Goal: Task Accomplishment & Management: Use online tool/utility

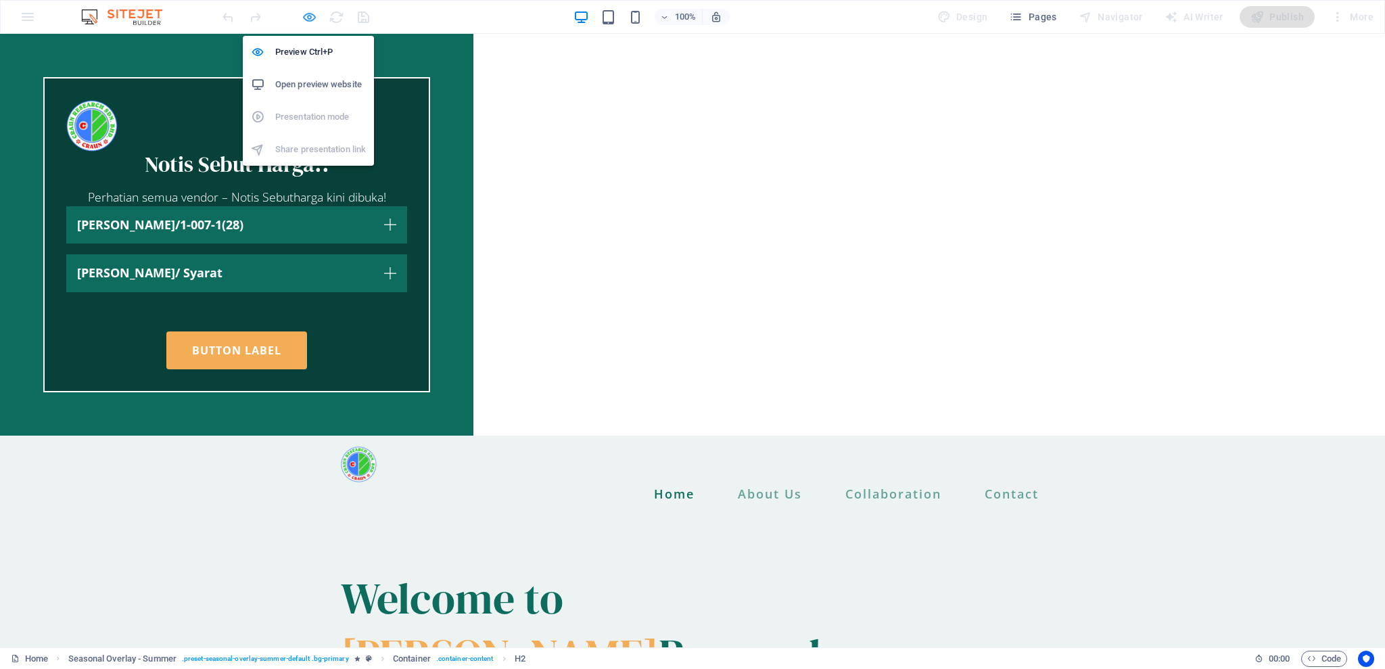
click at [314, 16] on icon "button" at bounding box center [310, 17] width 16 height 16
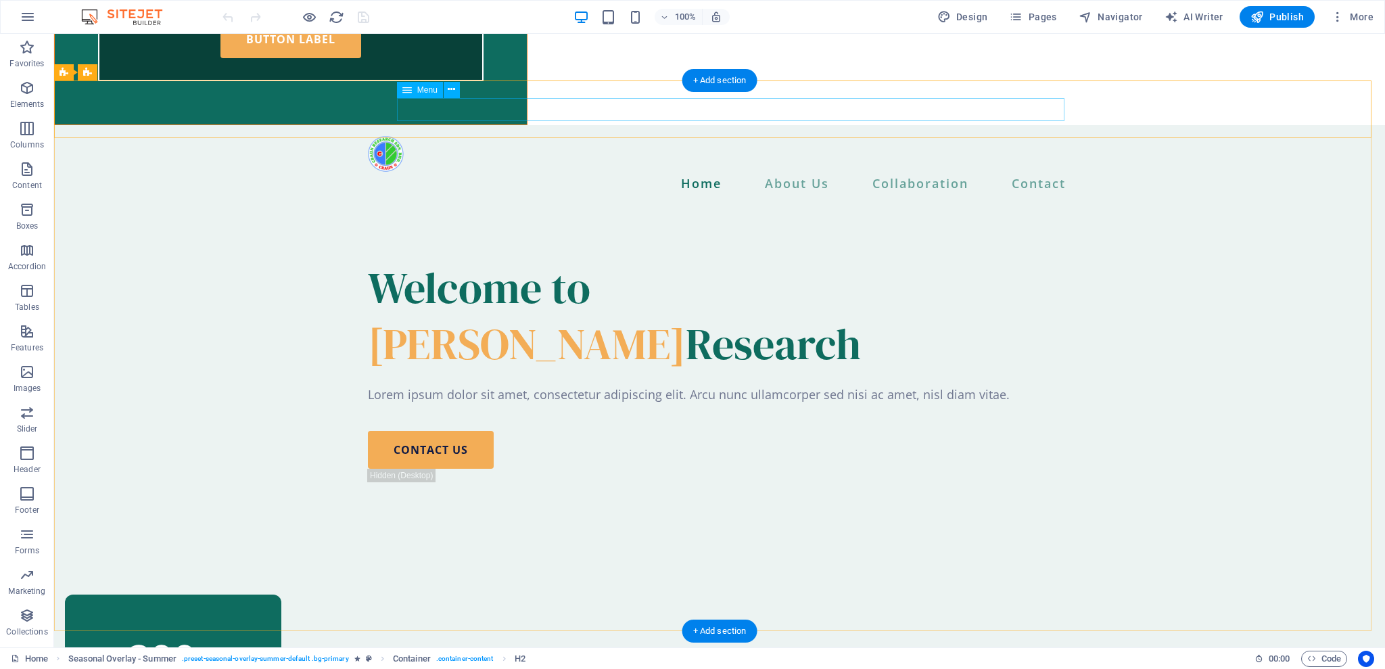
scroll to position [721, 0]
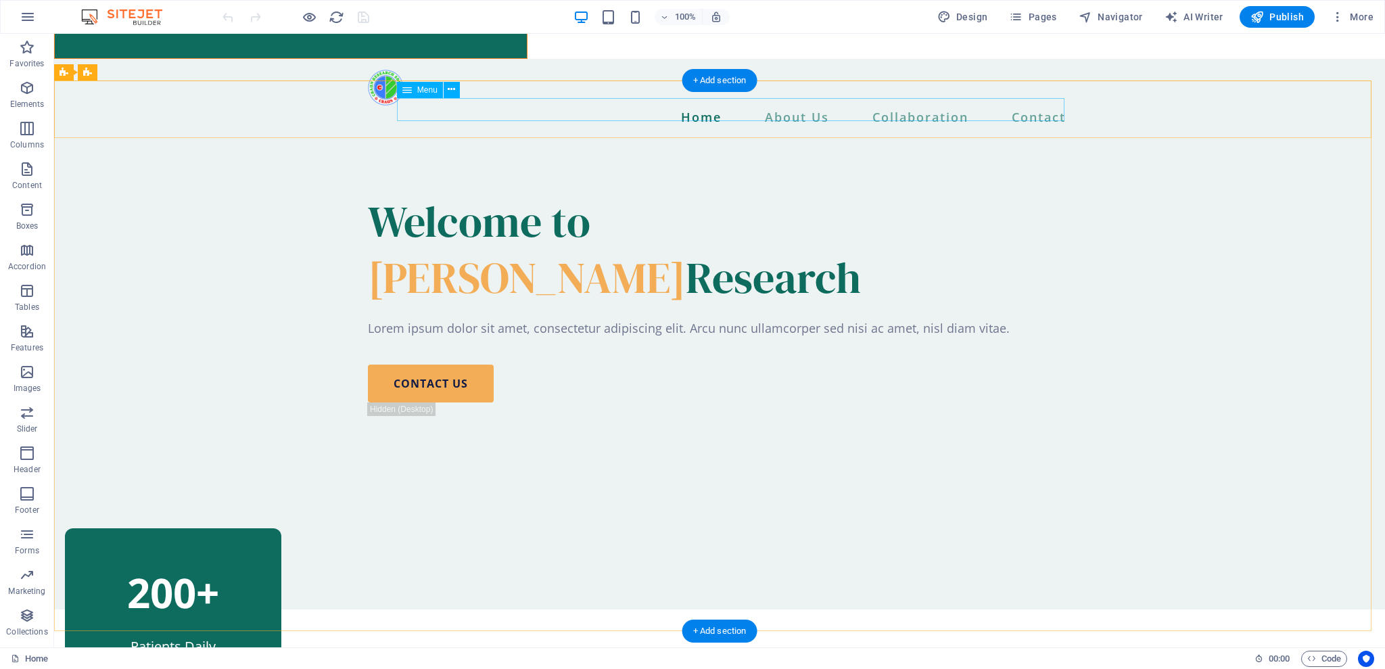
click at [756, 108] on nav "Home About Us Management Team Head Of Department Key Staff Collaboration Contact" at bounding box center [719, 117] width 703 height 23
select select
select select "1"
select select
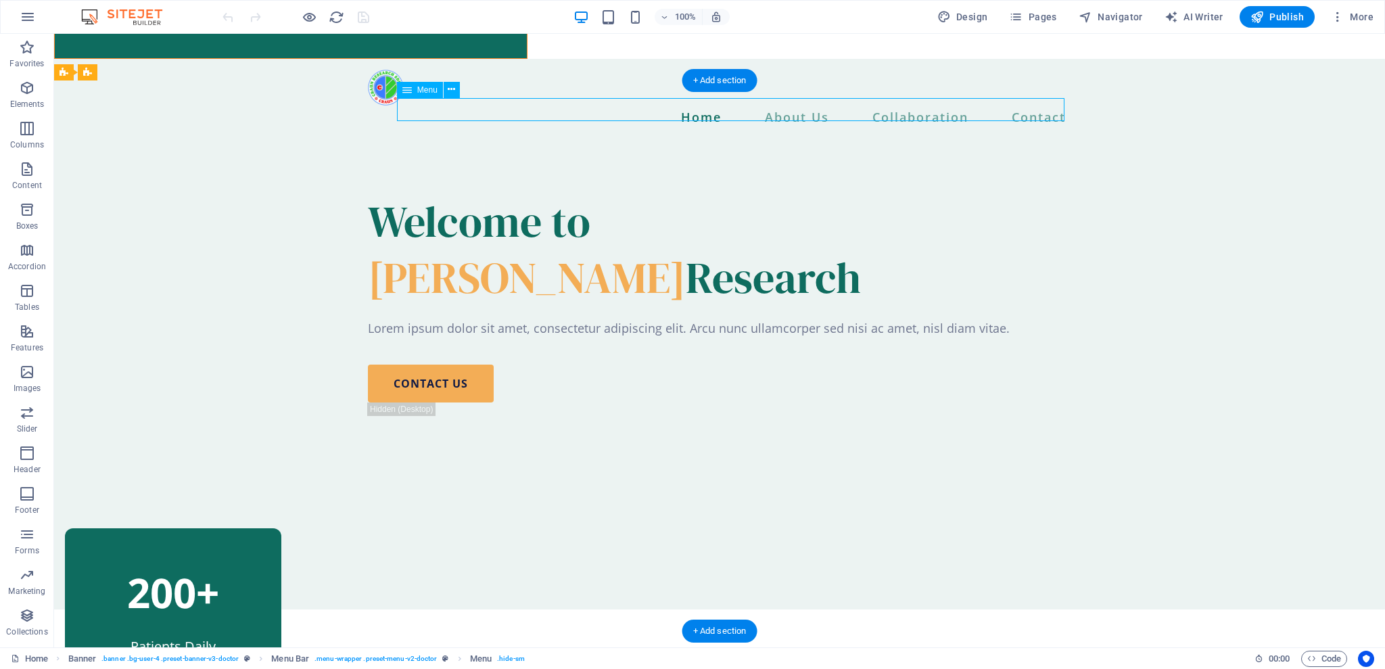
select select "5"
select select
select select "14"
select select
select select "2"
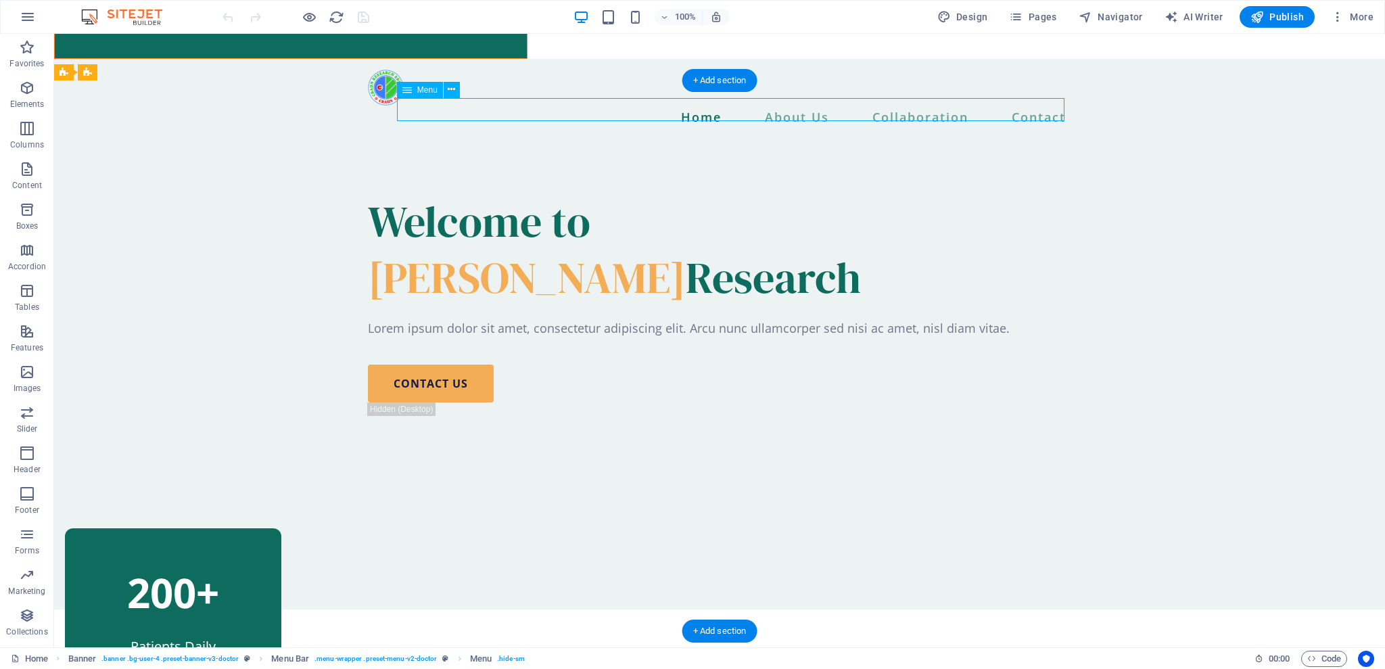
select select
select select "4"
select select
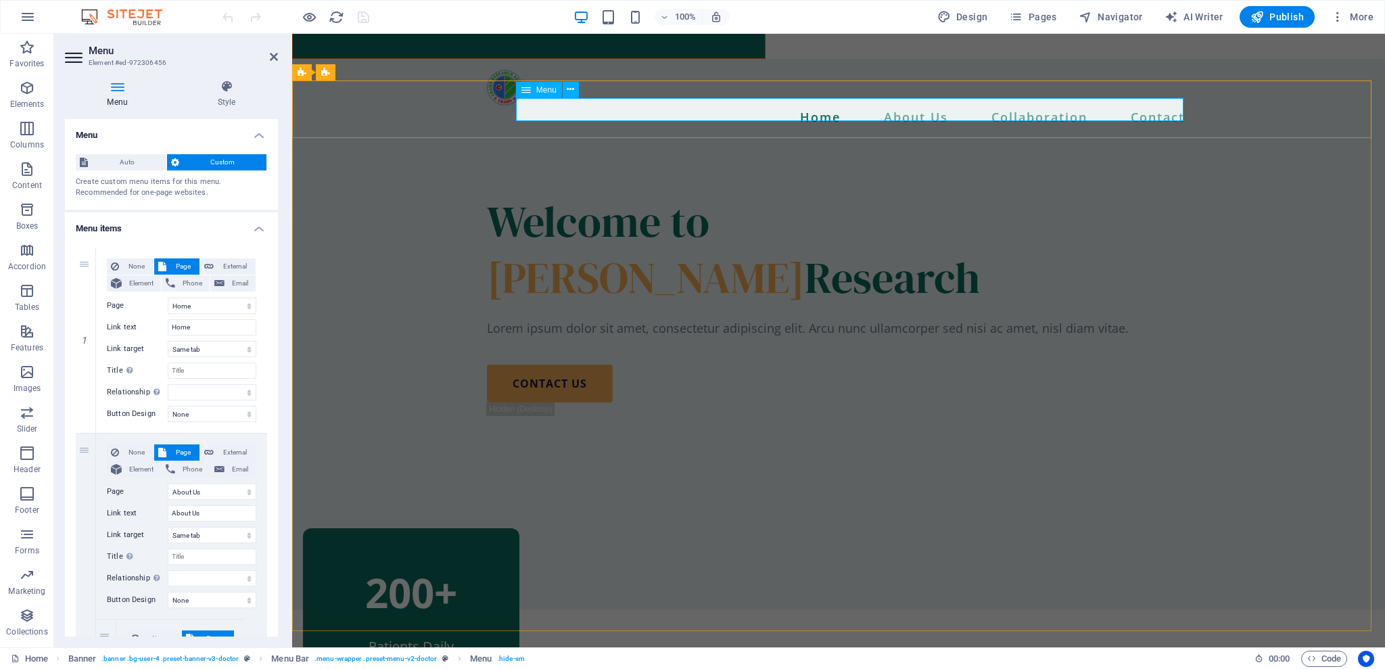
click at [901, 114] on nav "Home About Us Management Team Head Of Department Key Staff Collaboration Contact" at bounding box center [838, 117] width 703 height 23
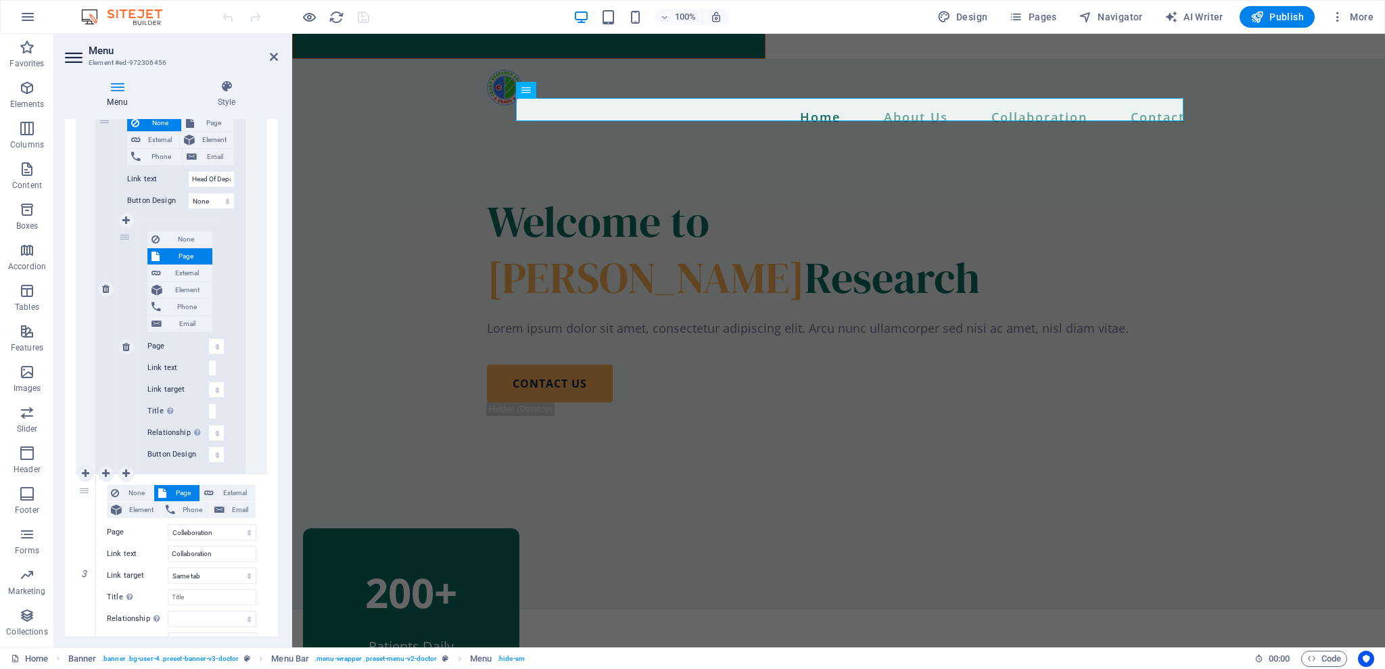
scroll to position [604, 0]
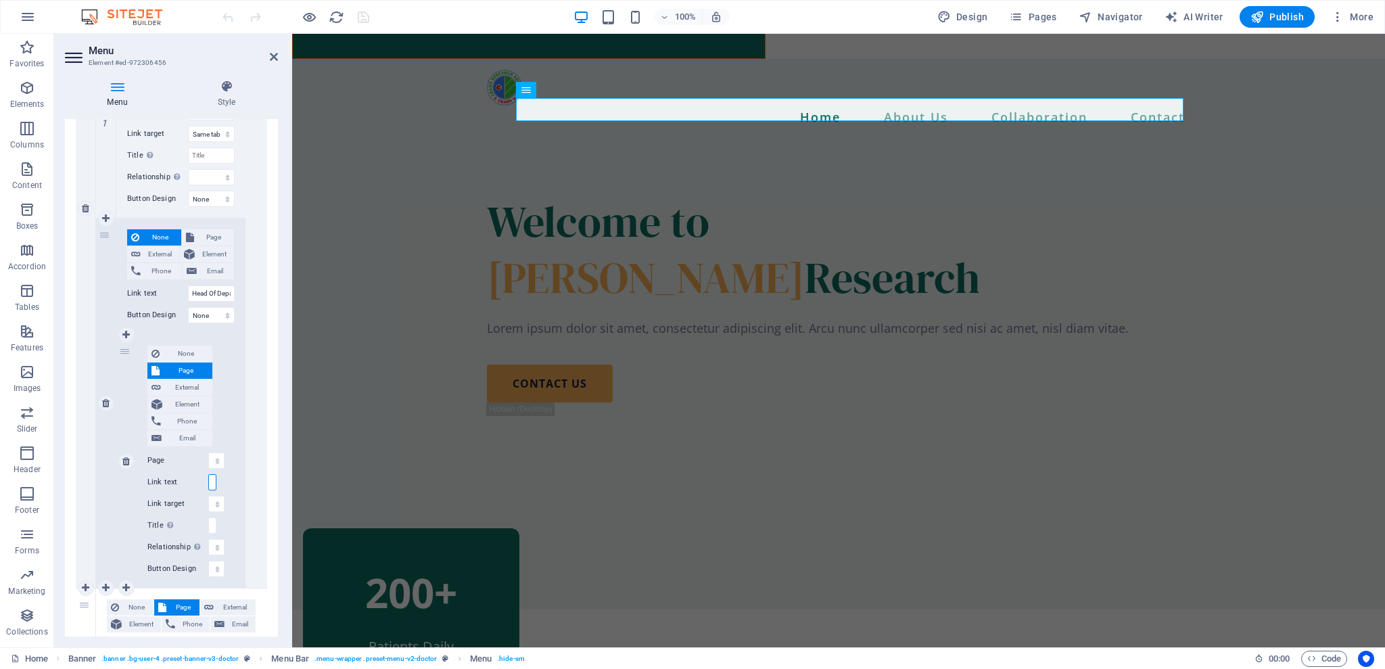
click at [210, 475] on input "Key Staff" at bounding box center [212, 482] width 8 height 16
click at [210, 476] on input "Key Staff" at bounding box center [212, 482] width 8 height 16
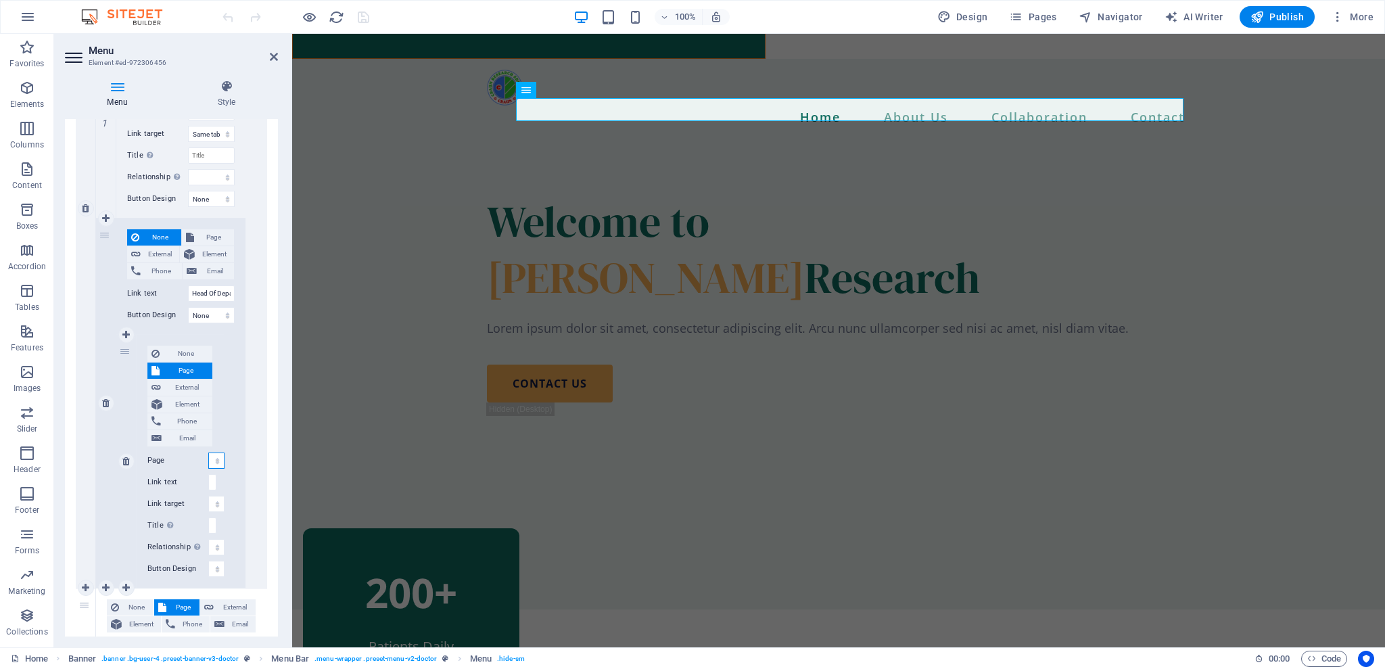
click at [214, 459] on select "Home About Us Colleboration TENDER &amp; QUOTATION Contact Researchers Team Man…" at bounding box center [216, 460] width 16 height 16
click at [212, 483] on input "Key Staff" at bounding box center [212, 482] width 8 height 16
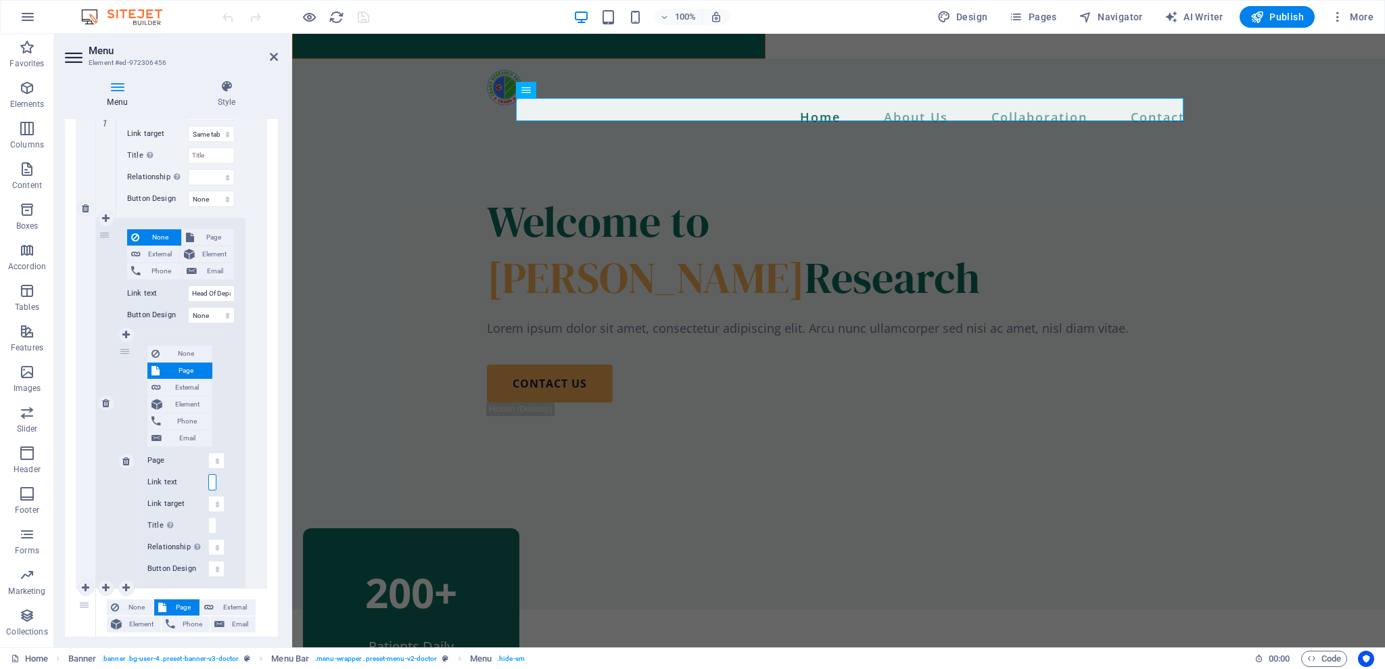
click at [212, 483] on input "Key Staff" at bounding box center [212, 482] width 8 height 16
click at [212, 482] on input "Key Staff" at bounding box center [212, 482] width 8 height 16
drag, startPoint x: 126, startPoint y: 353, endPoint x: 92, endPoint y: 323, distance: 45.0
select select
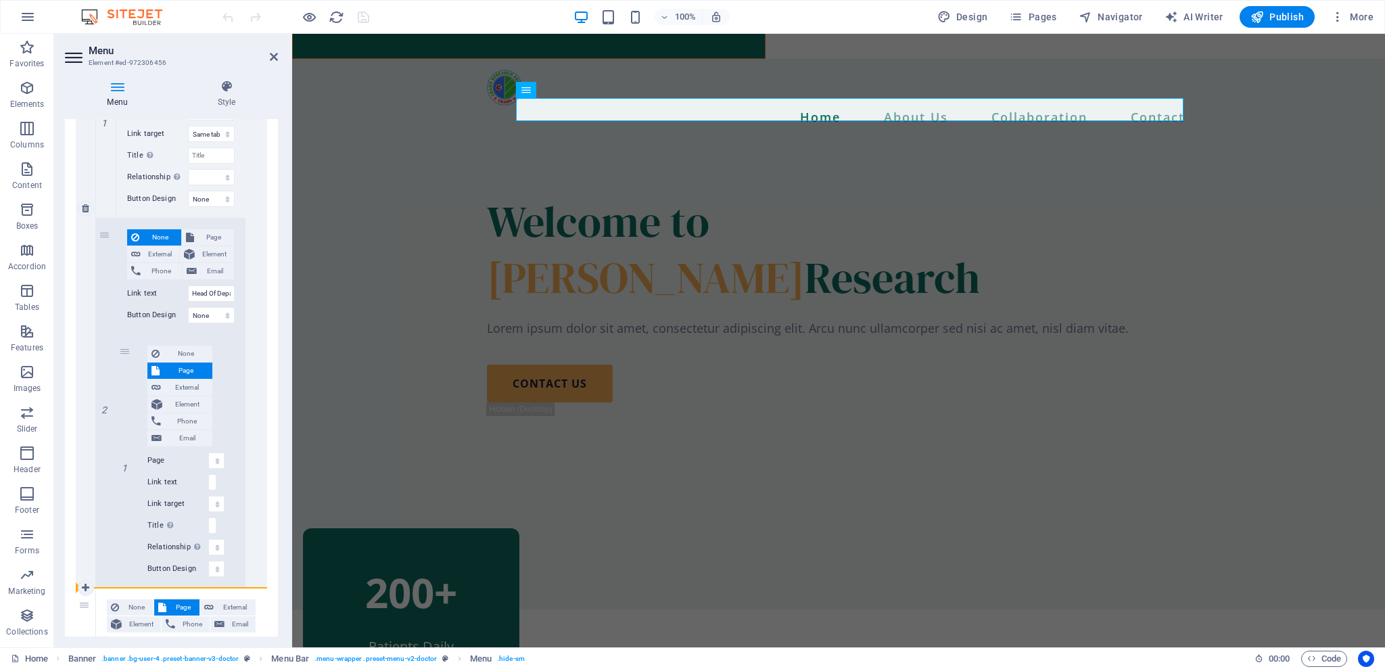
select select
select select "14"
type input "Key Staff"
select select
select select "2"
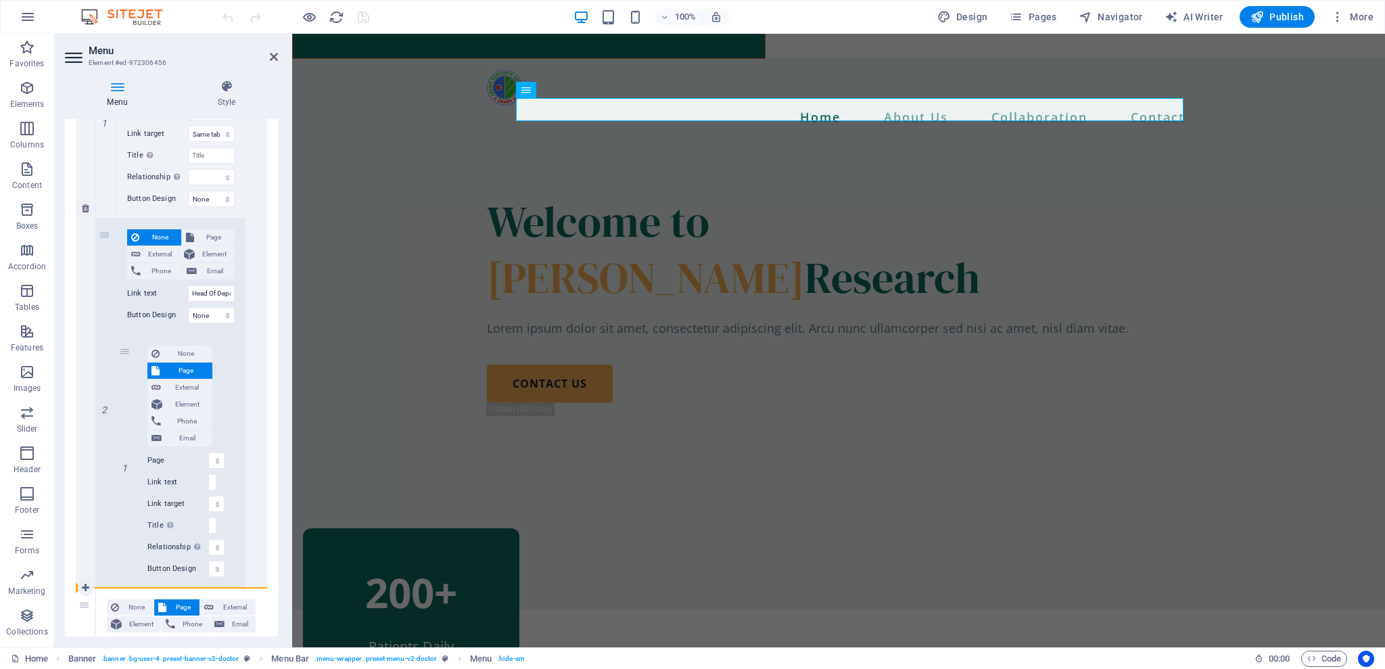
type input "Collaboration"
select select
select select "4"
select select
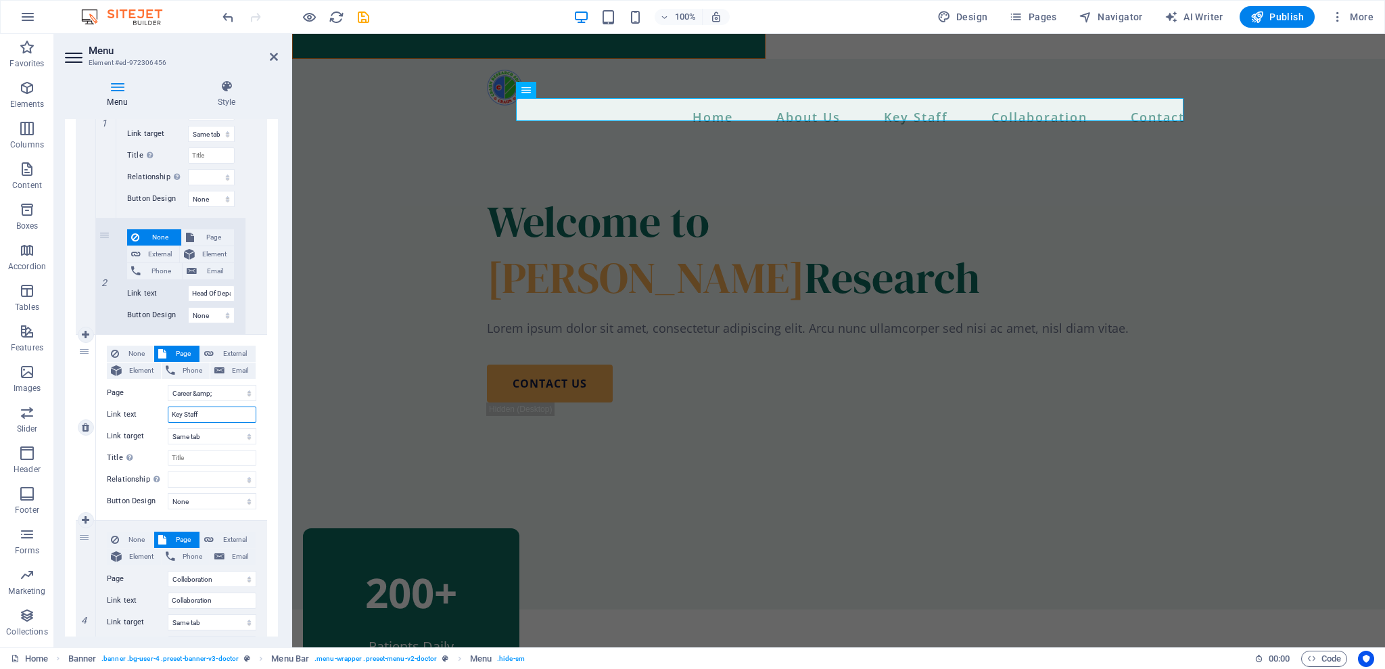
drag, startPoint x: 213, startPoint y: 415, endPoint x: 80, endPoint y: 397, distance: 134.4
click at [80, 397] on div "3 None Page External Element Phone Email Page Home About Us Colleboration TENDE…" at bounding box center [171, 428] width 191 height 186
type input "Ca"
select select
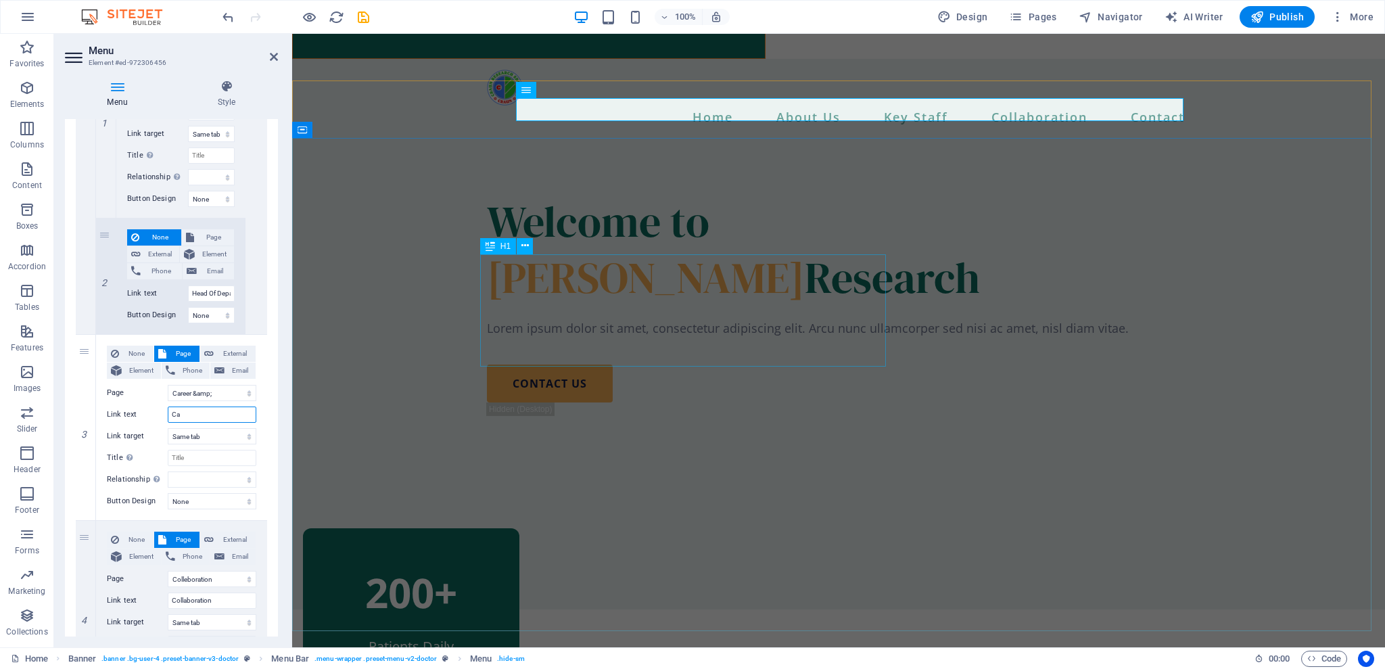
select select
type input "Carre"
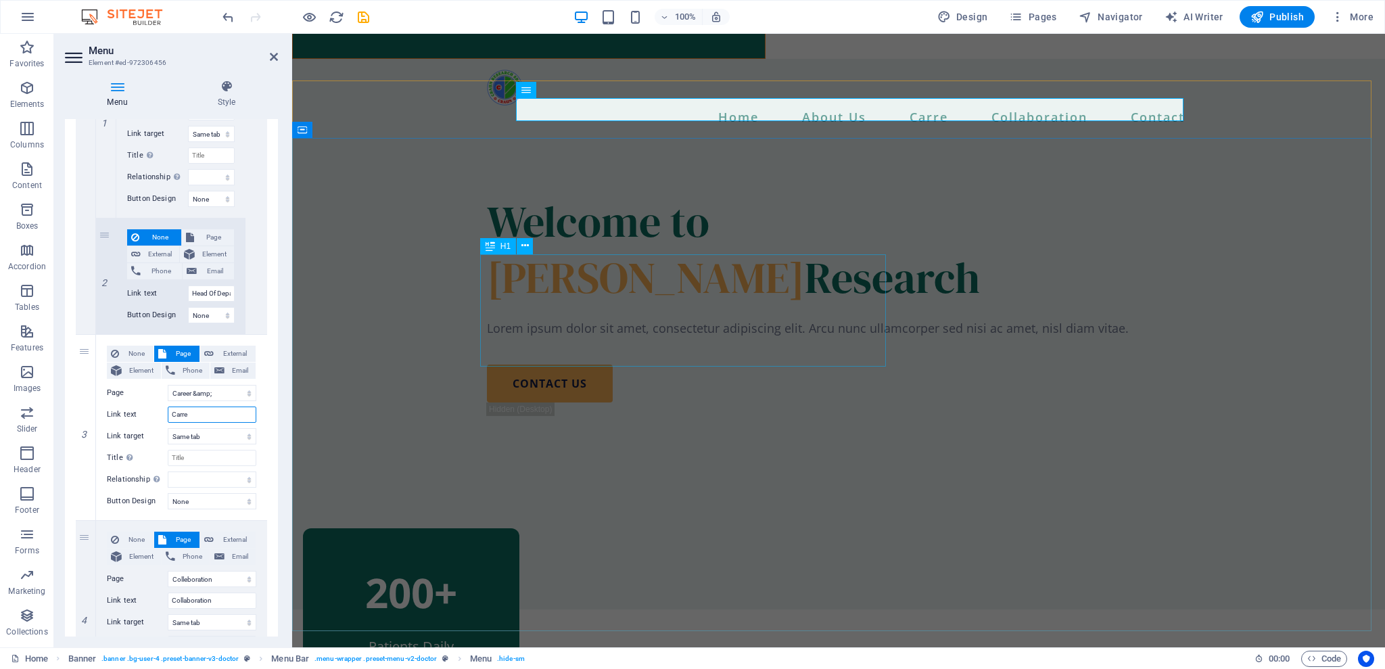
select select
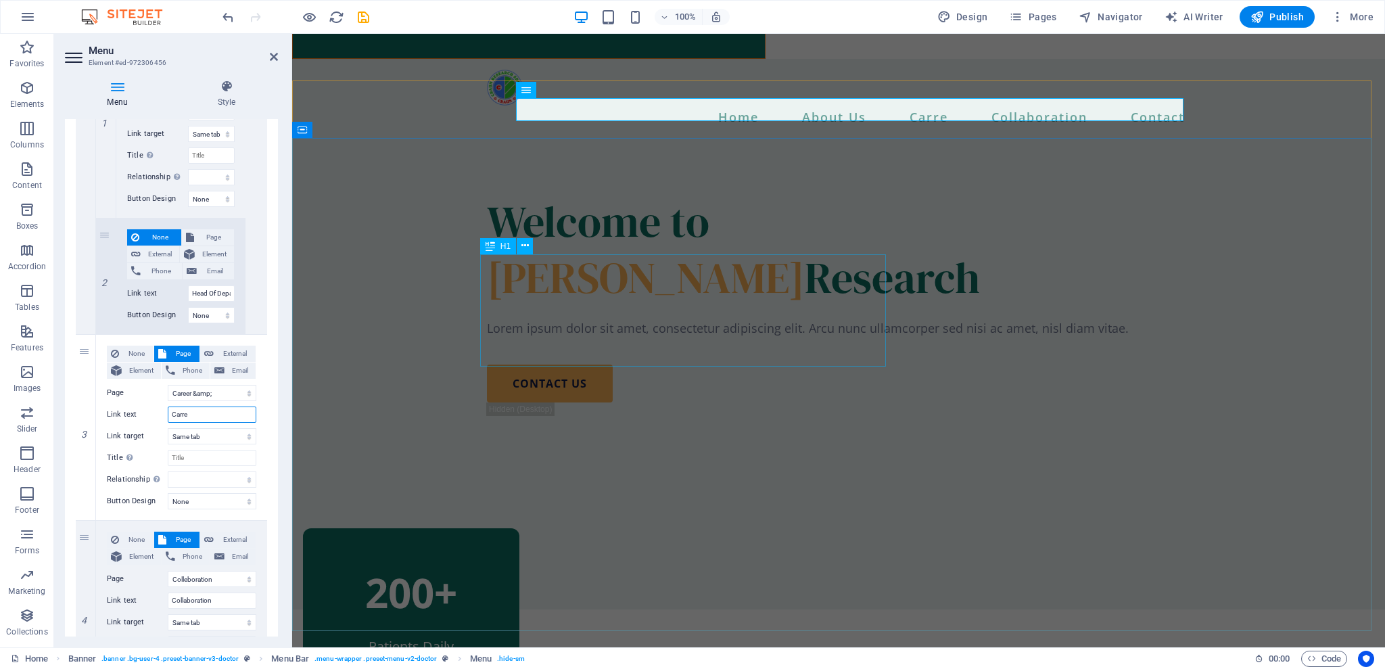
select select
type input "Car"
select select
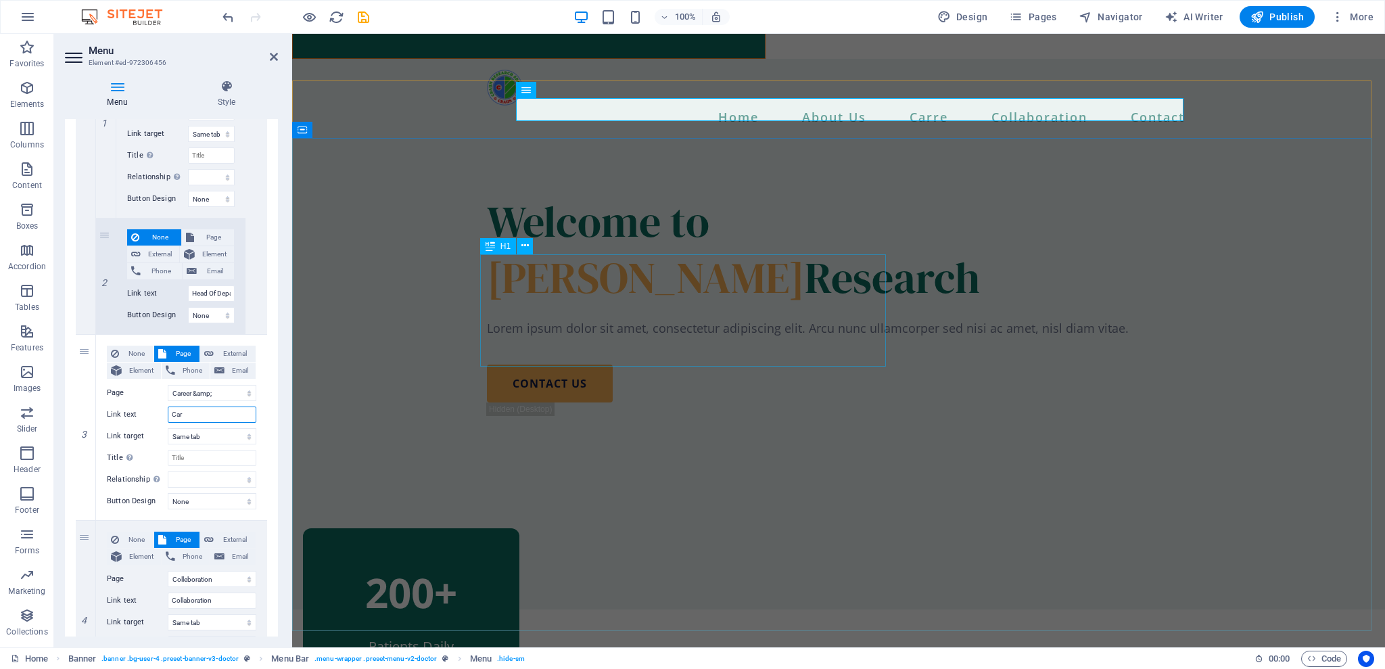
select select
type input "Career"
select select
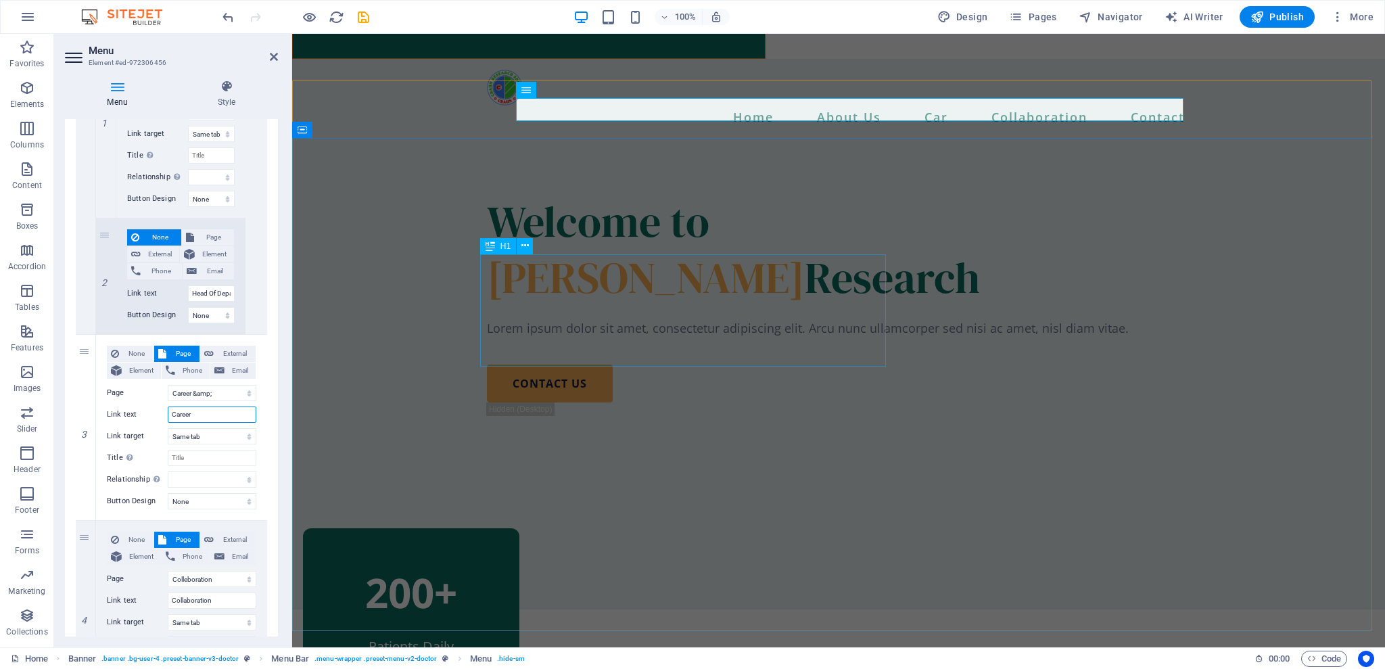
select select
type input "Career"
select select
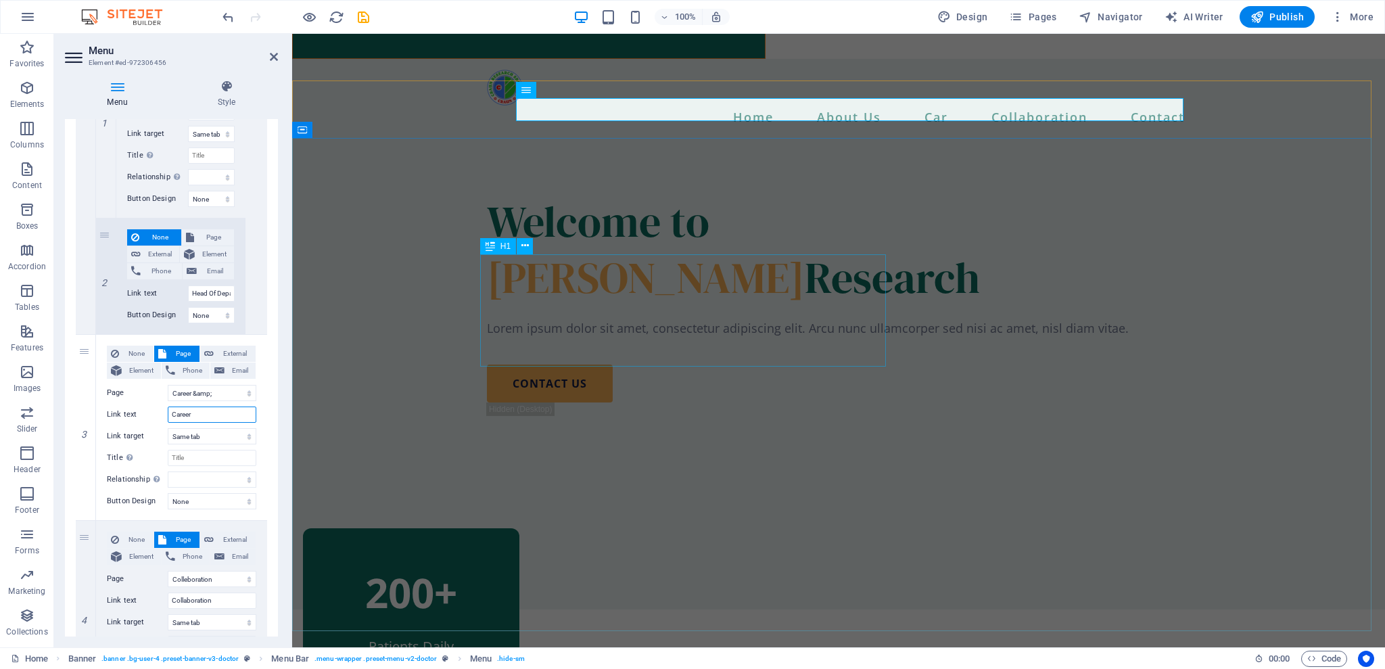
select select
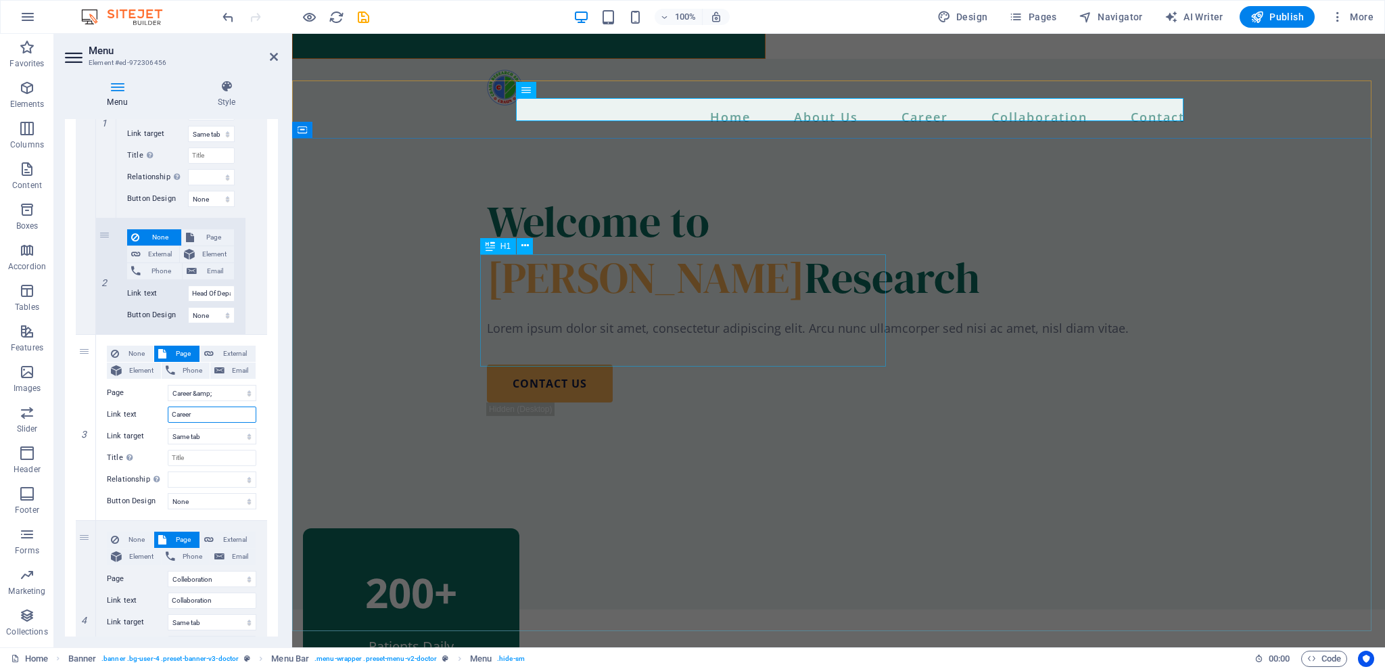
select select
type input "Career and"
select select
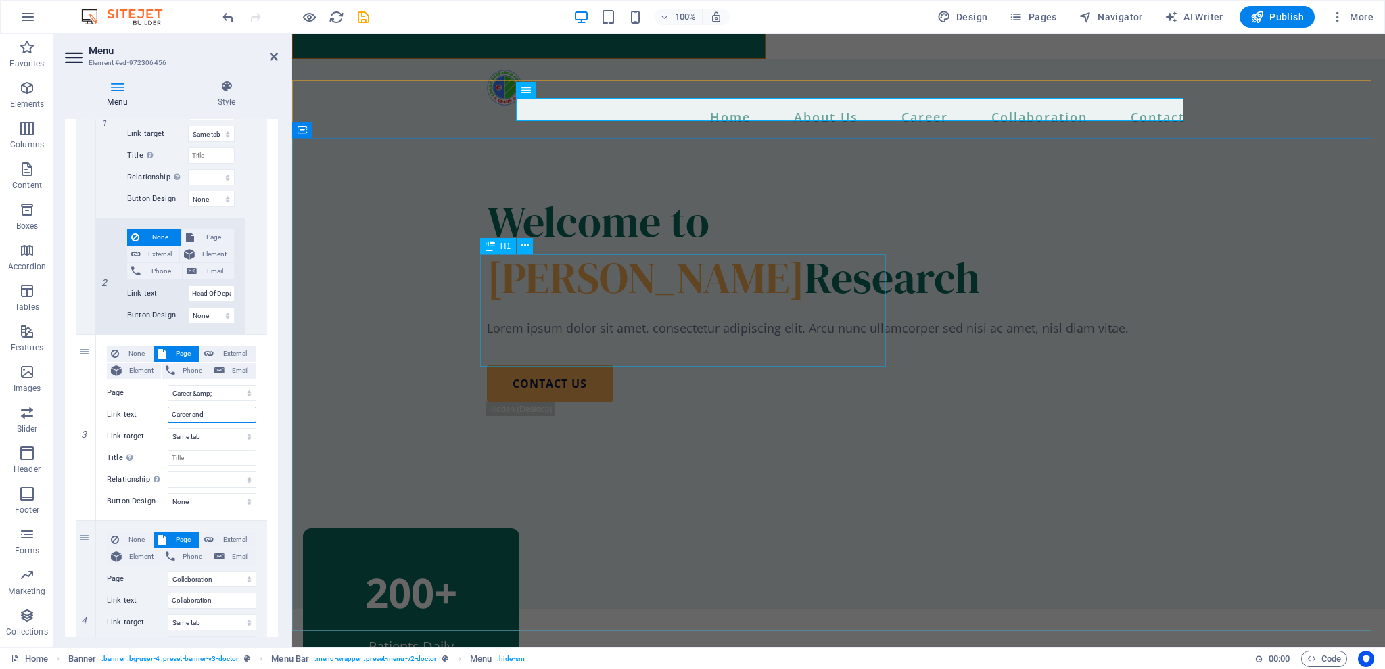
select select
type input "Career"
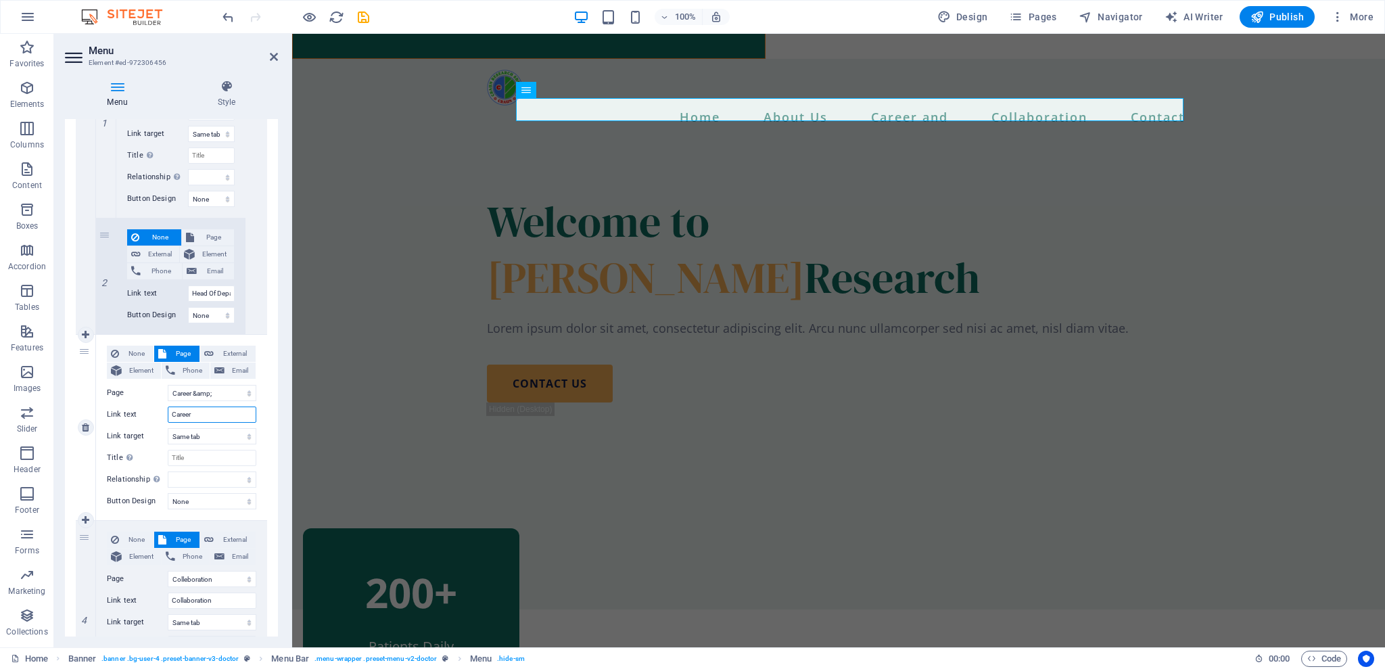
select select
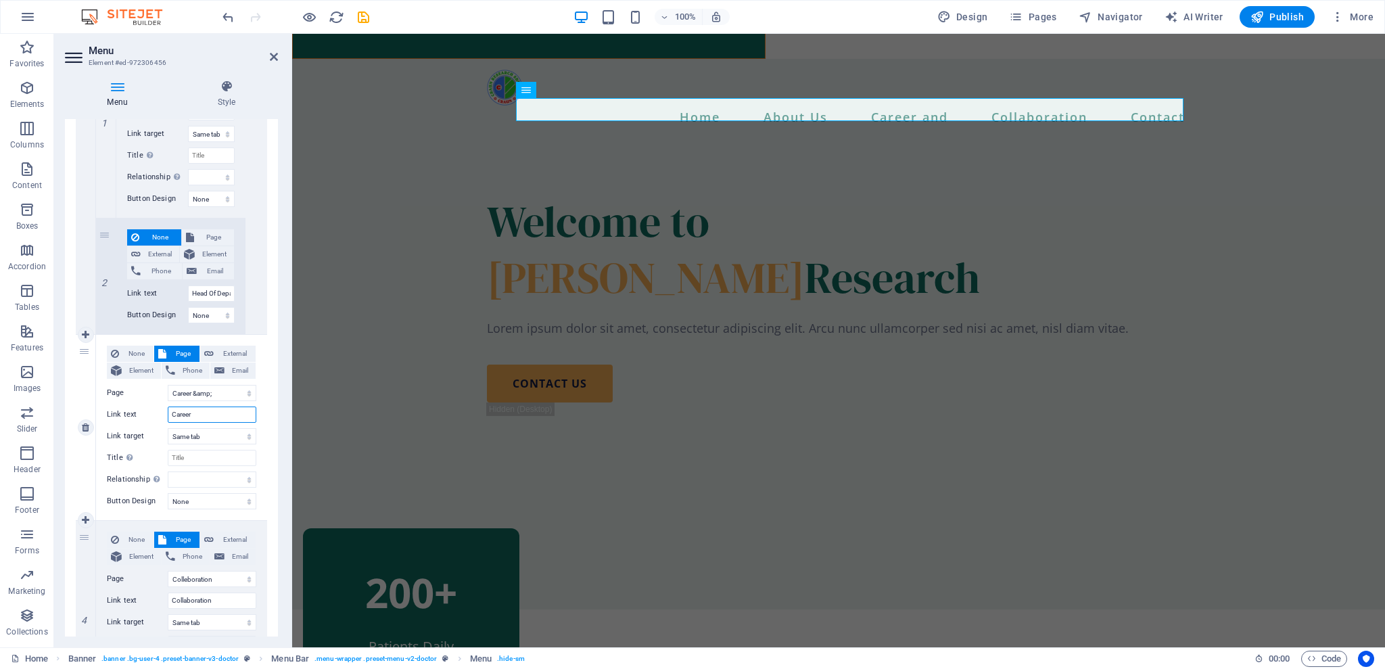
select select
type input "Career &"
select select
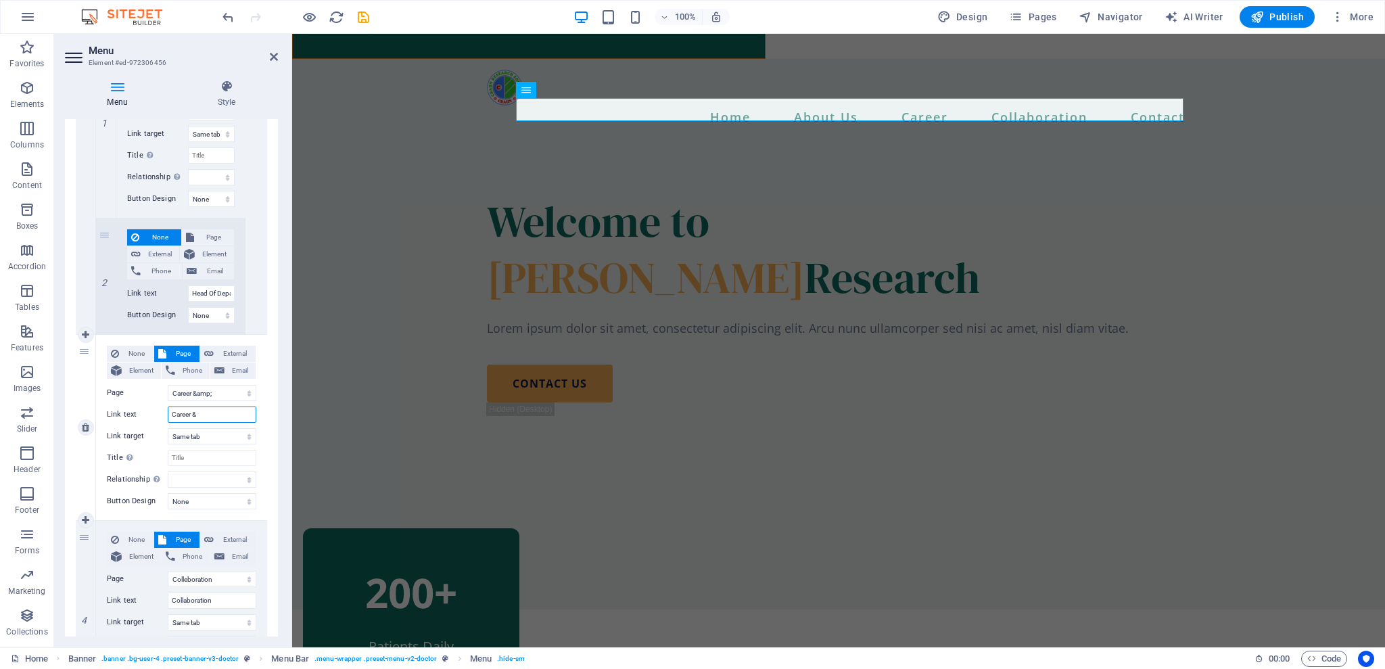
select select
type input "Career & In"
select select
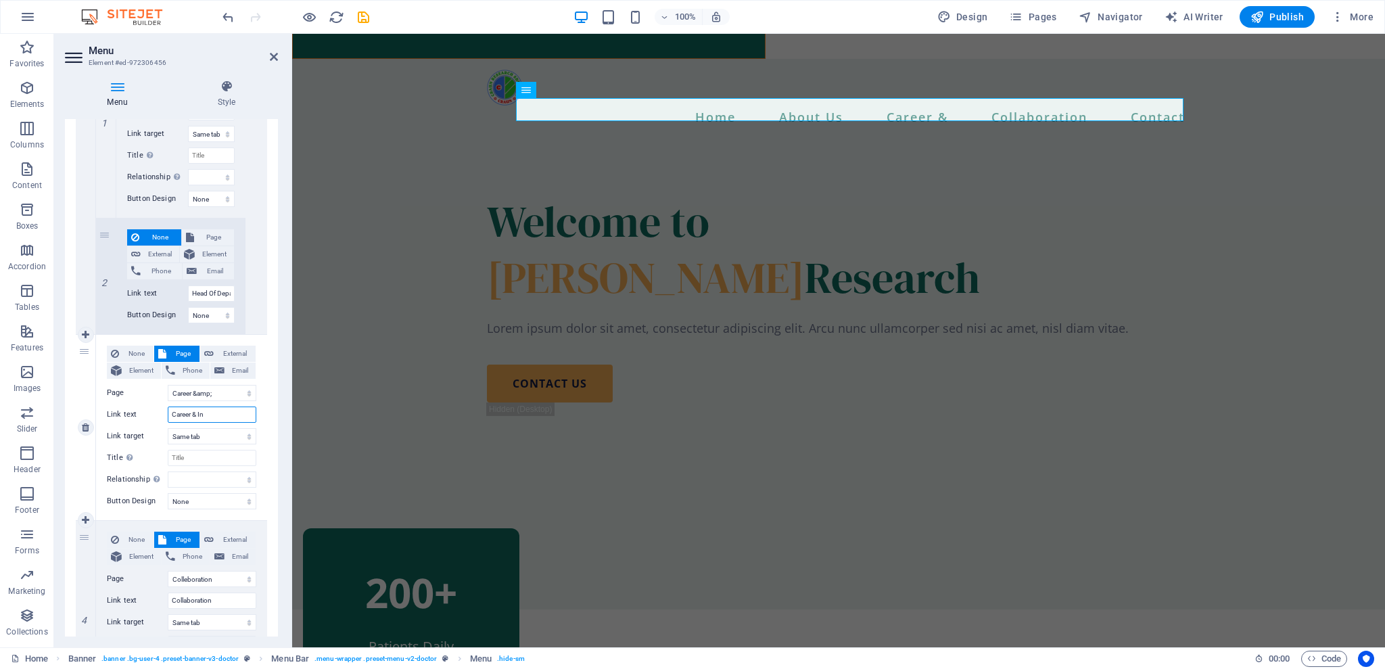
select select
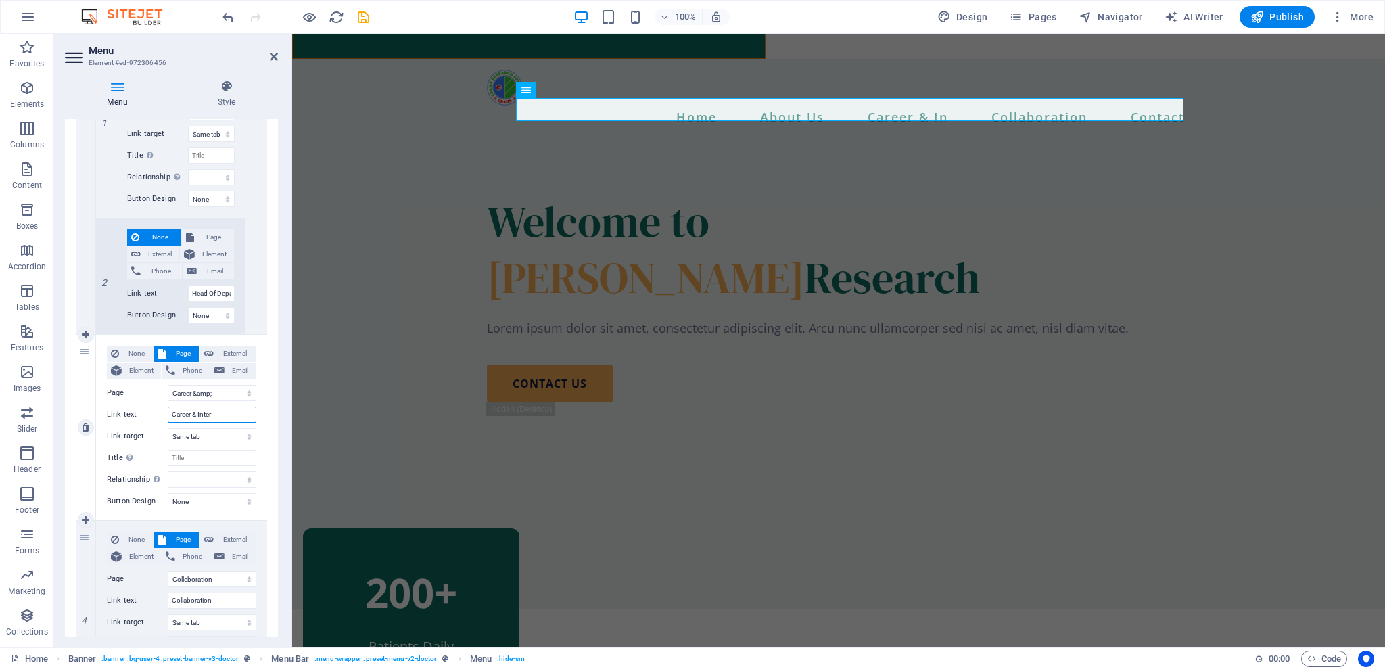
type input "Career & [DEMOGRAPHIC_DATA]"
select select
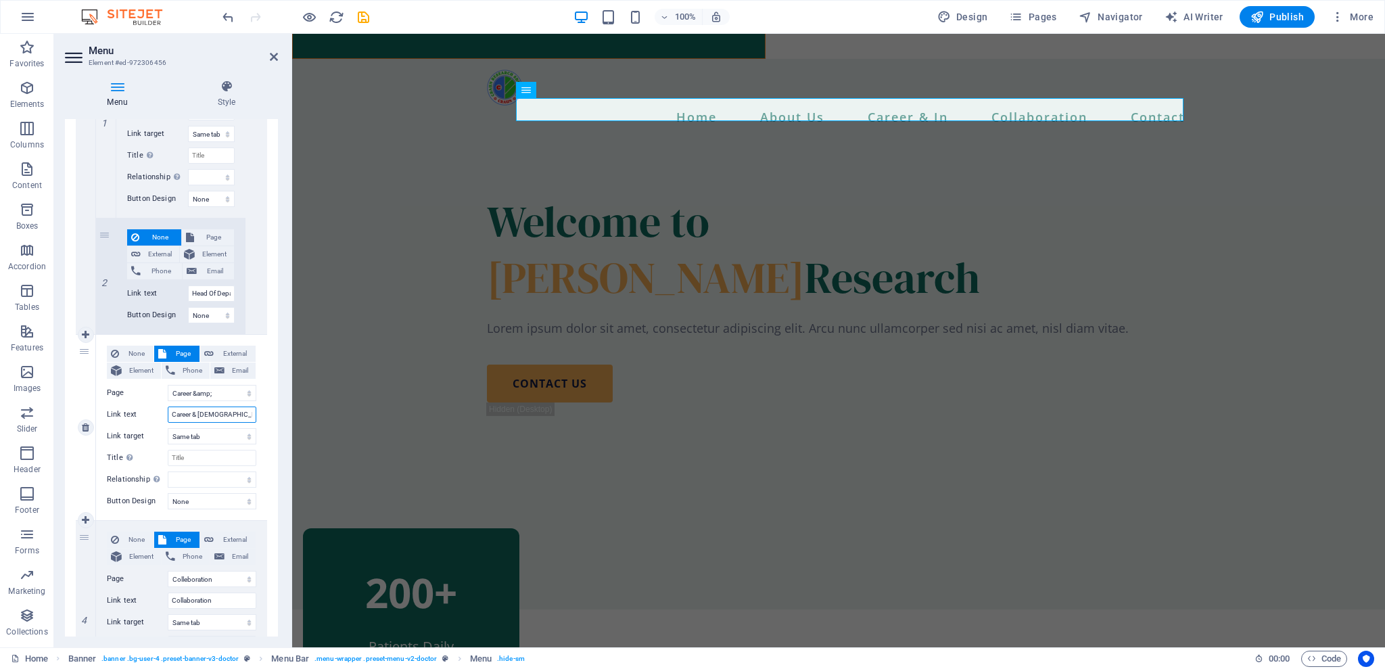
select select
type input "Career & Interns"
select select
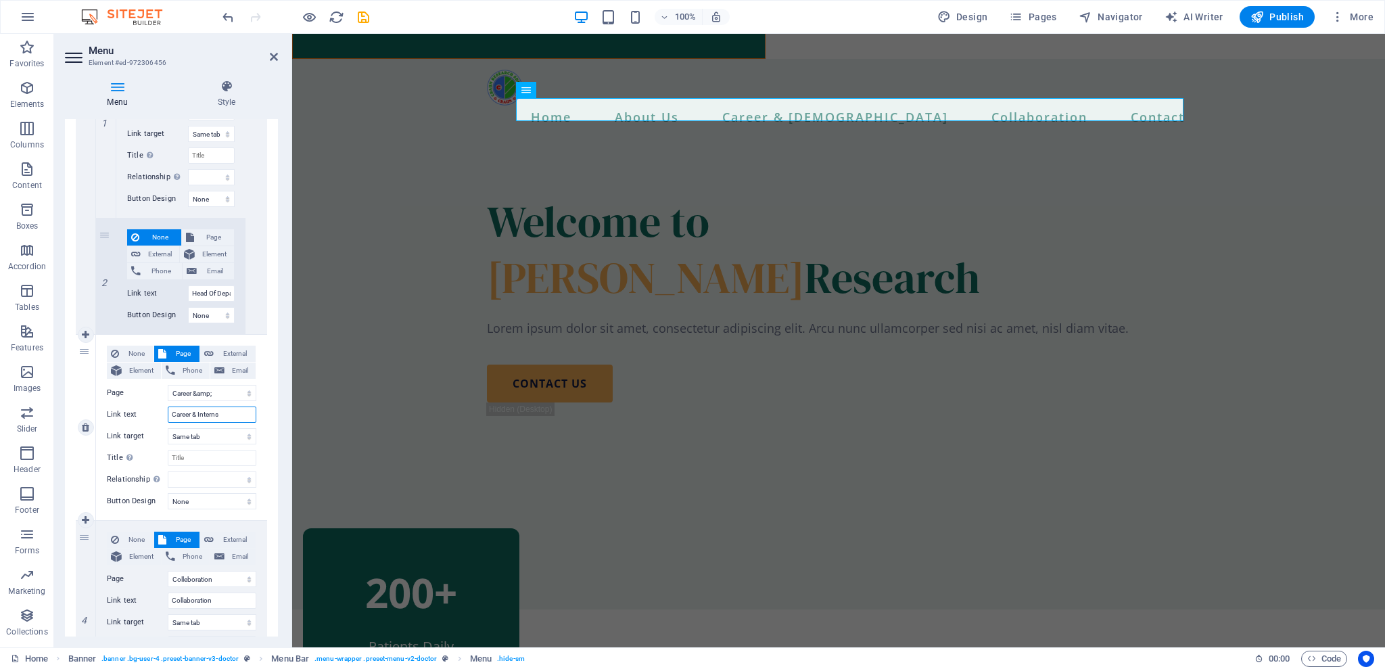
select select
type input "Career & Internsh"
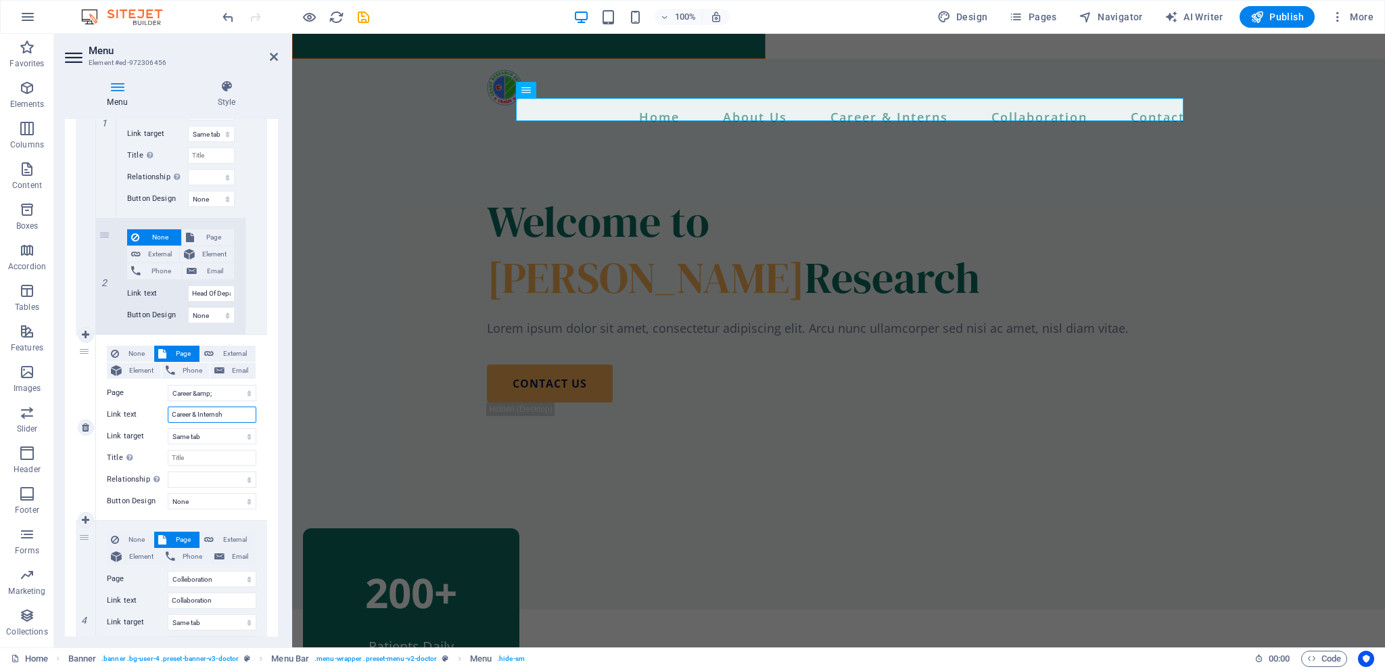
select select
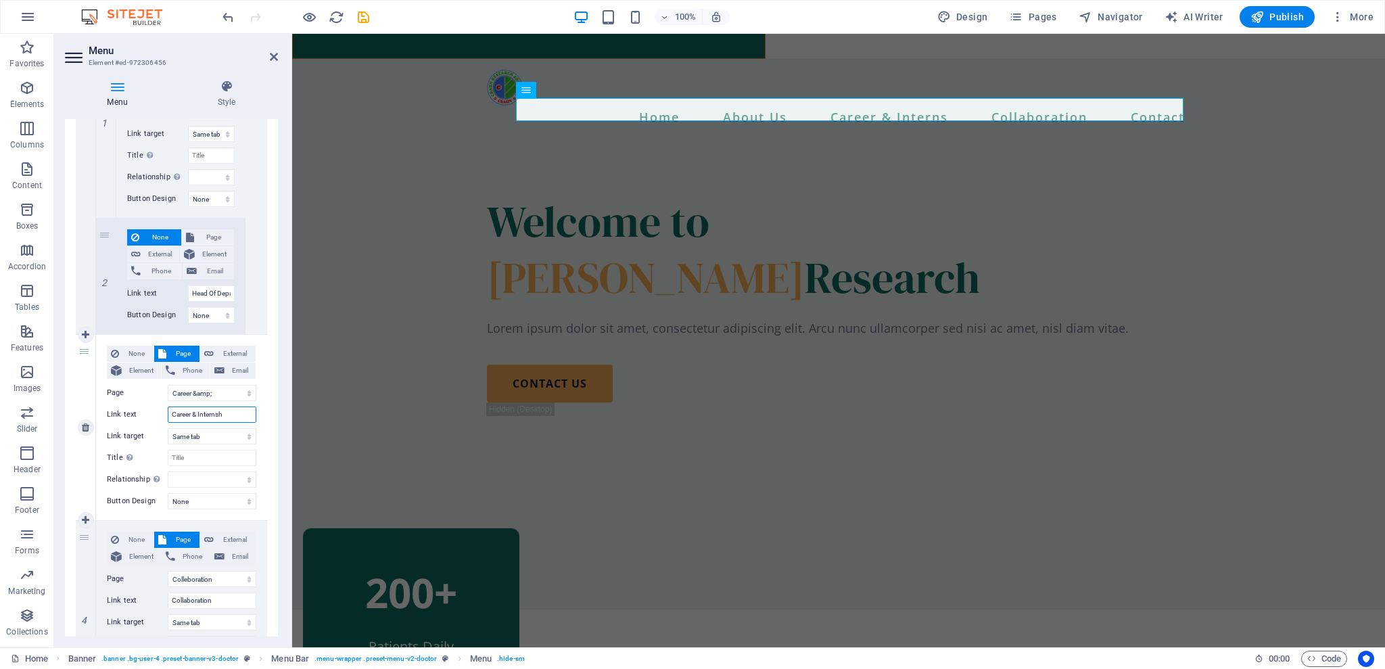
select select
type input "Career & [DEMOGRAPHIC_DATA]"
select select
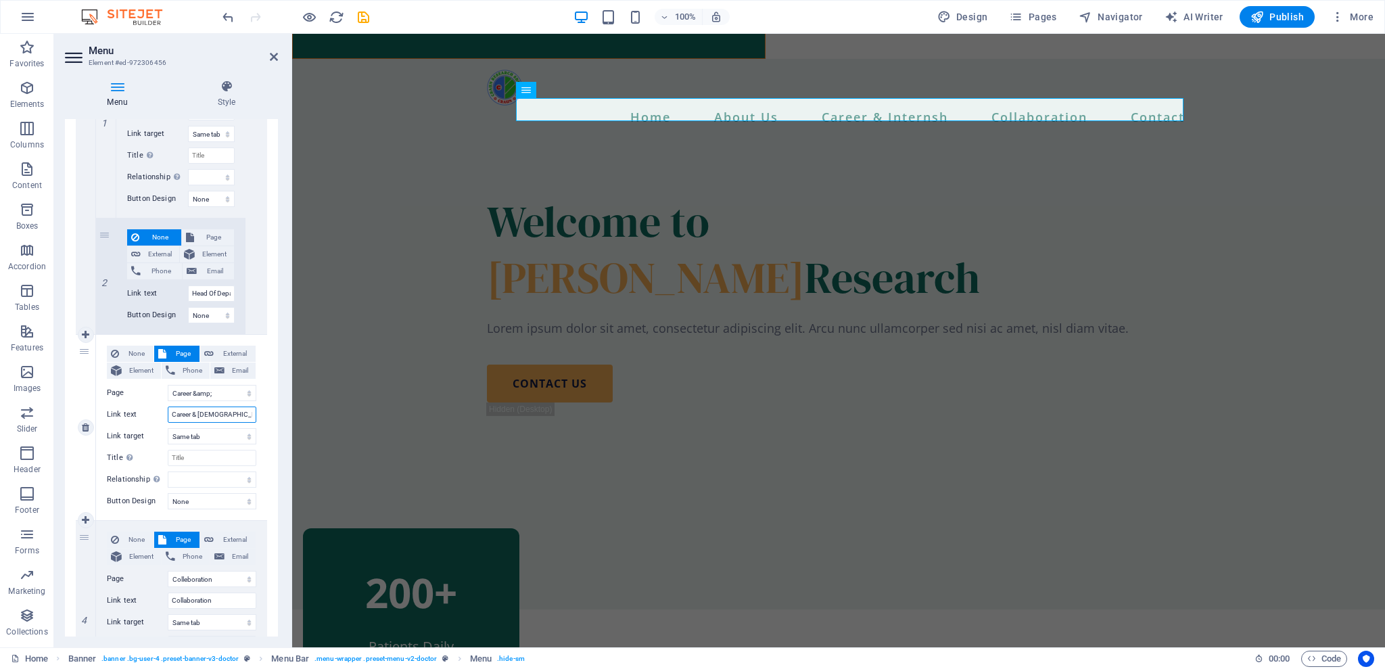
select select
type input "Career & [DEMOGRAPHIC_DATA]"
drag, startPoint x: 83, startPoint y: 353, endPoint x: 106, endPoint y: 323, distance: 38.6
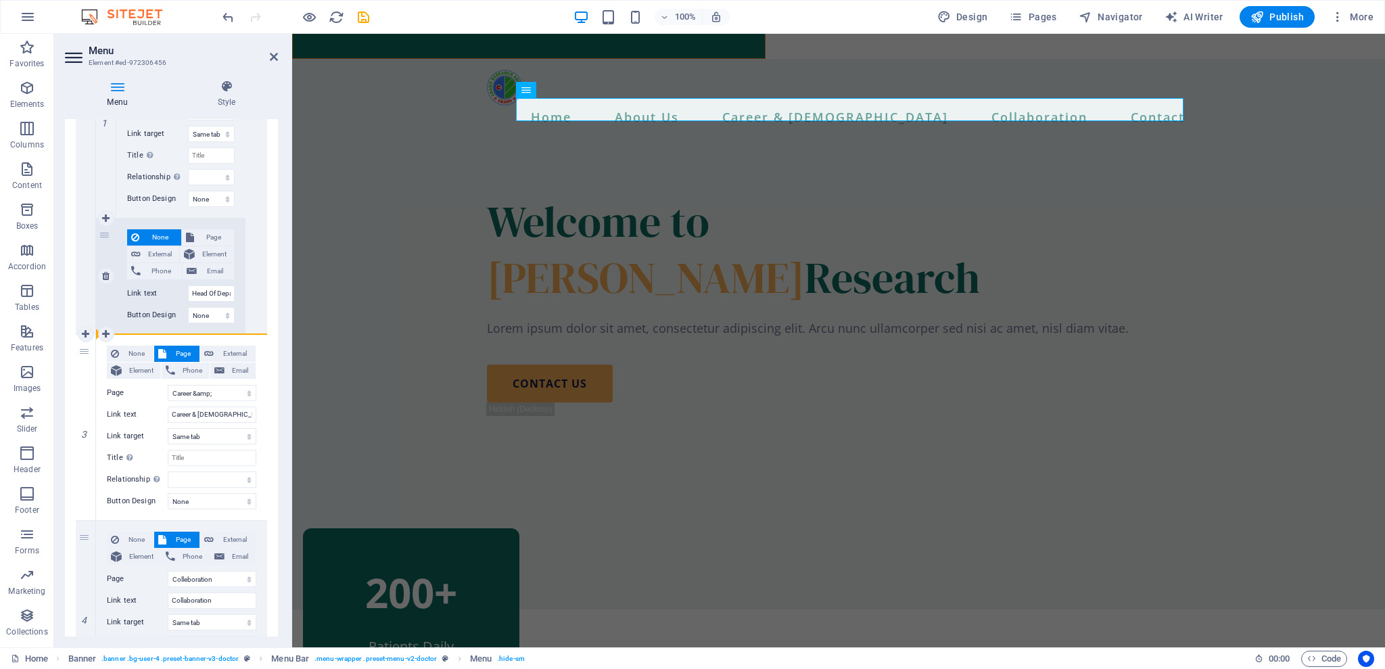
click at [106, 323] on div "1 None Page External Element Phone Email Page Home About Us Colleboration TENDE…" at bounding box center [171, 268] width 191 height 1249
select select
select select "2"
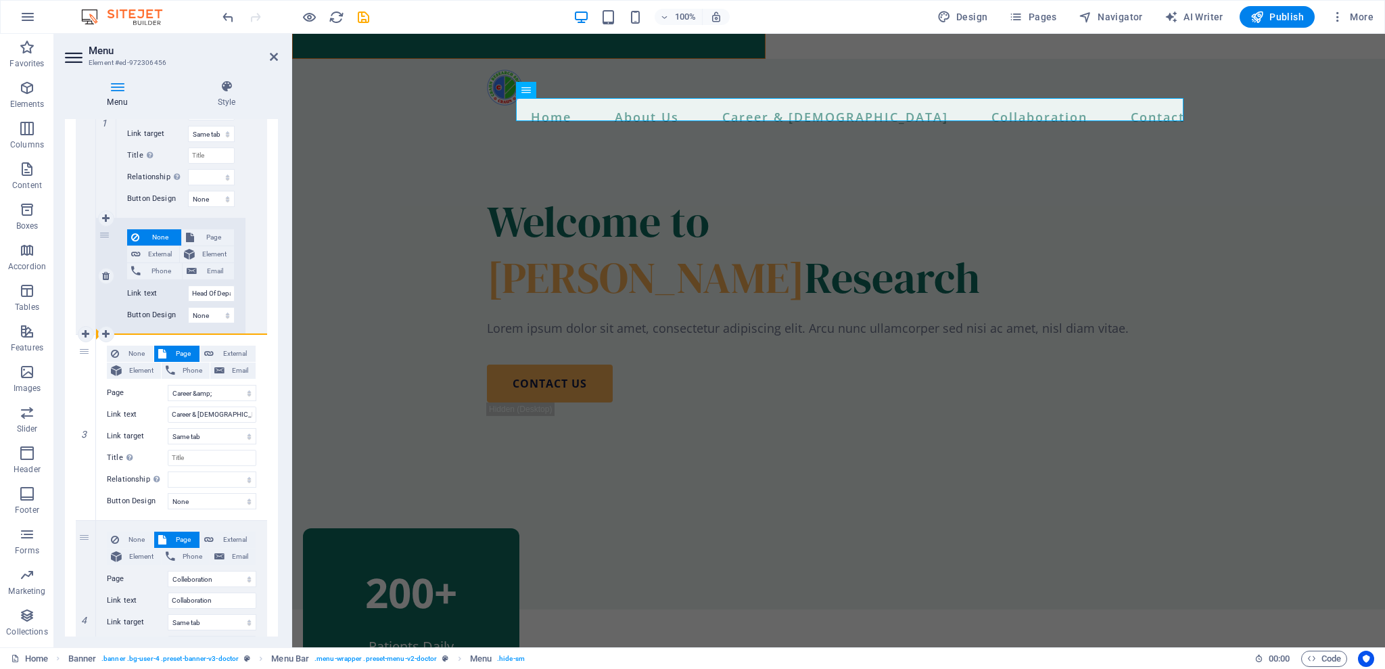
type input "Collaboration"
select select
select select "4"
type input "Contact"
select select
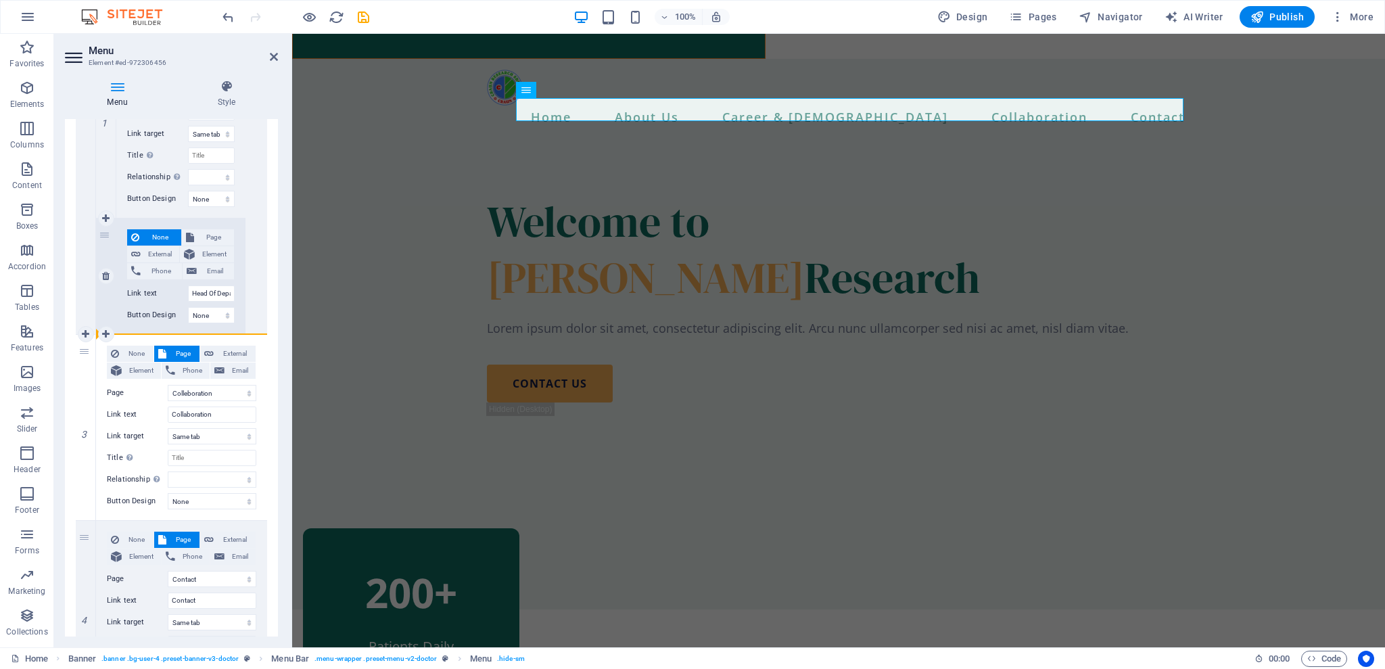
select select "14"
select select
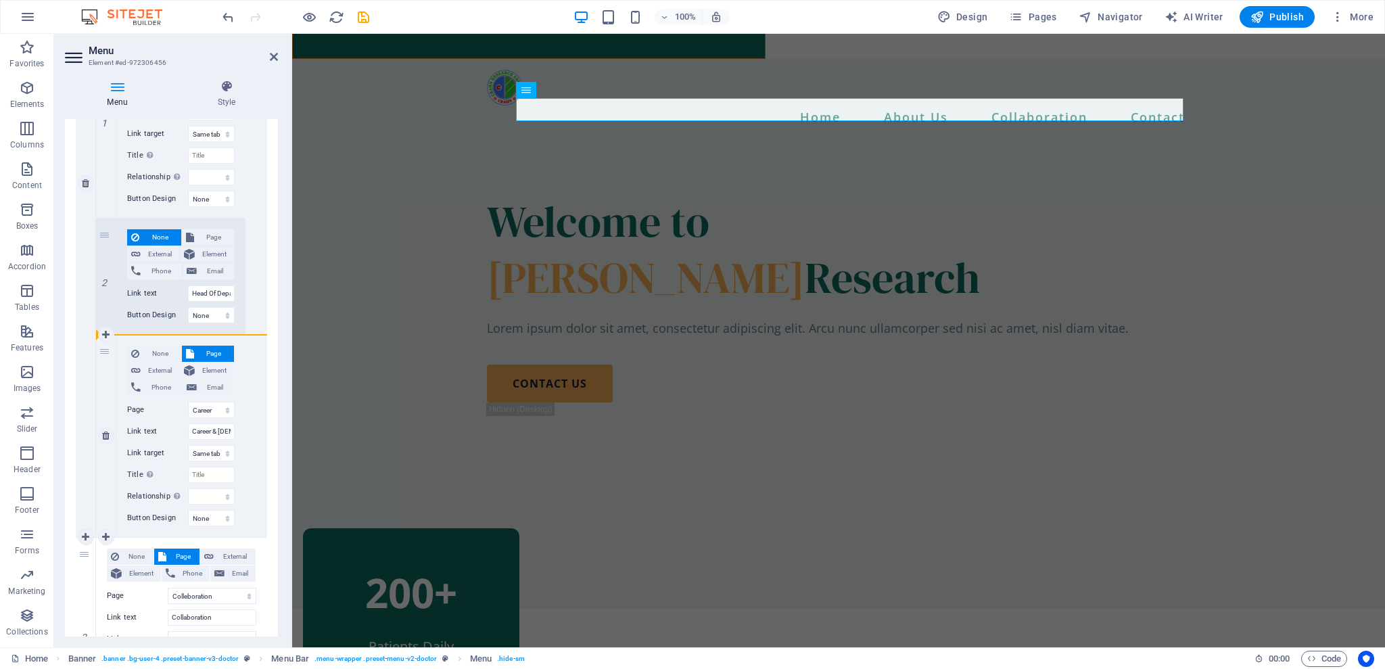
click at [105, 348] on div "3" at bounding box center [106, 436] width 20 height 202
select select
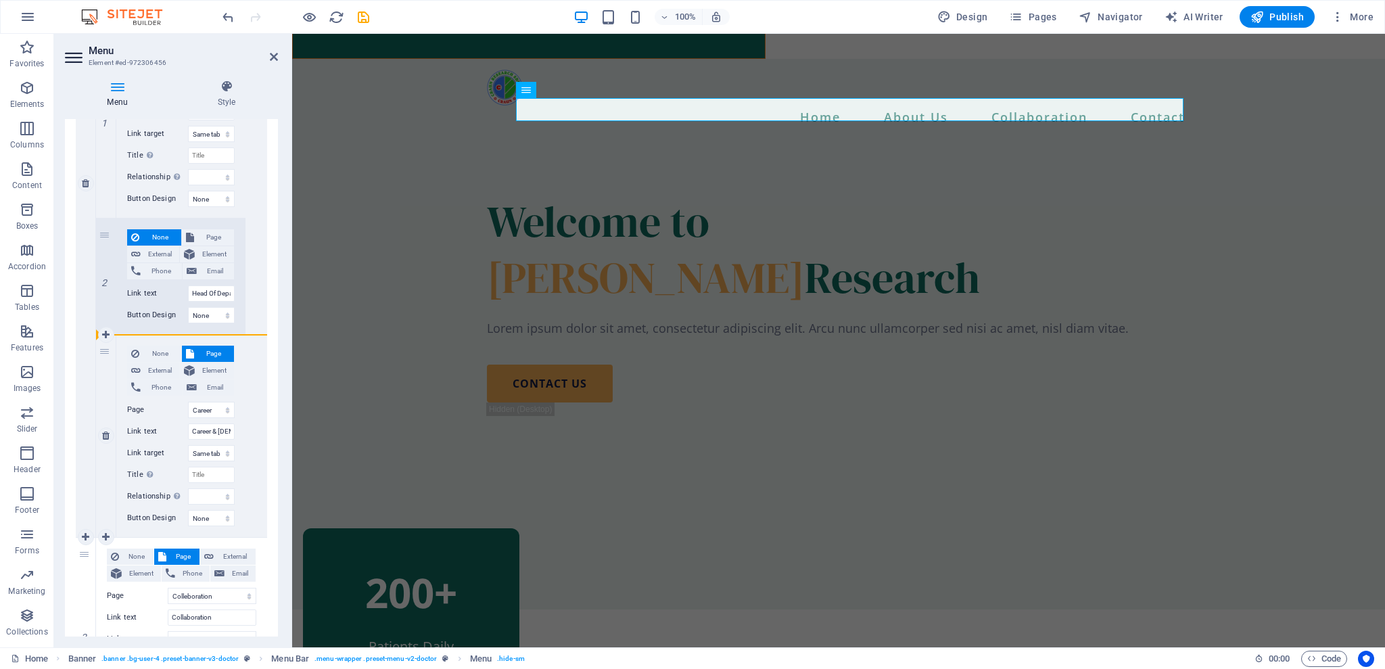
select select
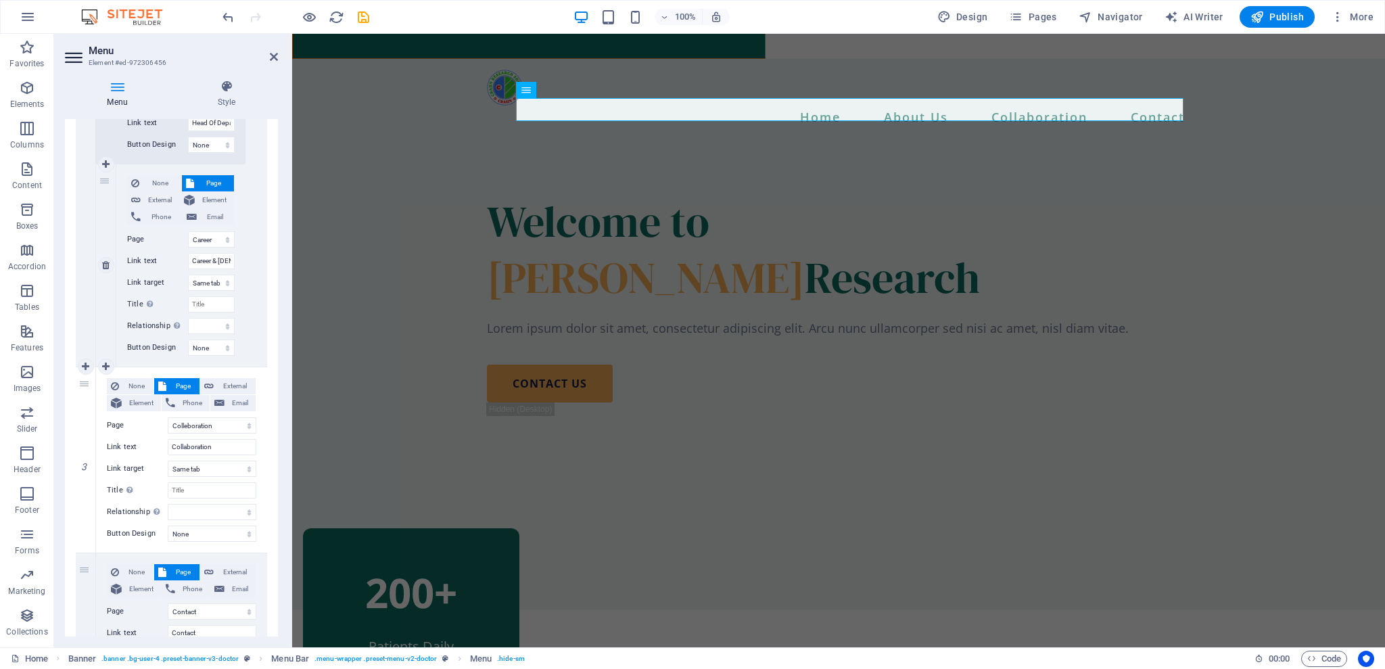
scroll to position [785, 0]
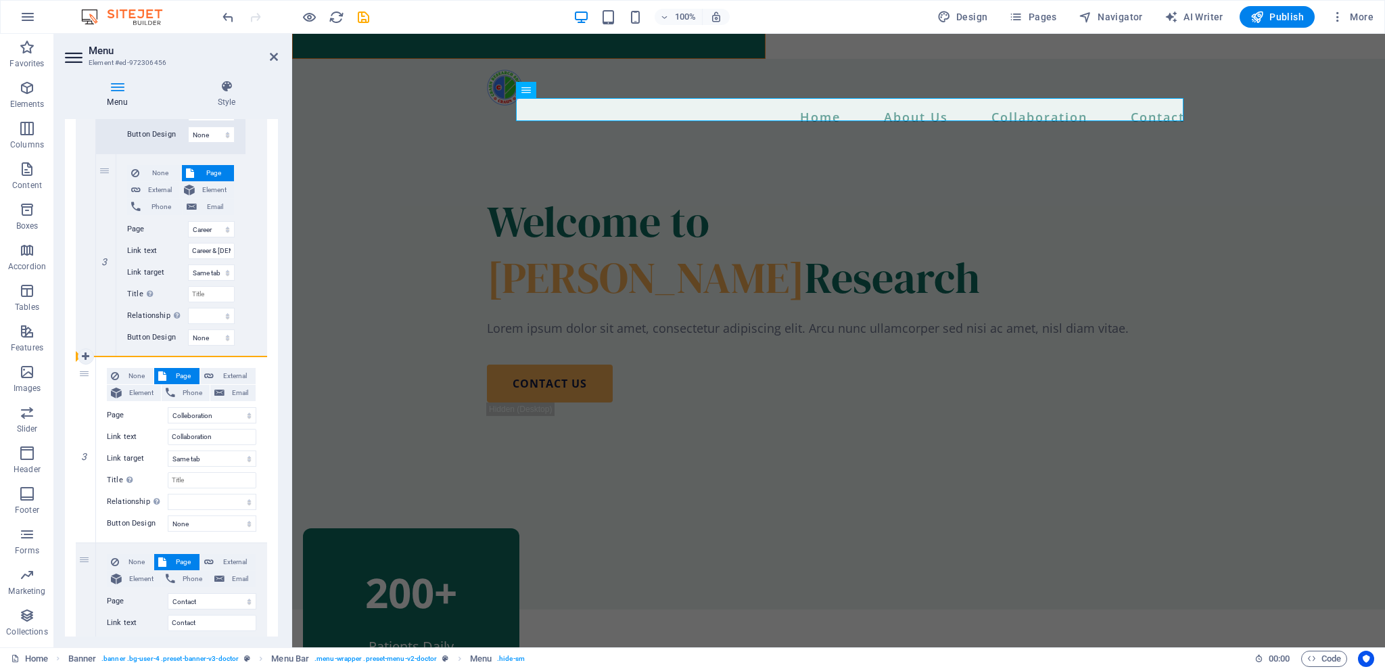
drag, startPoint x: 106, startPoint y: 166, endPoint x: 87, endPoint y: 325, distance: 160.1
select select
select select "14"
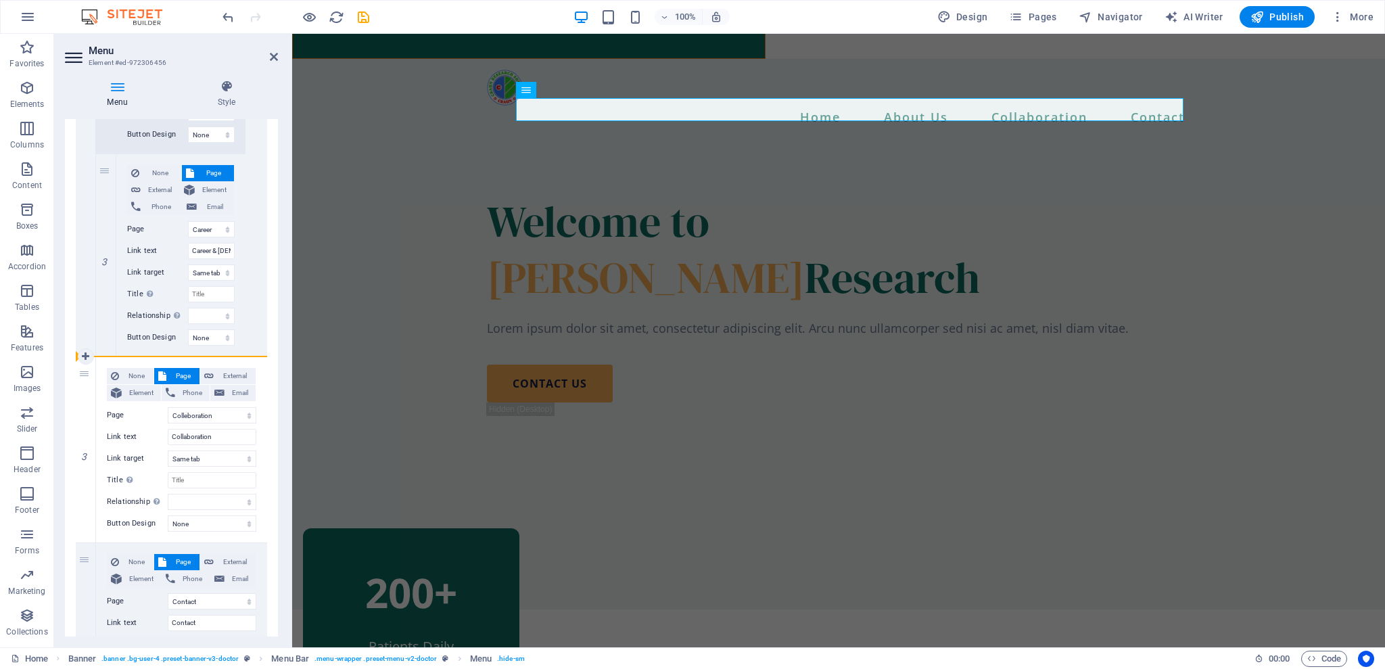
type input "Career & [DEMOGRAPHIC_DATA]"
select select
select select "2"
type input "Collaboration"
select select
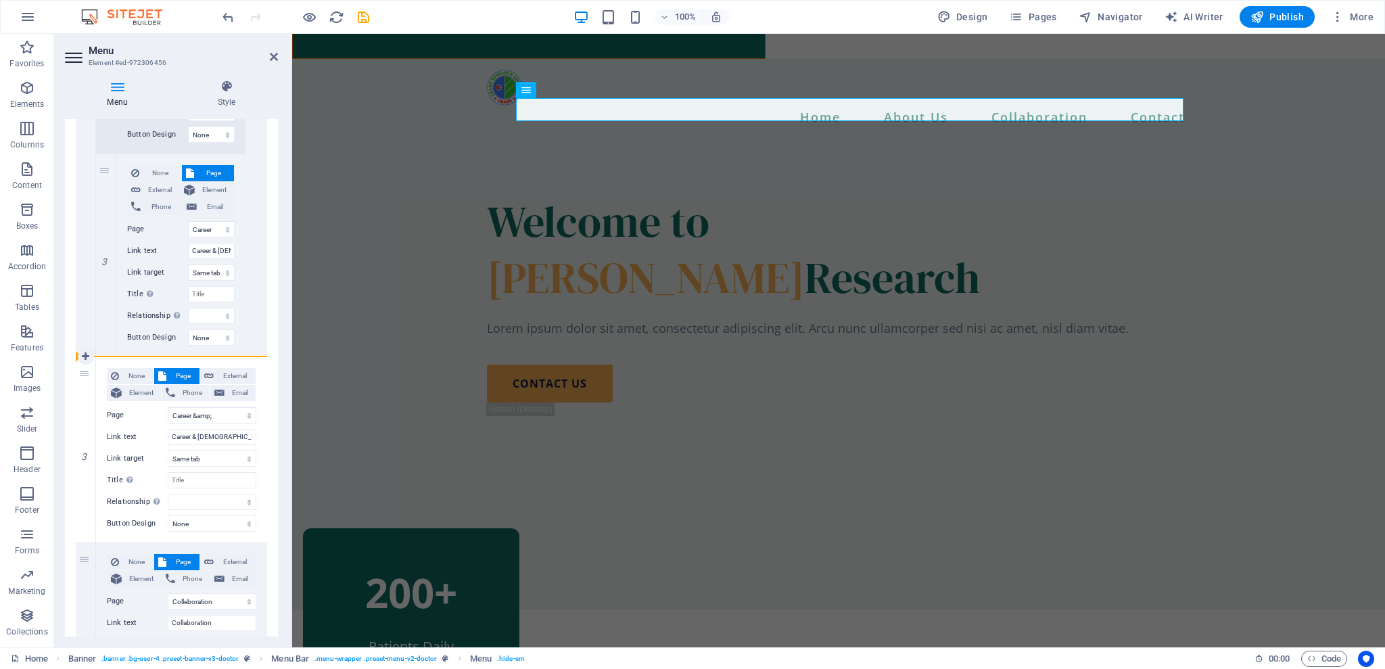
select select "4"
select select
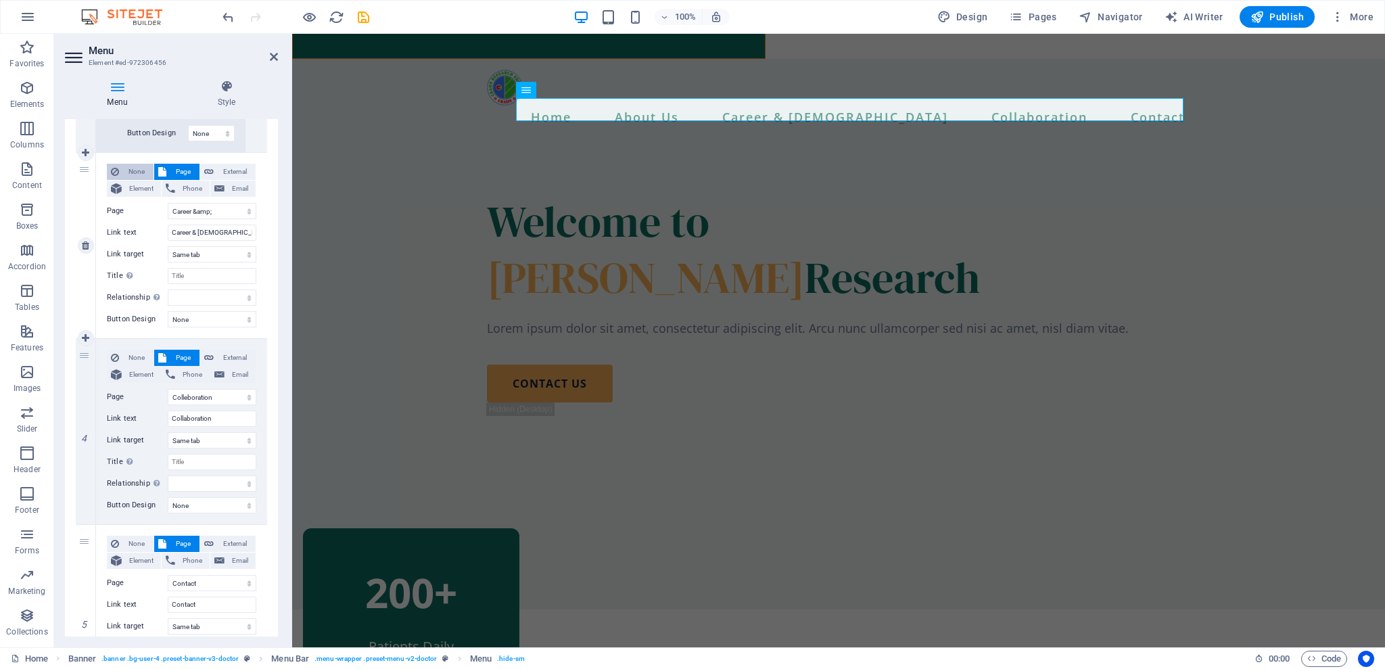
scroll to position [672, 0]
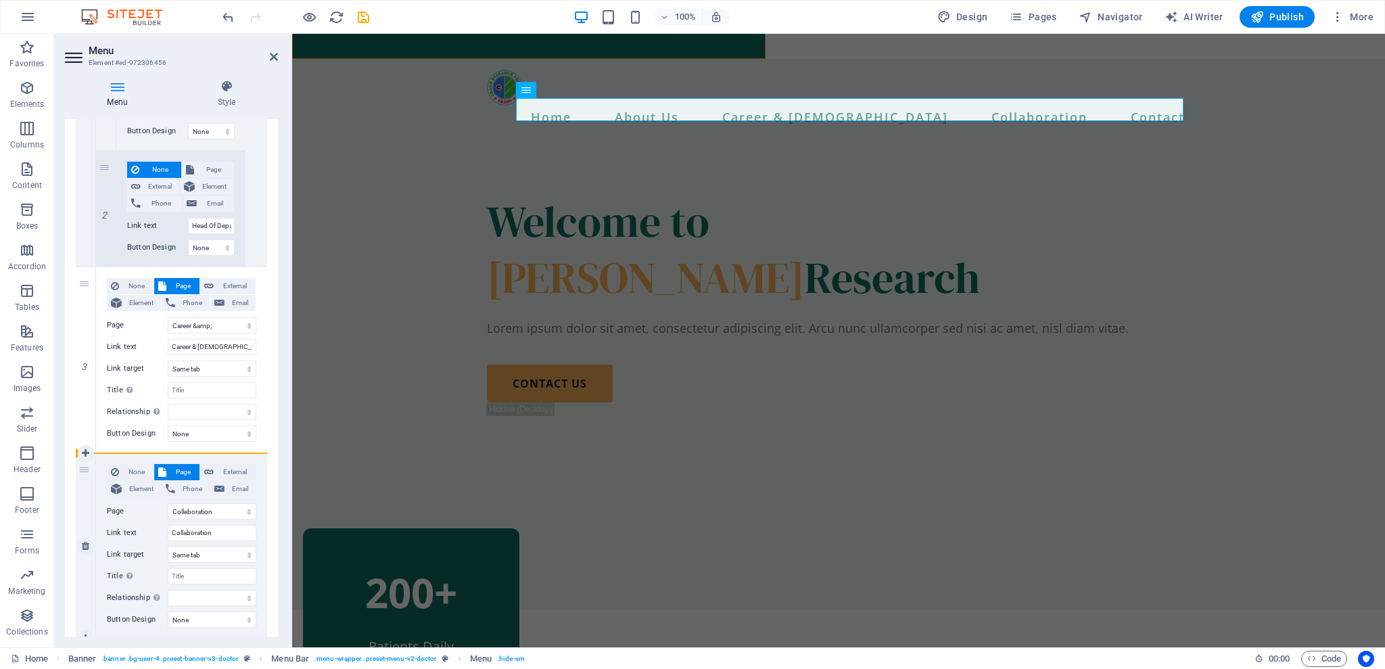
drag, startPoint x: 82, startPoint y: 281, endPoint x: 80, endPoint y: 485, distance: 203.6
click at [80, 485] on div "1 None Page External Element Phone Email Page Home About Us Colleboration TENDE…" at bounding box center [171, 200] width 191 height 1249
select select
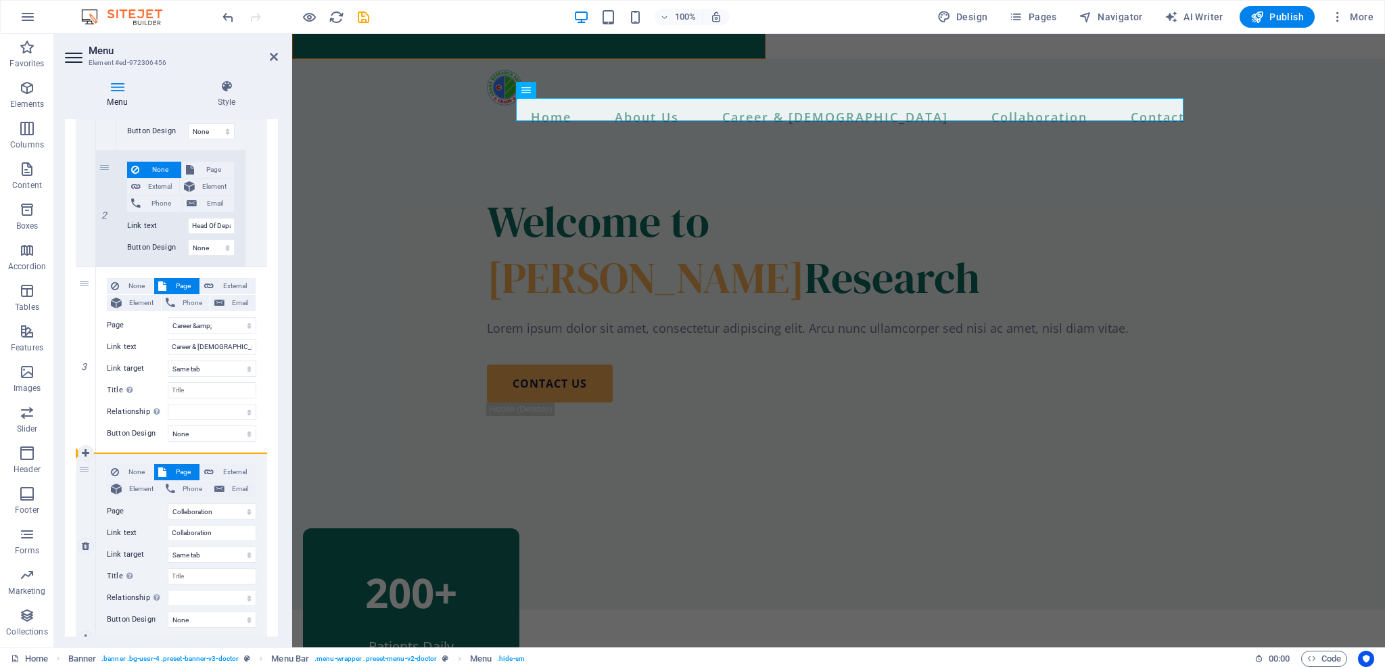
select select
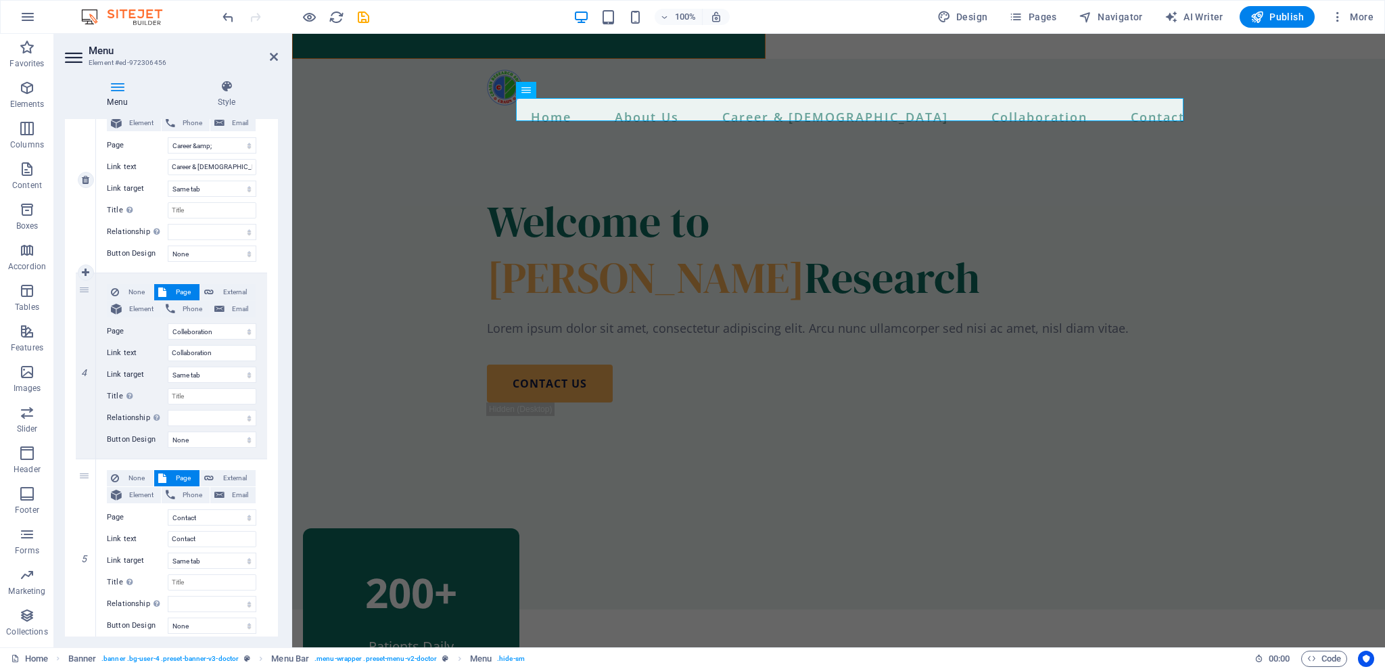
drag, startPoint x: 81, startPoint y: 287, endPoint x: 85, endPoint y: 131, distance: 155.6
click at [85, 131] on div "1 None Page External Element Phone Email Page Home About Us Colleboration TENDE…" at bounding box center [171, 20] width 191 height 1249
select select
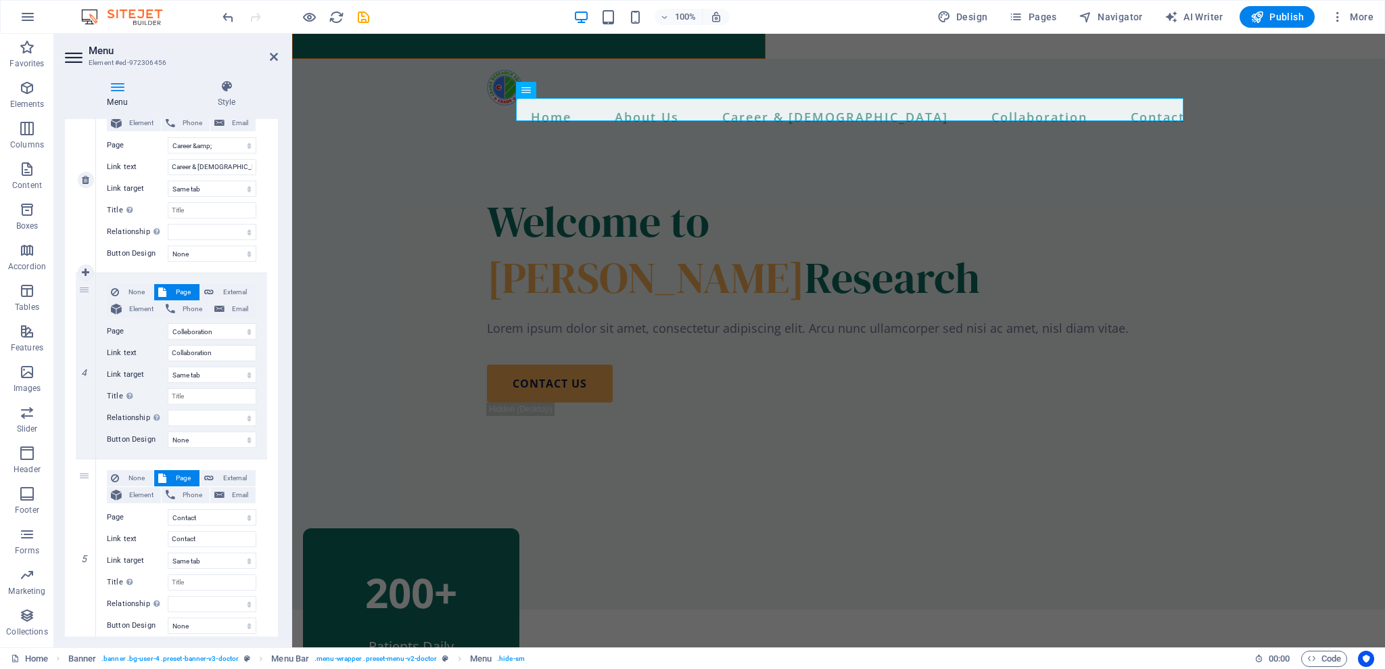
select select "2"
type input "Collaboration"
select select
select select "14"
type input "Career & [DEMOGRAPHIC_DATA]"
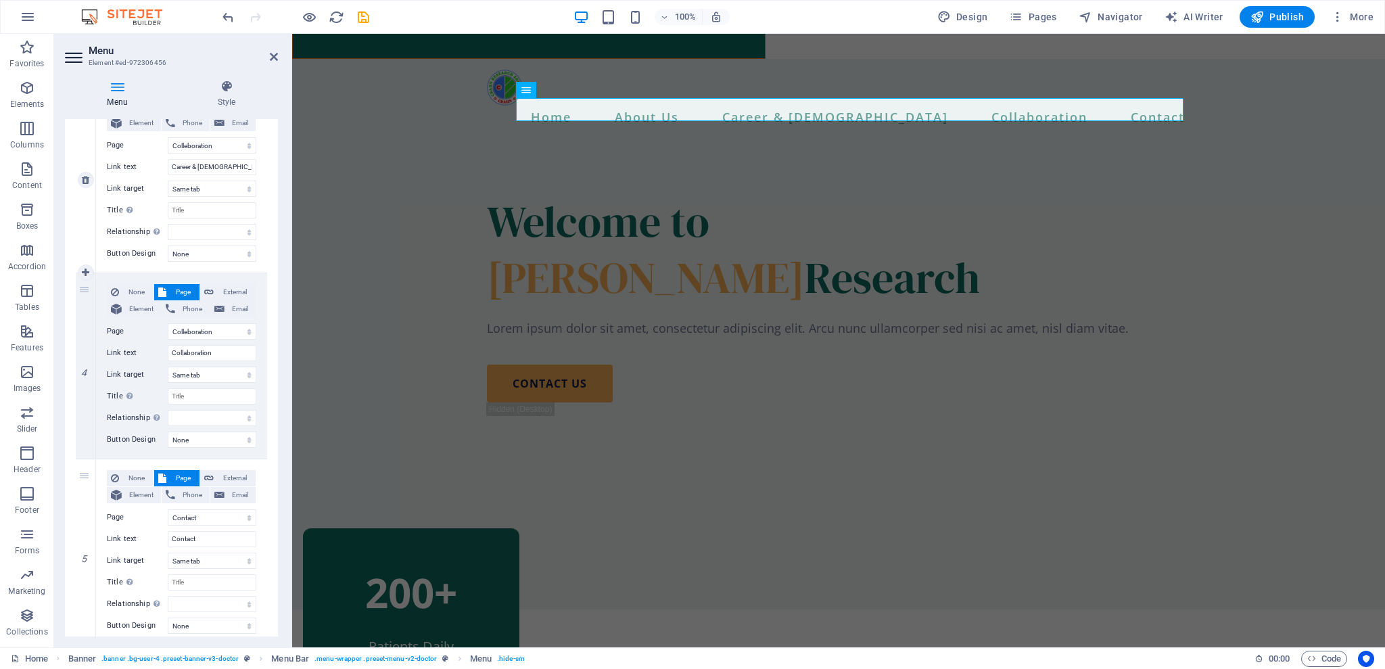
select select
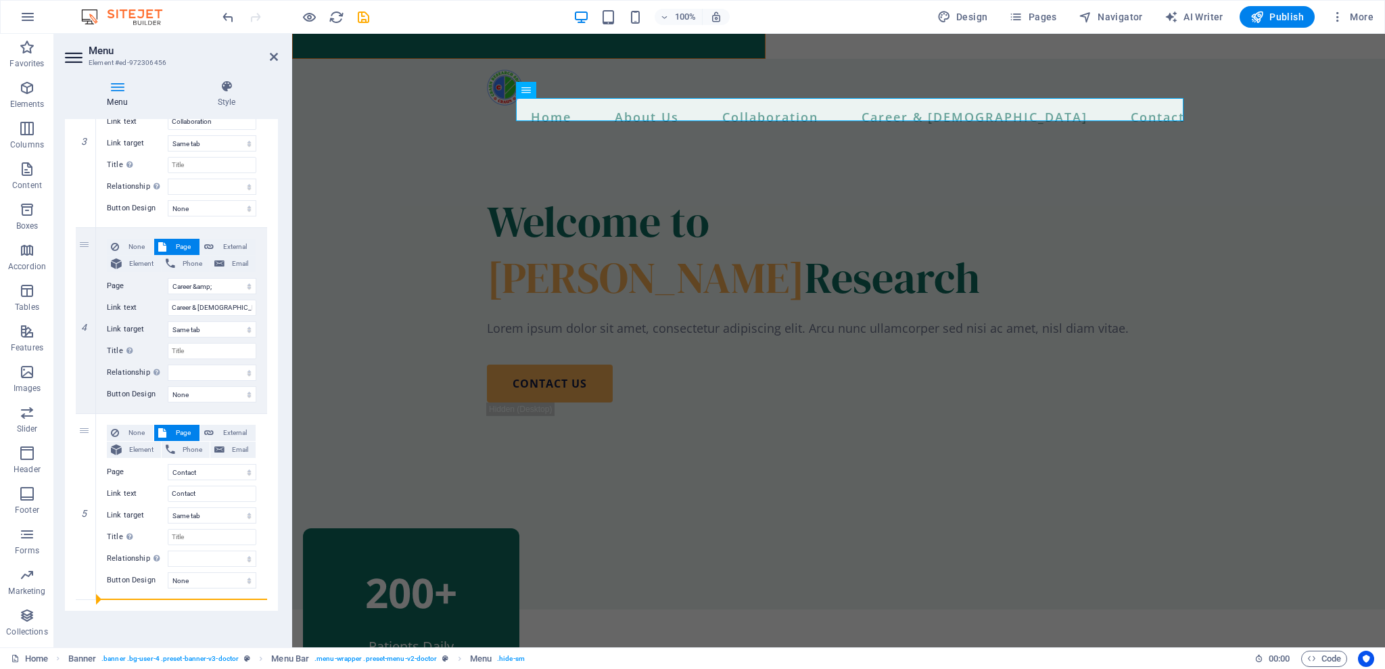
drag, startPoint x: 84, startPoint y: 246, endPoint x: 1, endPoint y: 549, distance: 314.7
select select
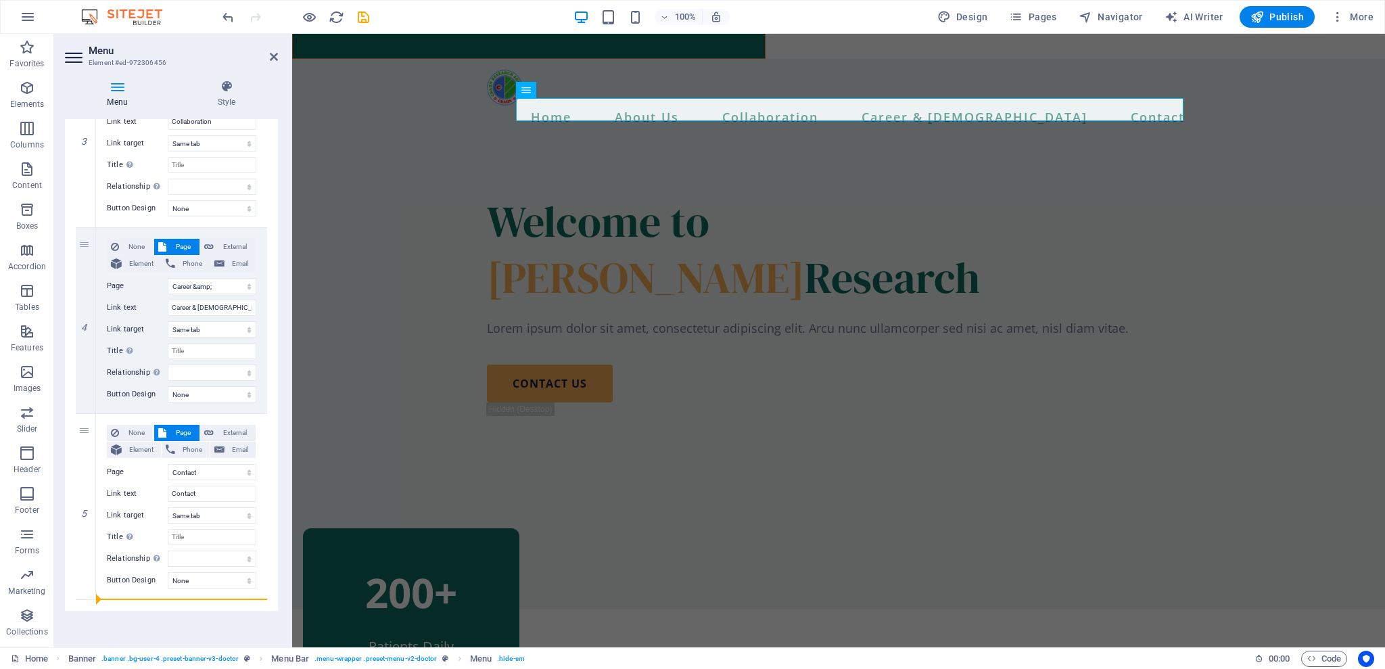
select select
select select "4"
type input "Contact"
select select
select select "14"
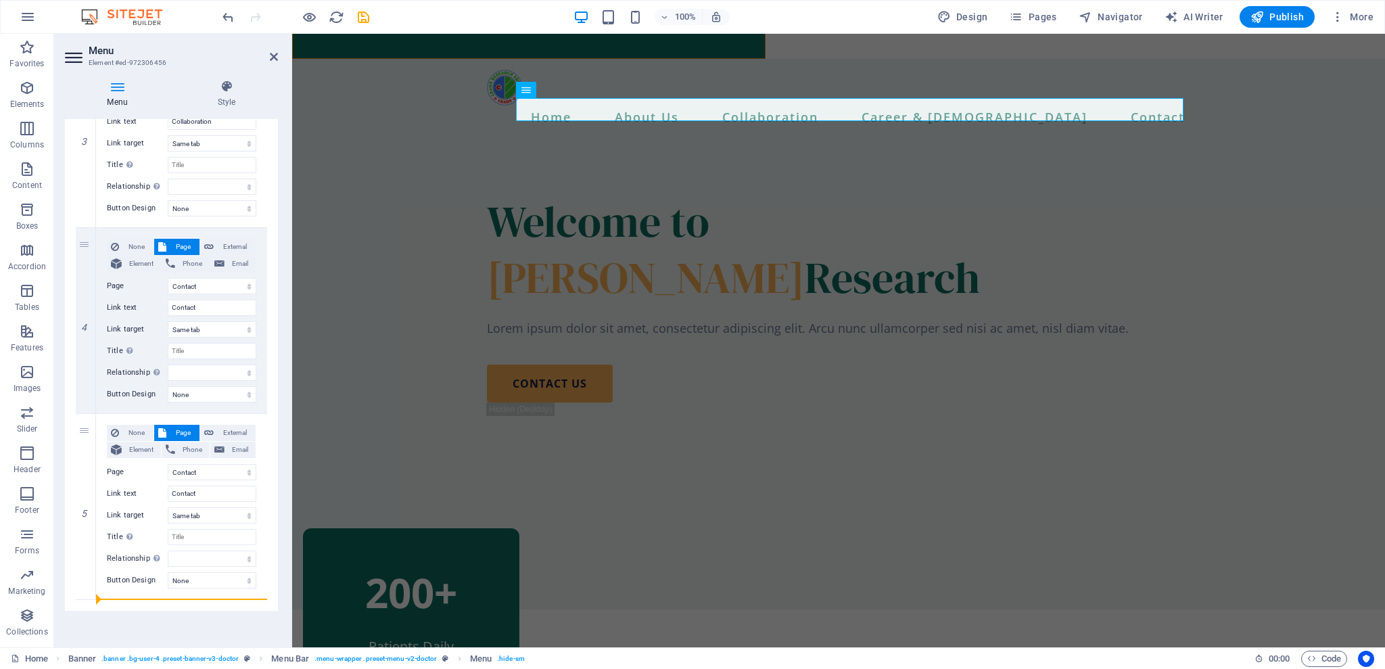
select select
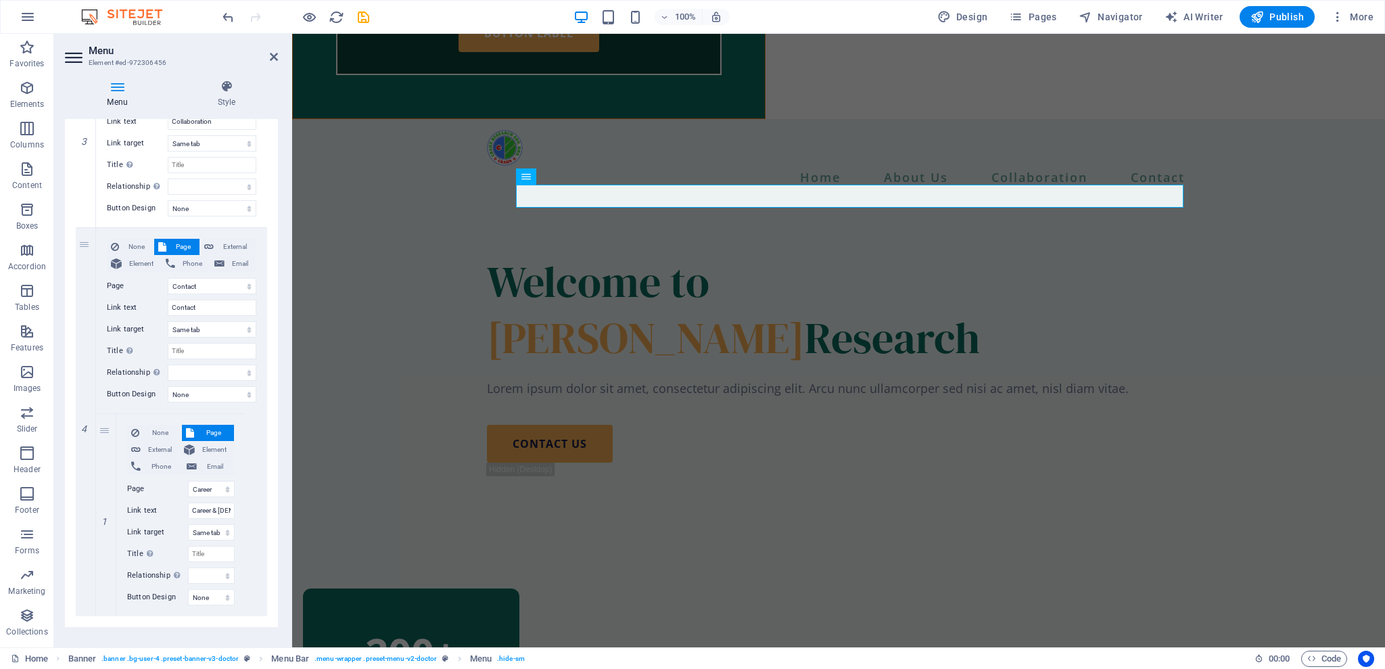
scroll to position [631, 0]
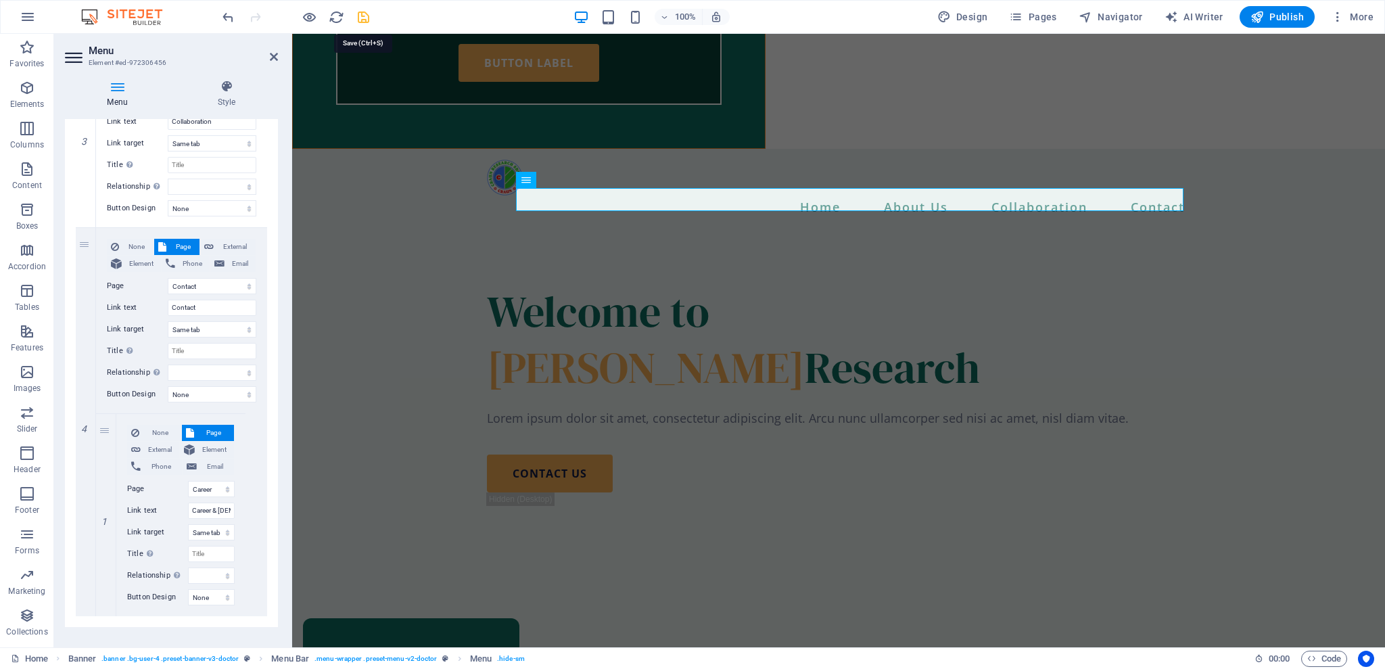
click at [361, 18] on icon "save" at bounding box center [364, 17] width 16 height 16
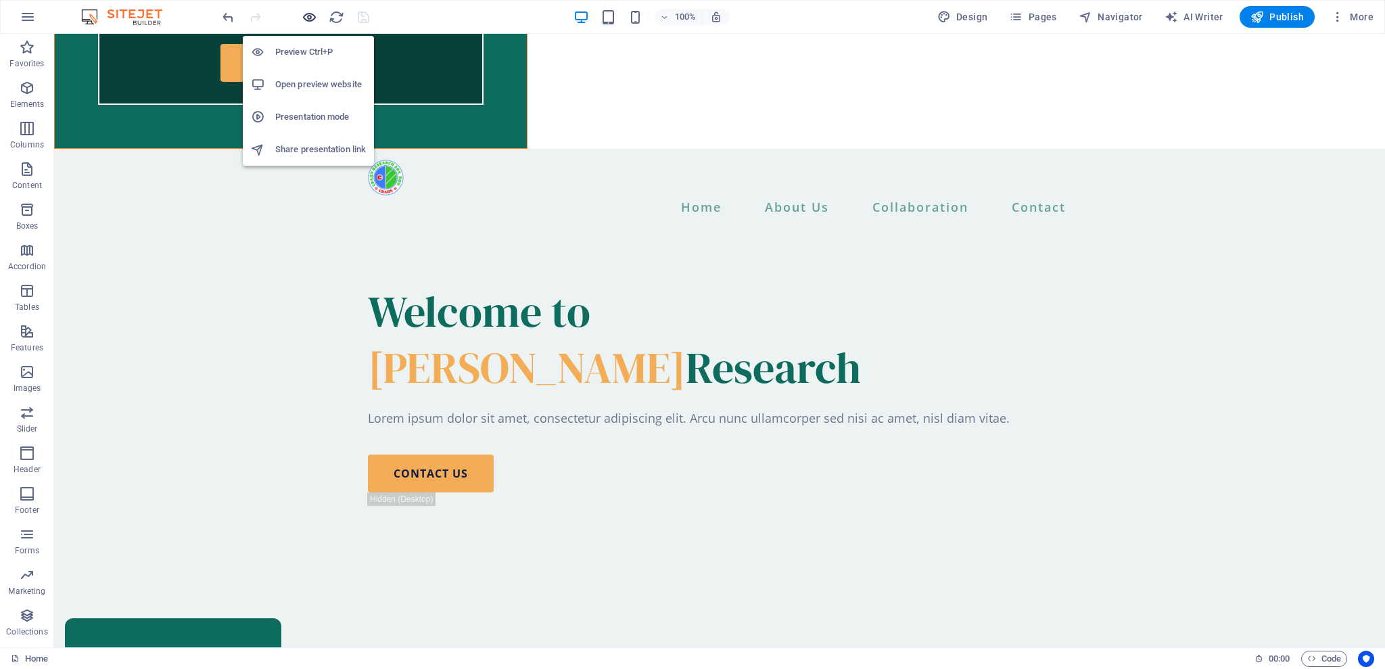
click at [311, 21] on icon "button" at bounding box center [310, 17] width 16 height 16
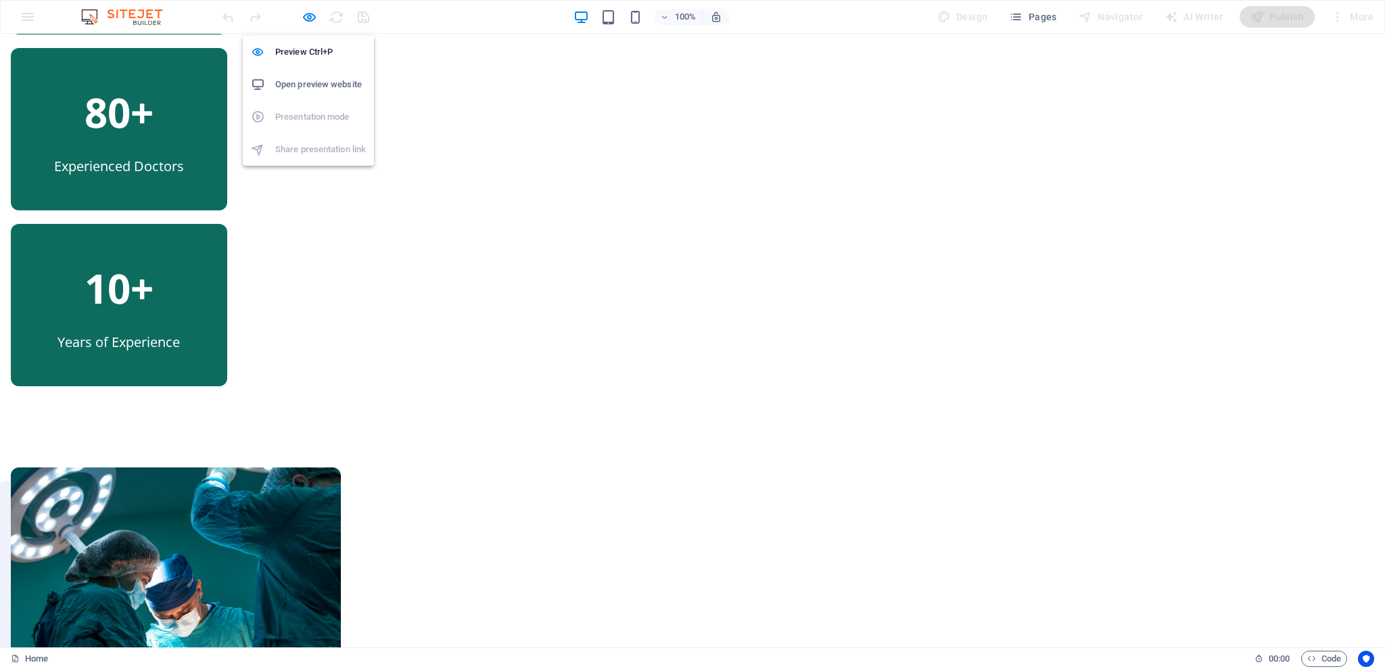
scroll to position [0, 0]
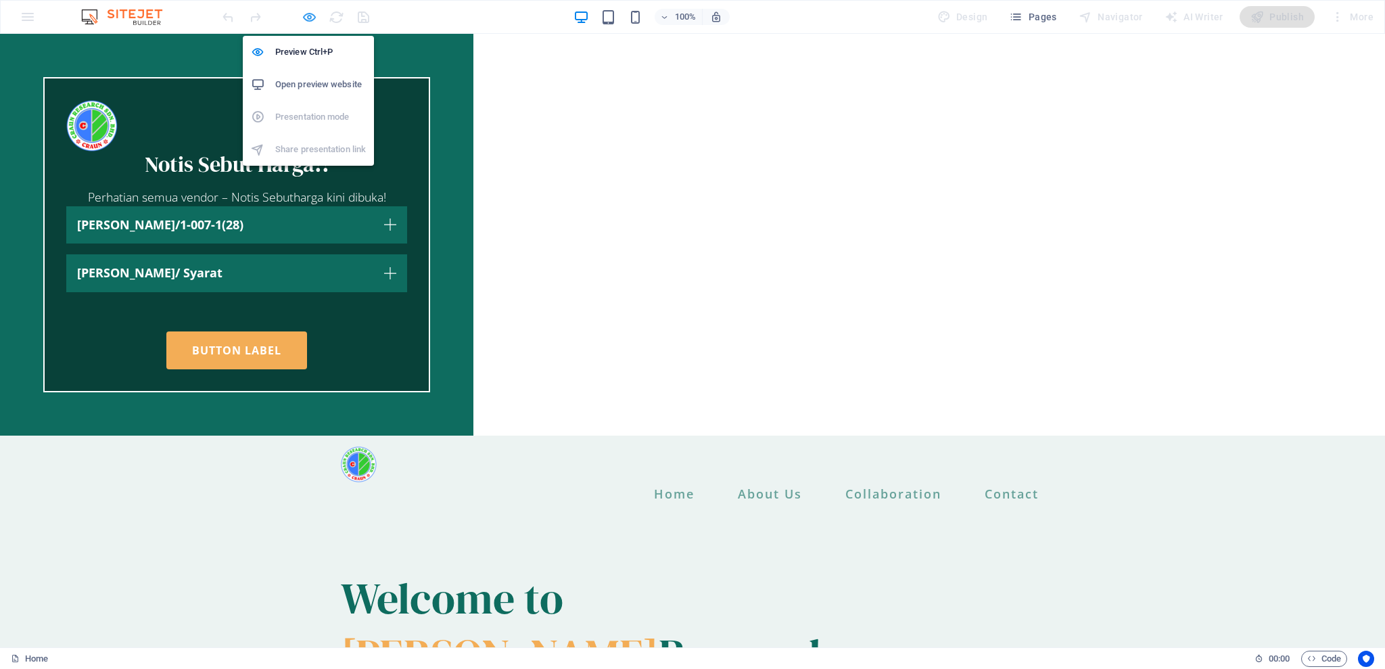
click at [304, 19] on icon "button" at bounding box center [310, 17] width 16 height 16
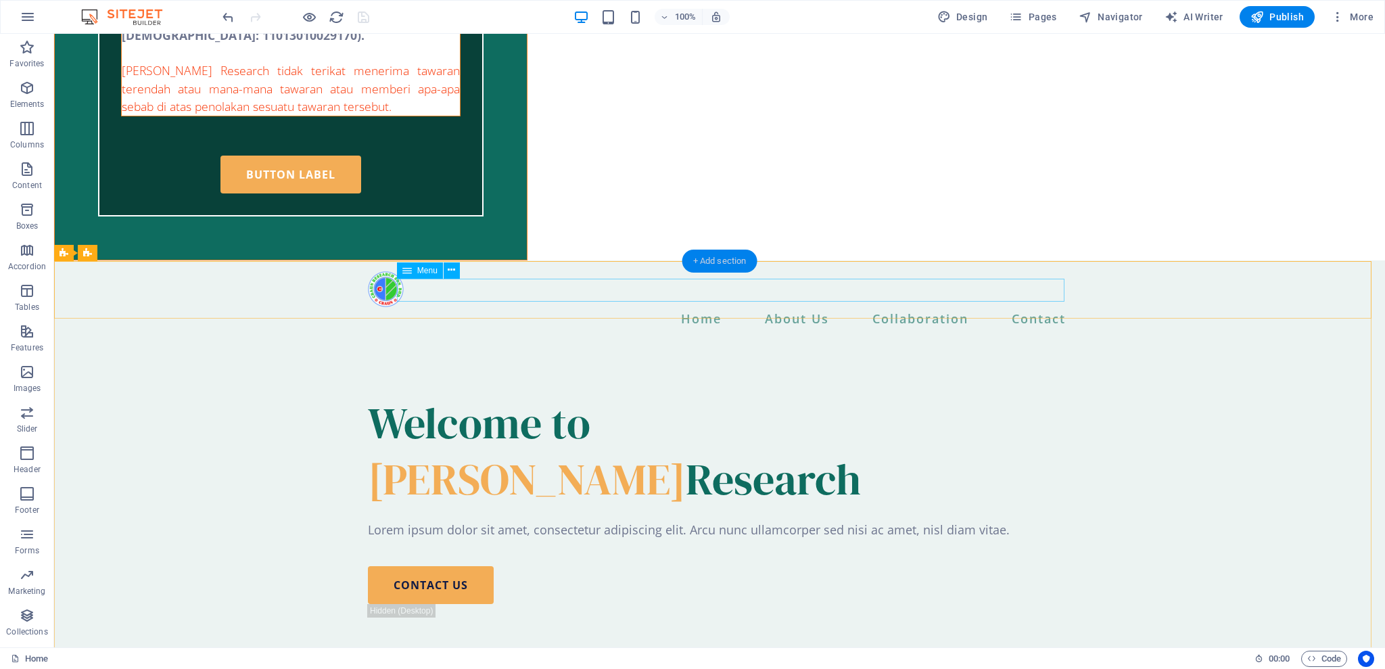
scroll to position [541, 0]
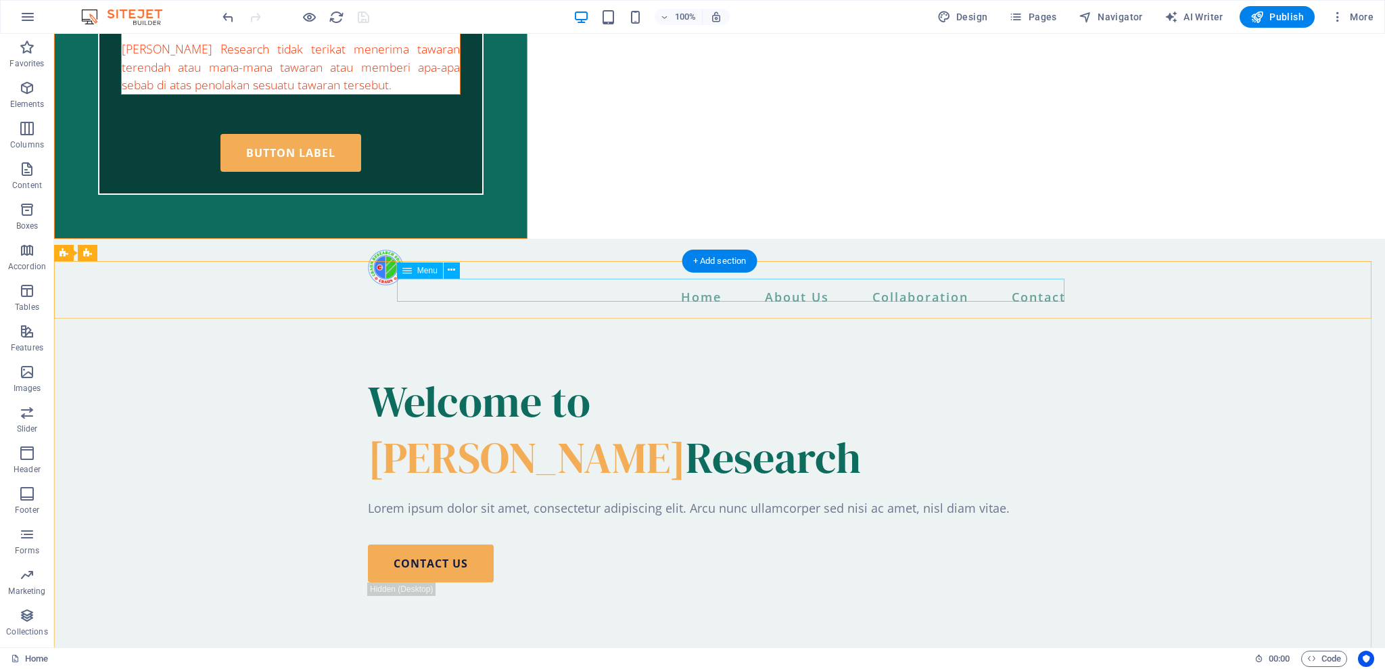
click at [780, 289] on nav "Home About Us Management Team Head Of Department Collaboration Contact Career &…" at bounding box center [719, 296] width 703 height 23
select select
select select "1"
select select
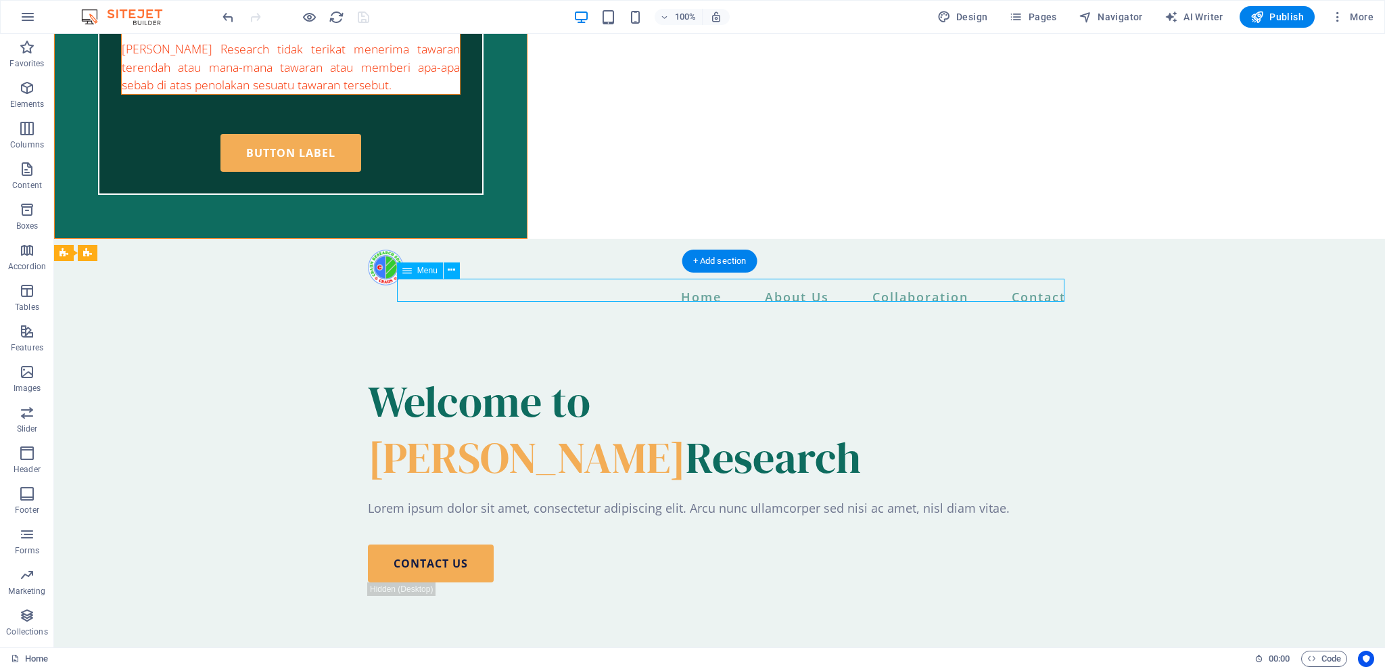
select select "5"
select select
select select "2"
select select
select select "4"
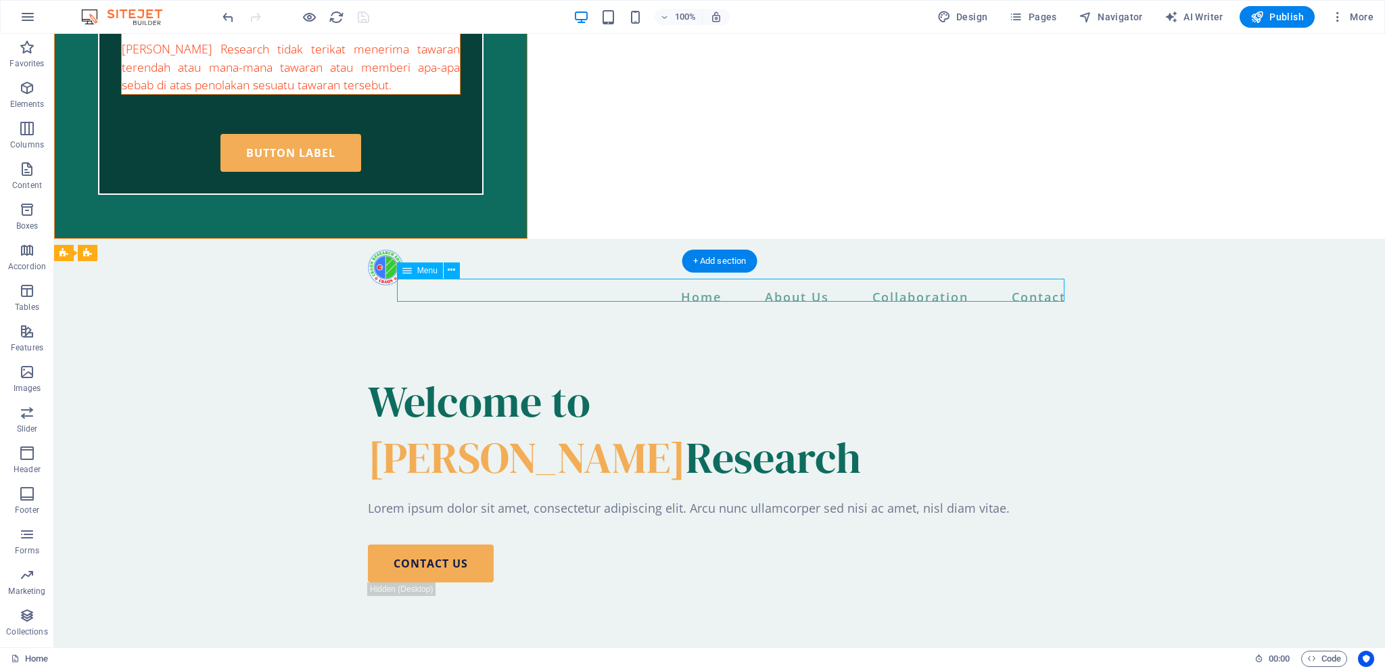
select select
select select "14"
select select
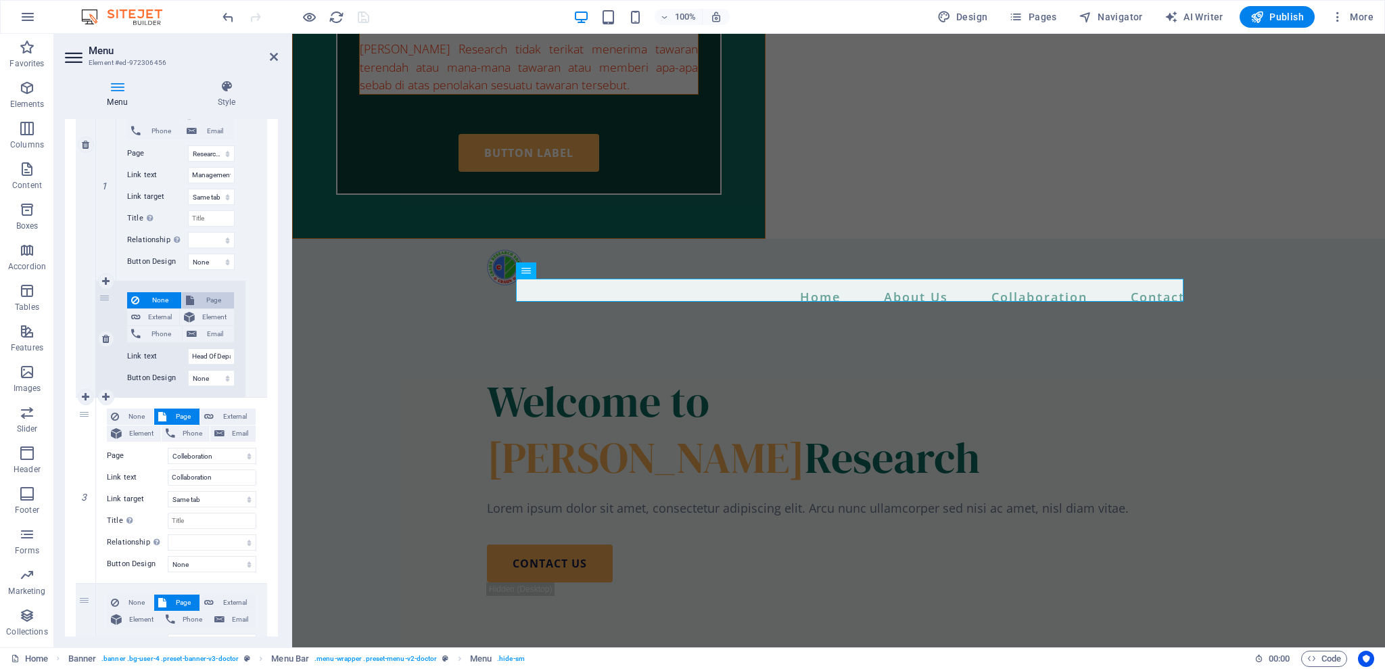
click at [219, 303] on span "Page" at bounding box center [214, 300] width 32 height 16
select select
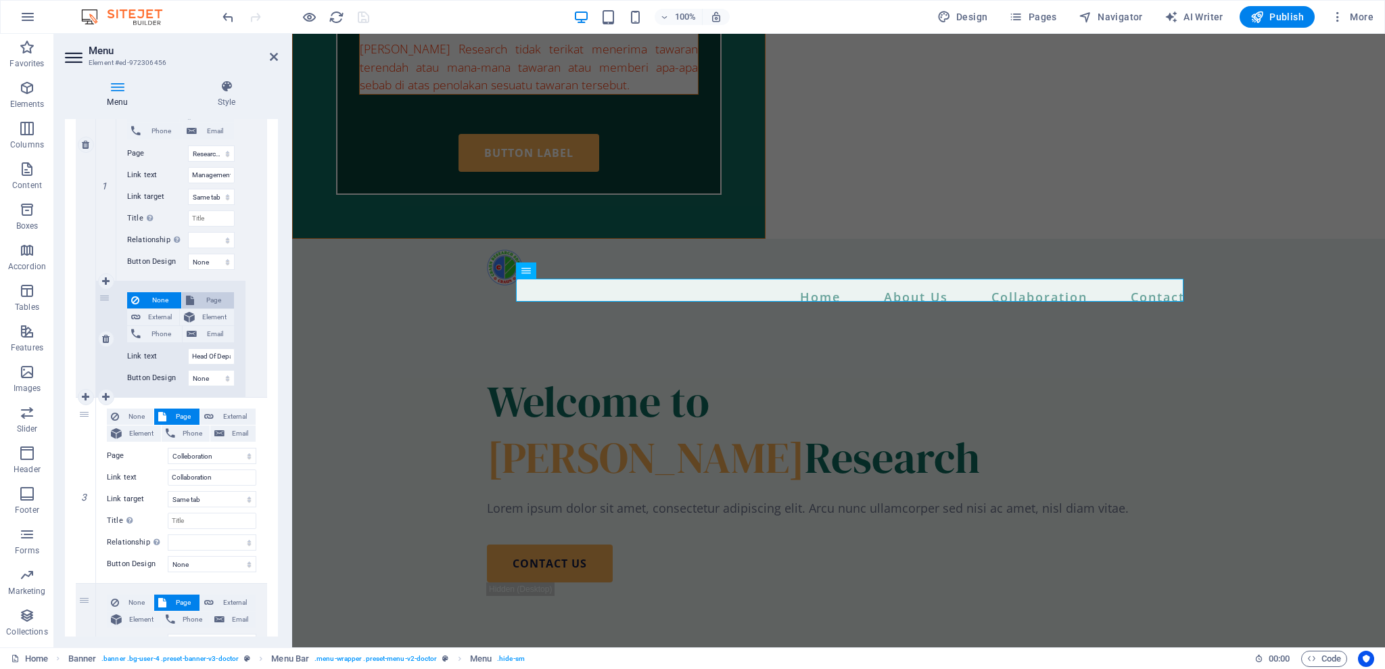
select select
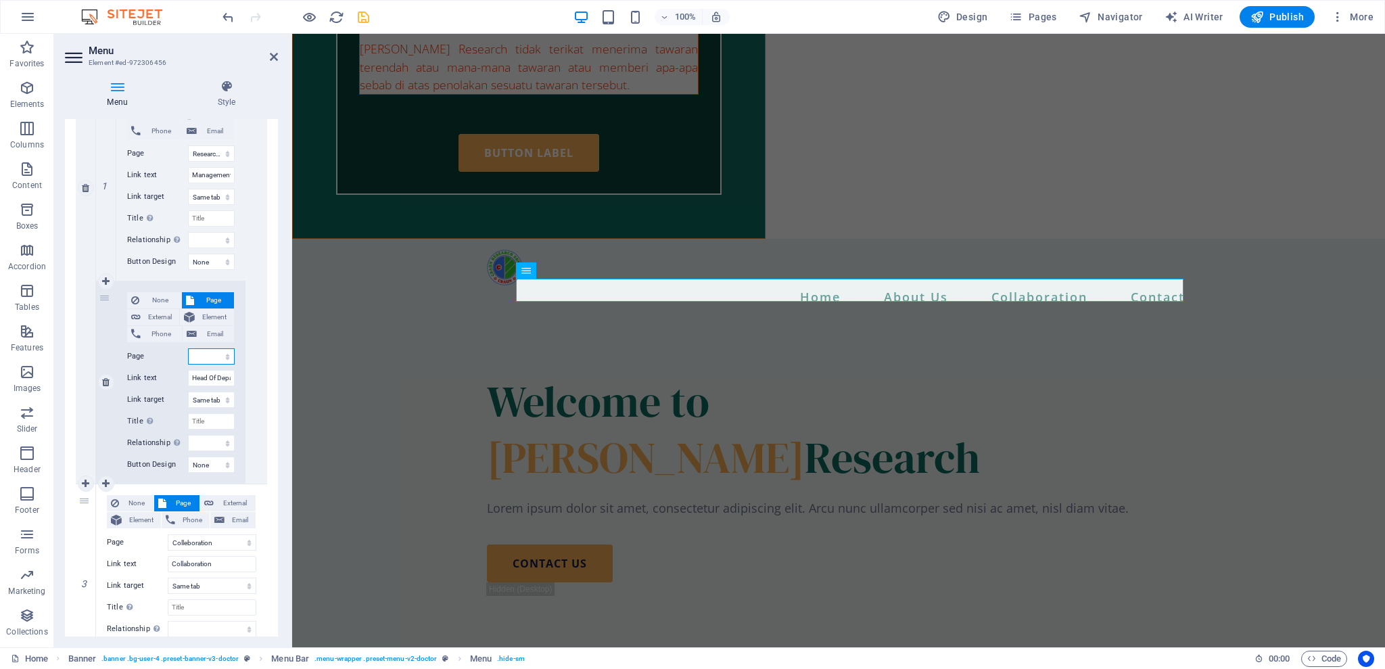
scroll to position [628, 0]
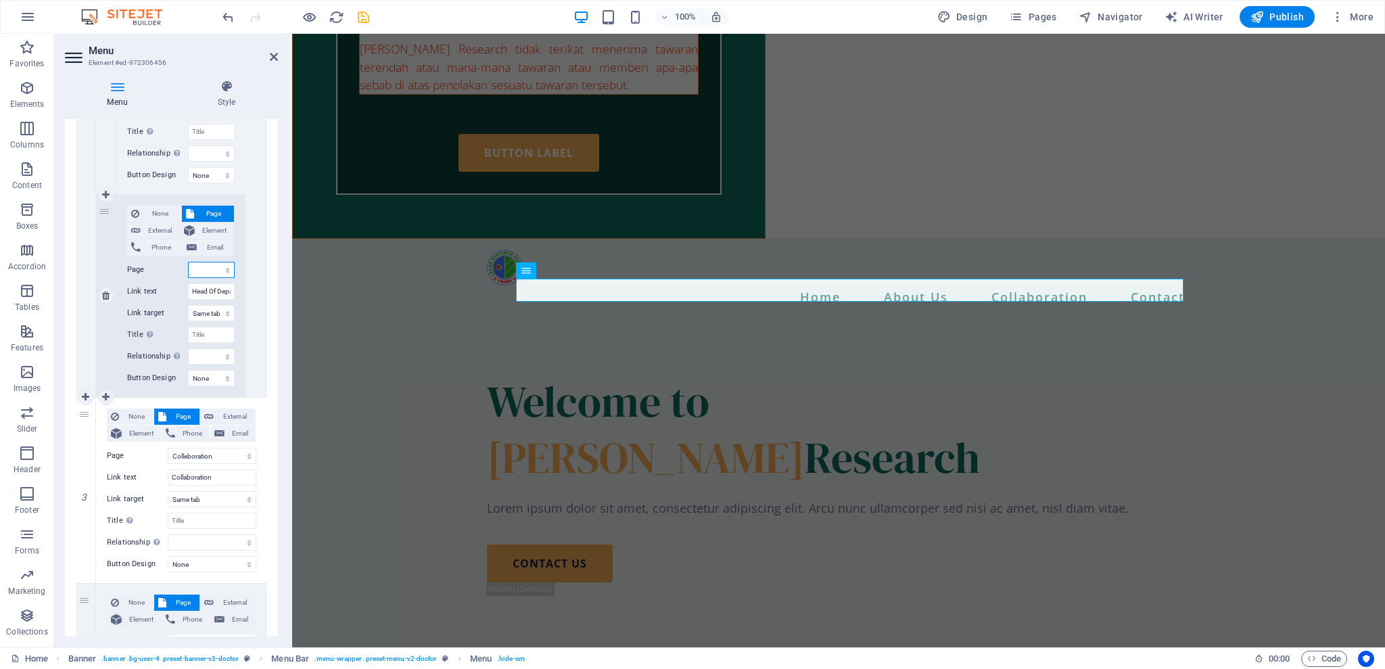
click at [223, 271] on select "Home About Us Colleboration TENDER &amp; QUOTATION Contact Researchers Team Man…" at bounding box center [211, 270] width 47 height 16
click at [141, 283] on label "Link text" at bounding box center [157, 291] width 61 height 16
click at [188, 283] on input "Head Of Department" at bounding box center [211, 291] width 47 height 16
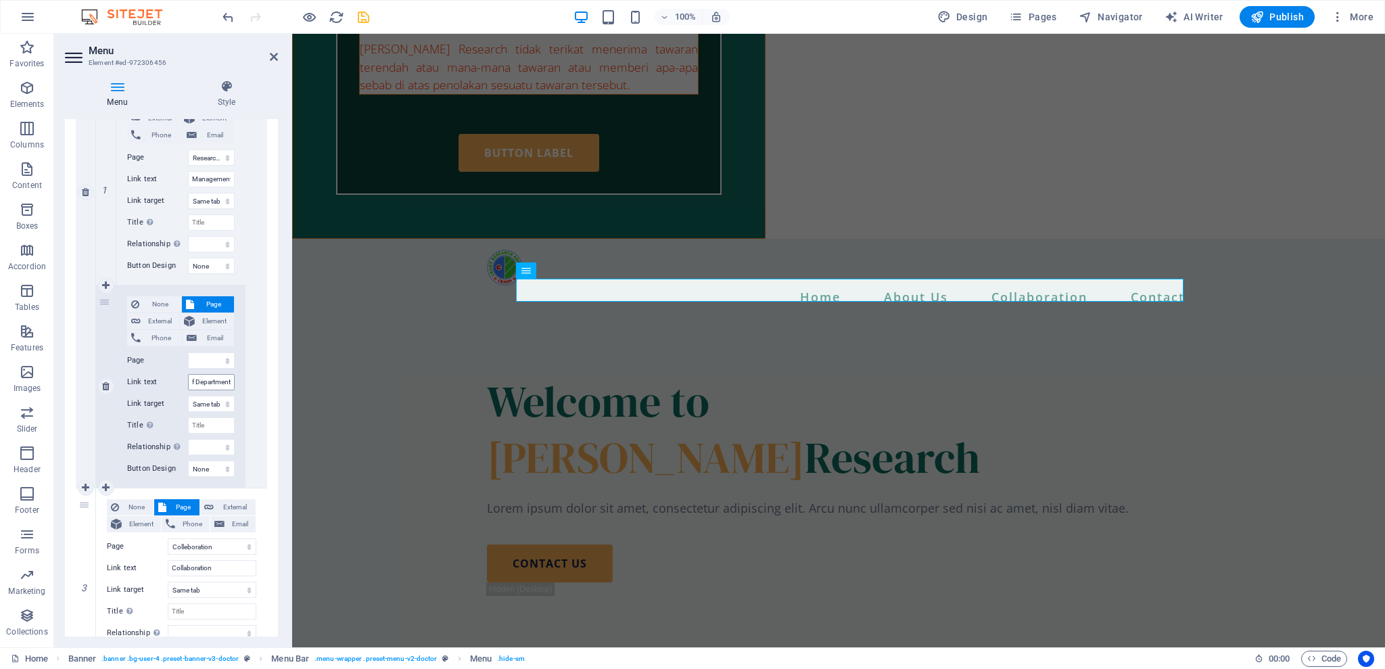
scroll to position [0, 0]
click at [212, 374] on div "Link text Head Of Department" at bounding box center [181, 382] width 108 height 16
click at [225, 377] on input "Head Of Department" at bounding box center [211, 382] width 47 height 16
click at [231, 382] on input "Head Of Department" at bounding box center [211, 382] width 47 height 16
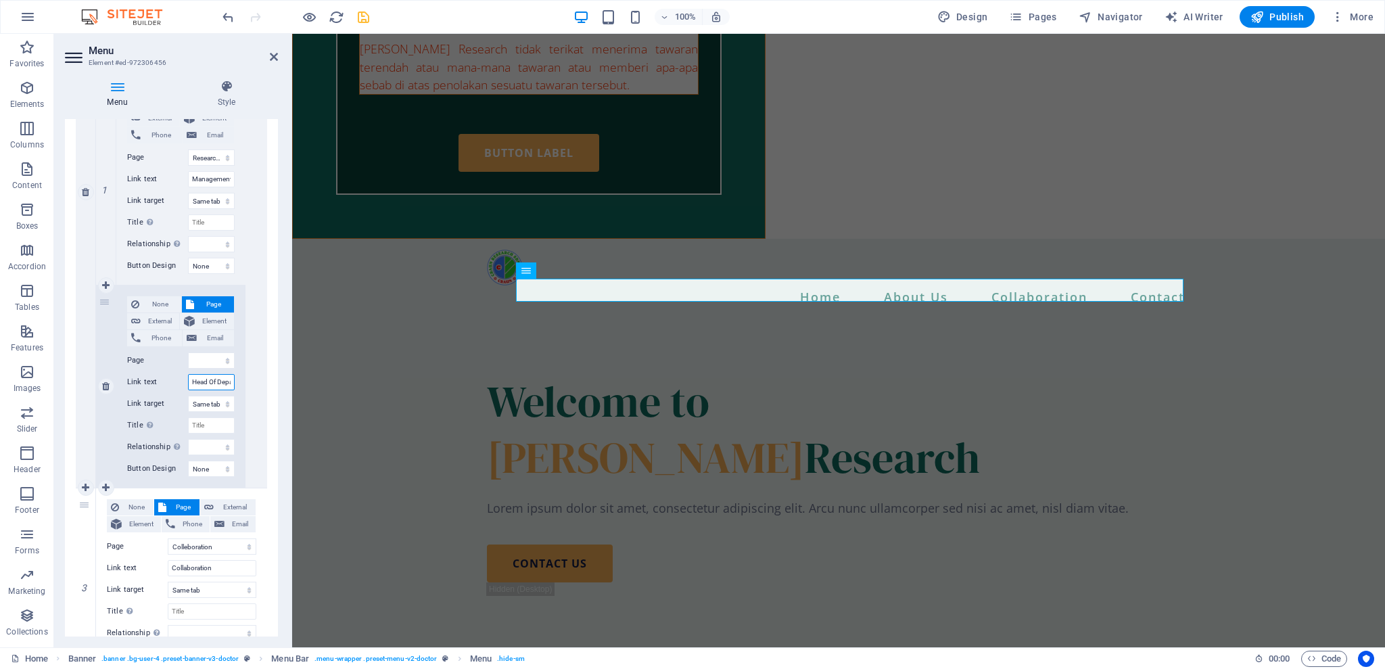
click at [228, 380] on input "Head Of Department" at bounding box center [211, 382] width 47 height 16
click at [225, 363] on select "Home About Us Colleboration TENDER &amp; QUOTATION Contact Researchers Team Man…" at bounding box center [211, 360] width 47 height 16
select select "6"
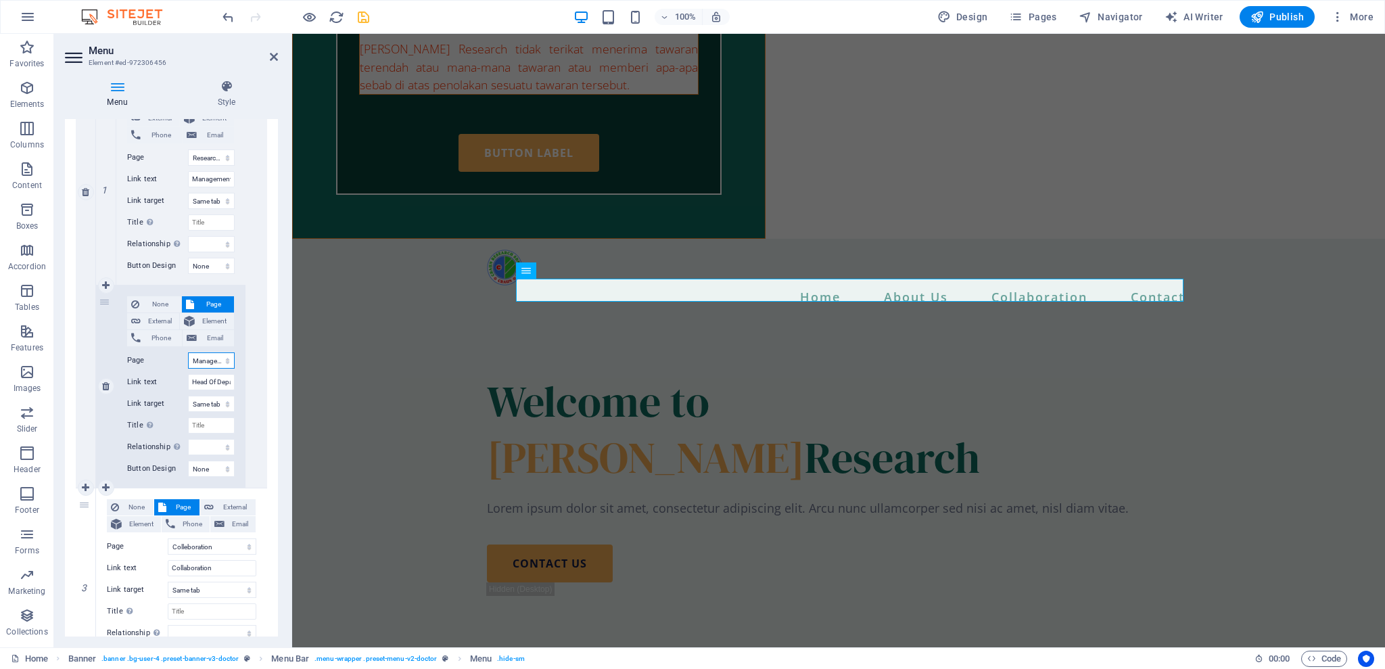
click at [188, 352] on select "Home About Us Colleboration TENDER &amp; QUOTATION Contact Researchers Team Man…" at bounding box center [211, 360] width 47 height 16
select select
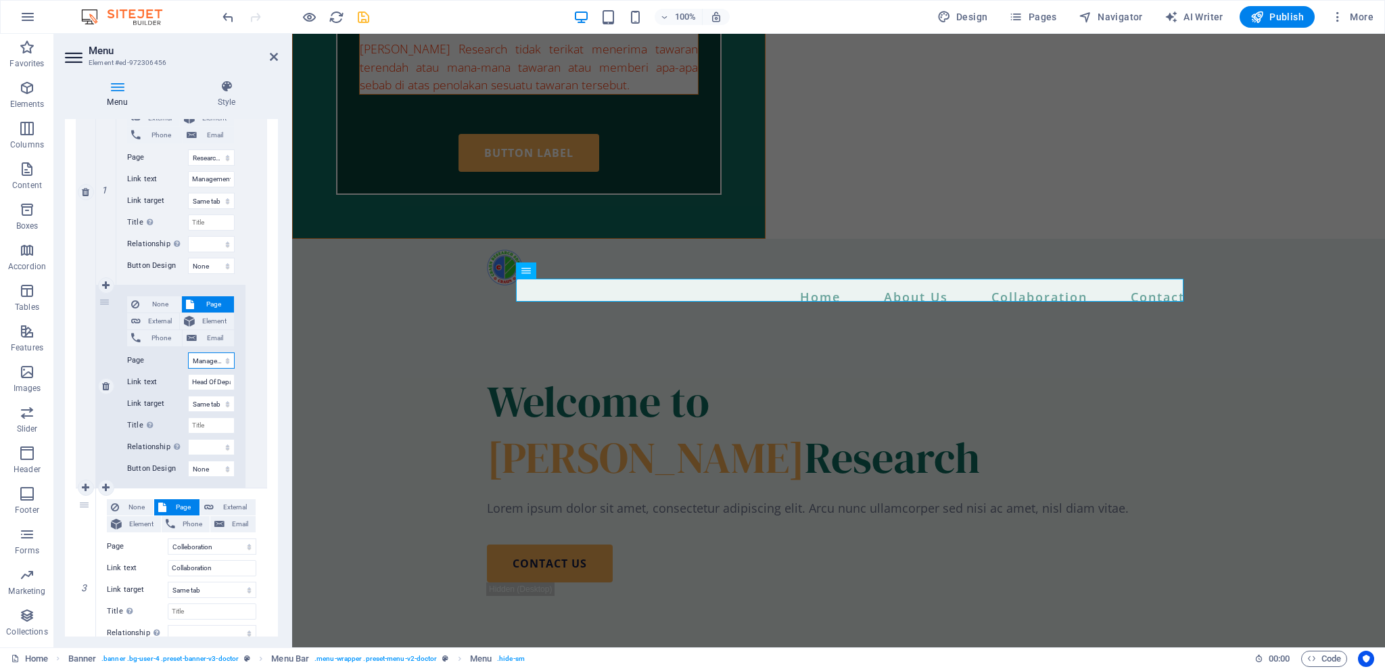
select select
click at [216, 361] on select "Home About Us Colleboration TENDER &amp; QUOTATION Contact Researchers Team Man…" at bounding box center [211, 360] width 47 height 16
select select "5"
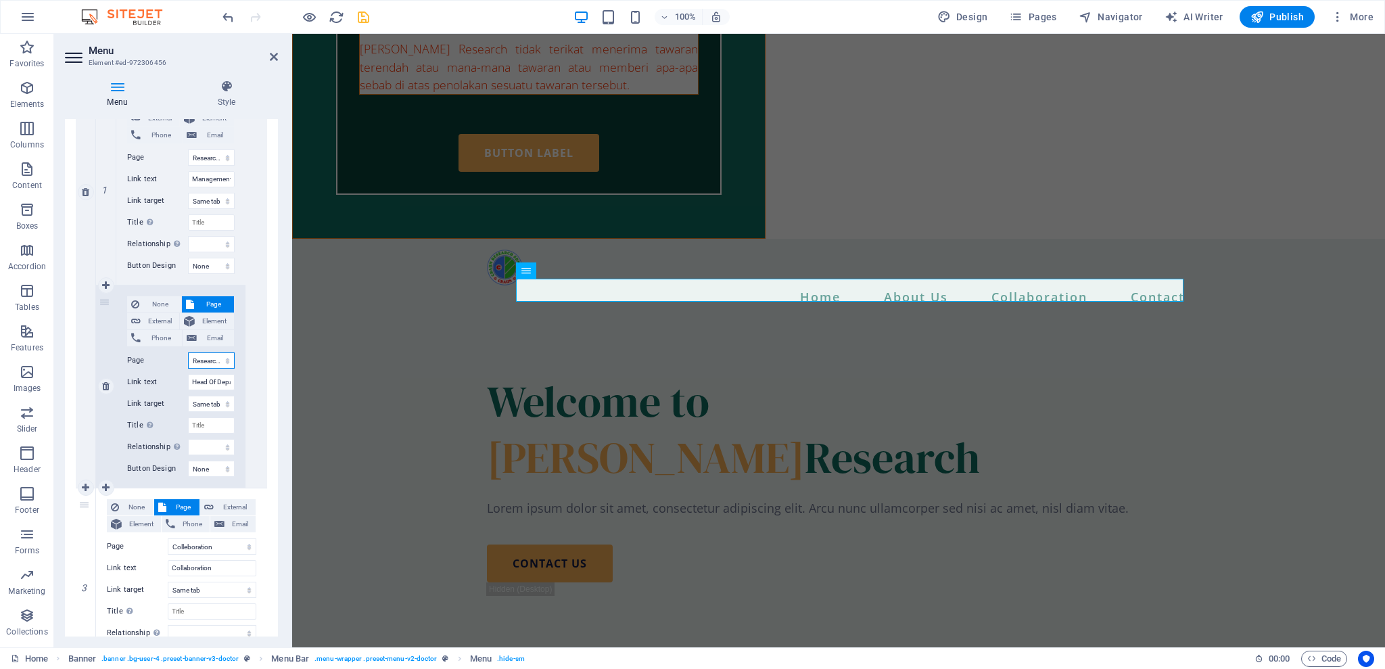
click at [188, 352] on select "Home About Us Colleboration TENDER &amp; QUOTATION Contact Researchers Team Man…" at bounding box center [211, 360] width 47 height 16
select select
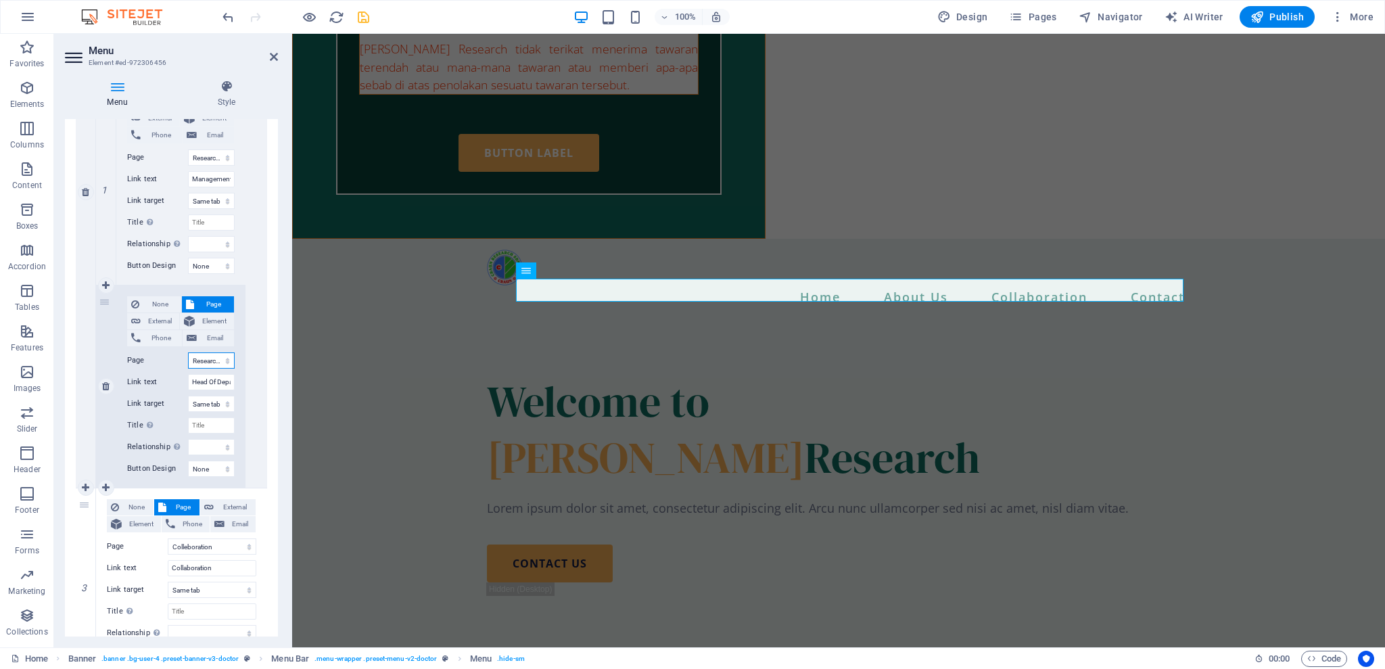
select select
click at [206, 378] on input "Head Of Department" at bounding box center [211, 382] width 47 height 16
click at [269, 285] on div "1 None Page External Element Phone Email Page Home About Us Colleboration TENDE…" at bounding box center [171, 387] width 213 height 1374
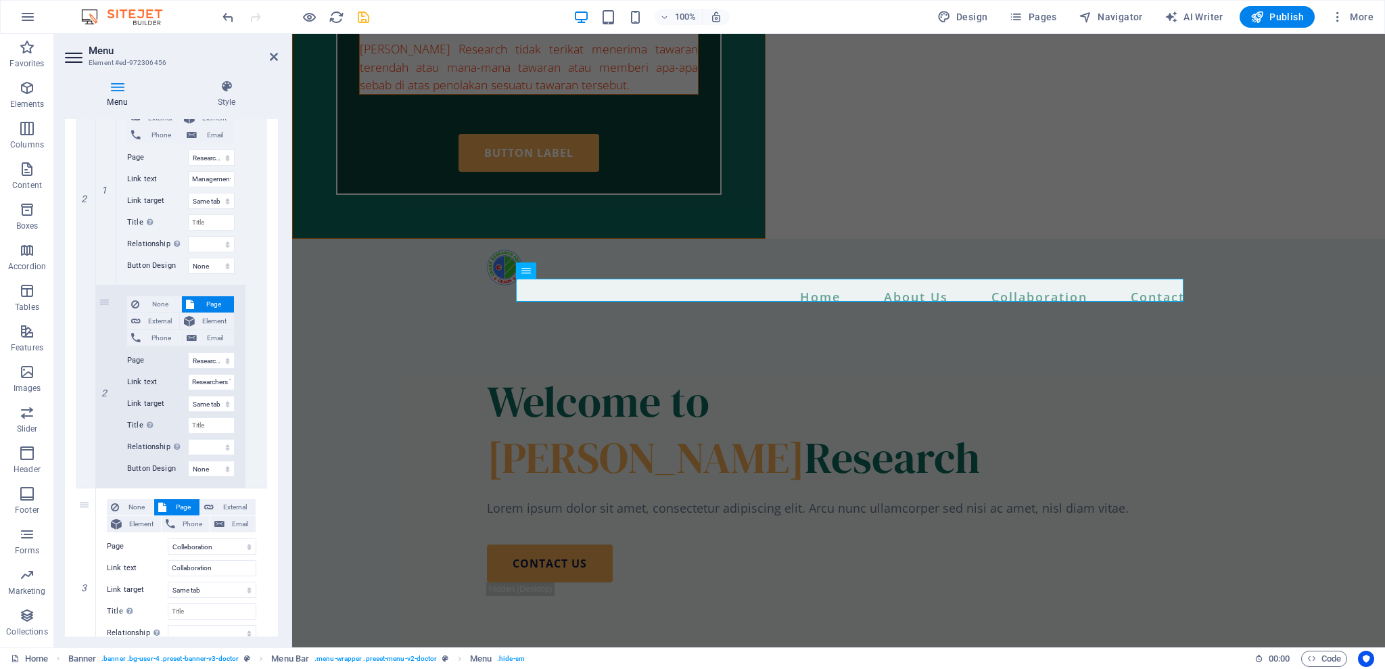
click at [365, 18] on icon "save" at bounding box center [364, 17] width 16 height 16
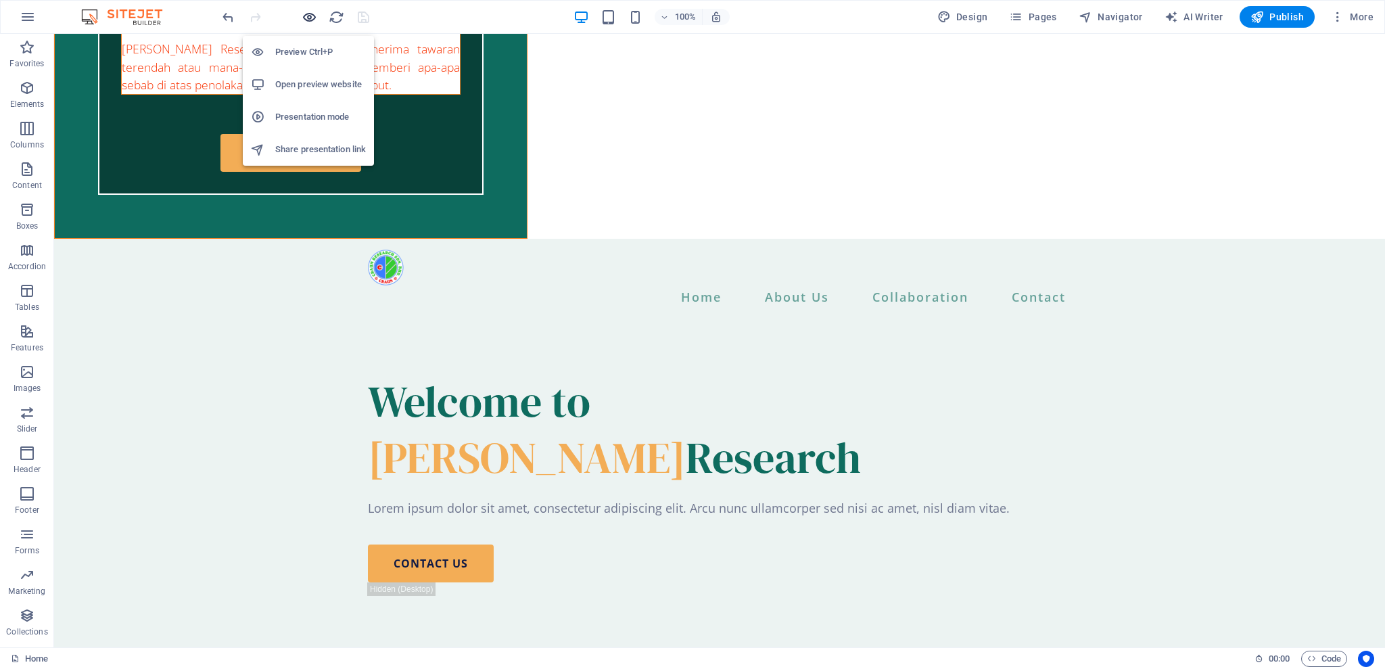
click at [304, 16] on icon "button" at bounding box center [310, 17] width 16 height 16
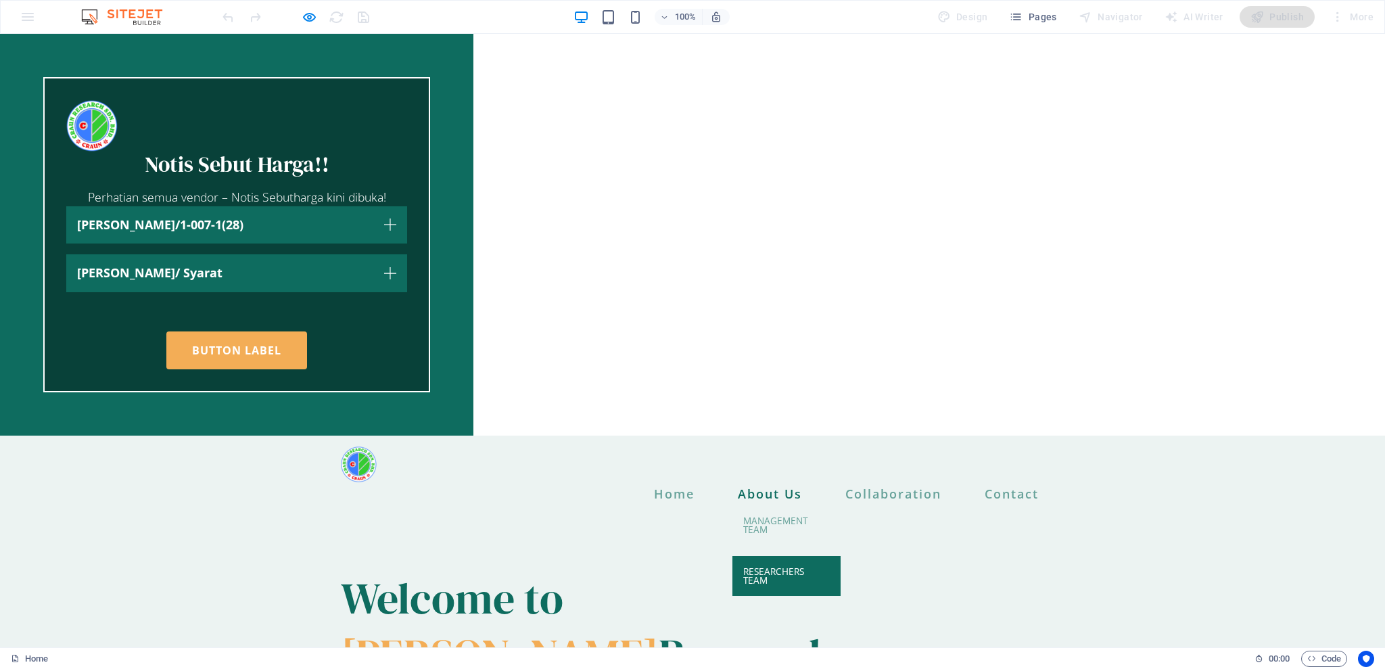
click at [761, 556] on link "Researchers Team" at bounding box center [786, 576] width 108 height 40
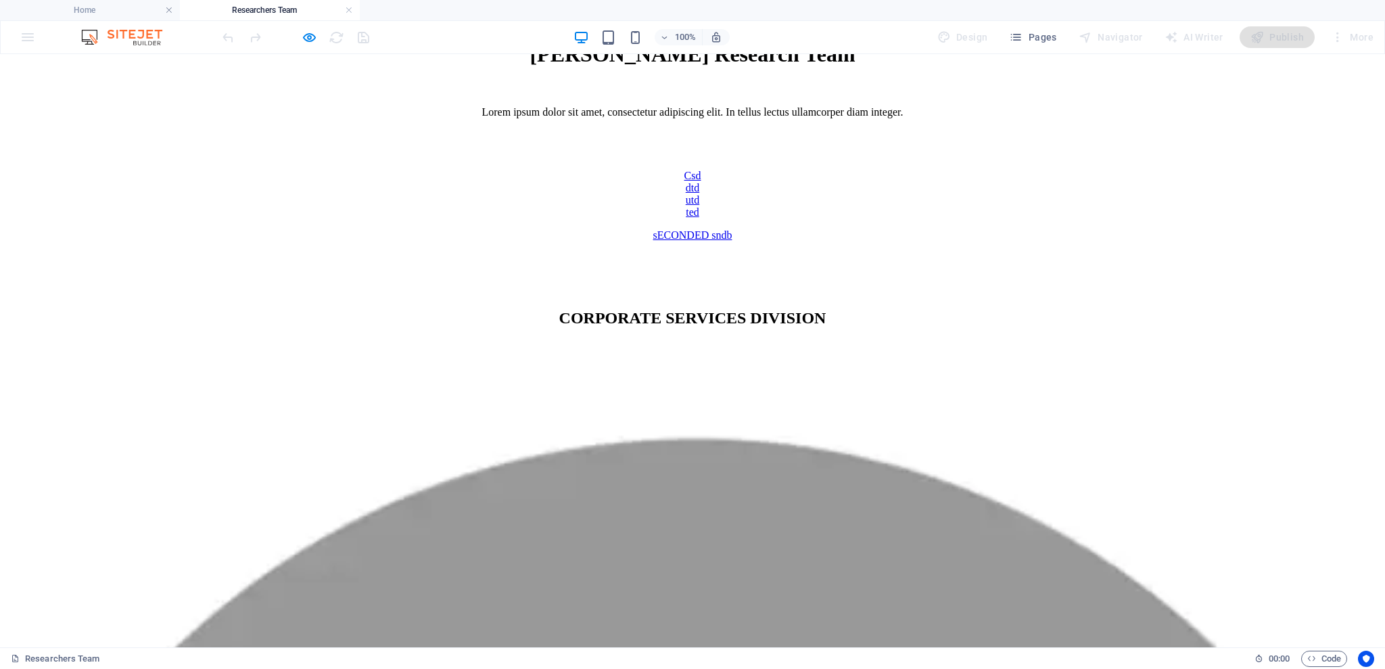
scroll to position [180, 0]
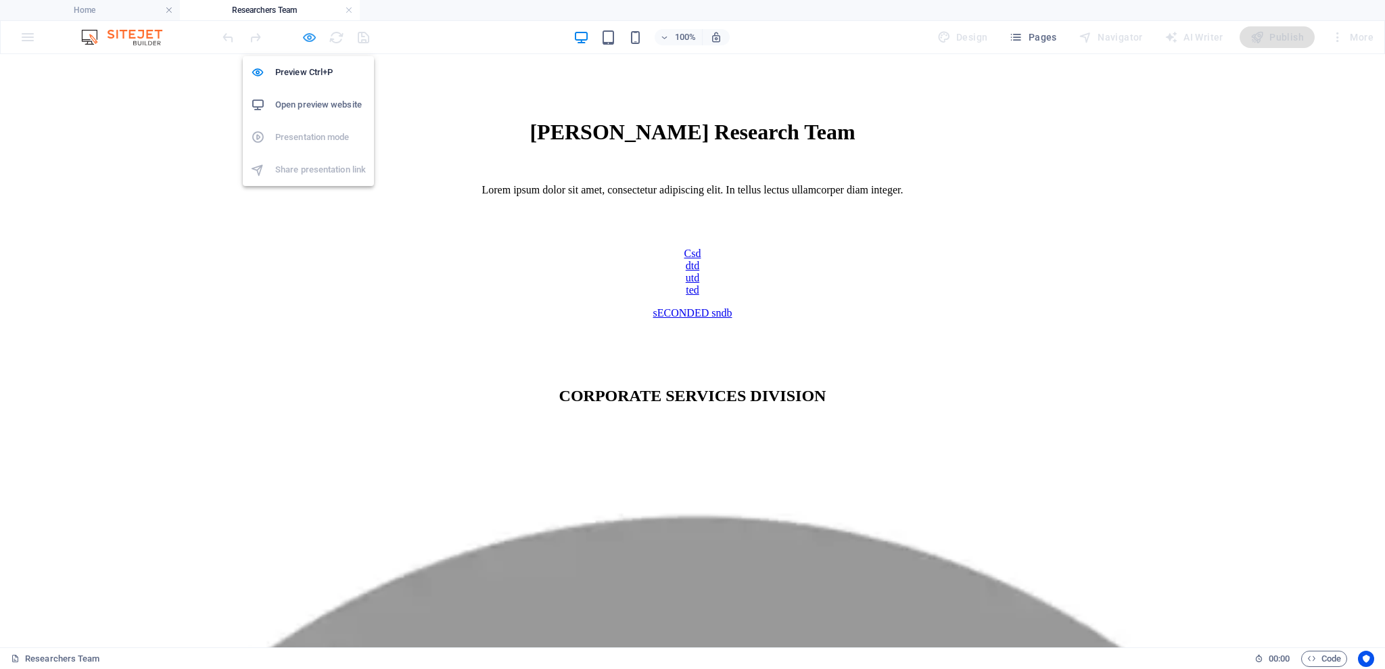
click at [314, 30] on icon "button" at bounding box center [310, 38] width 16 height 16
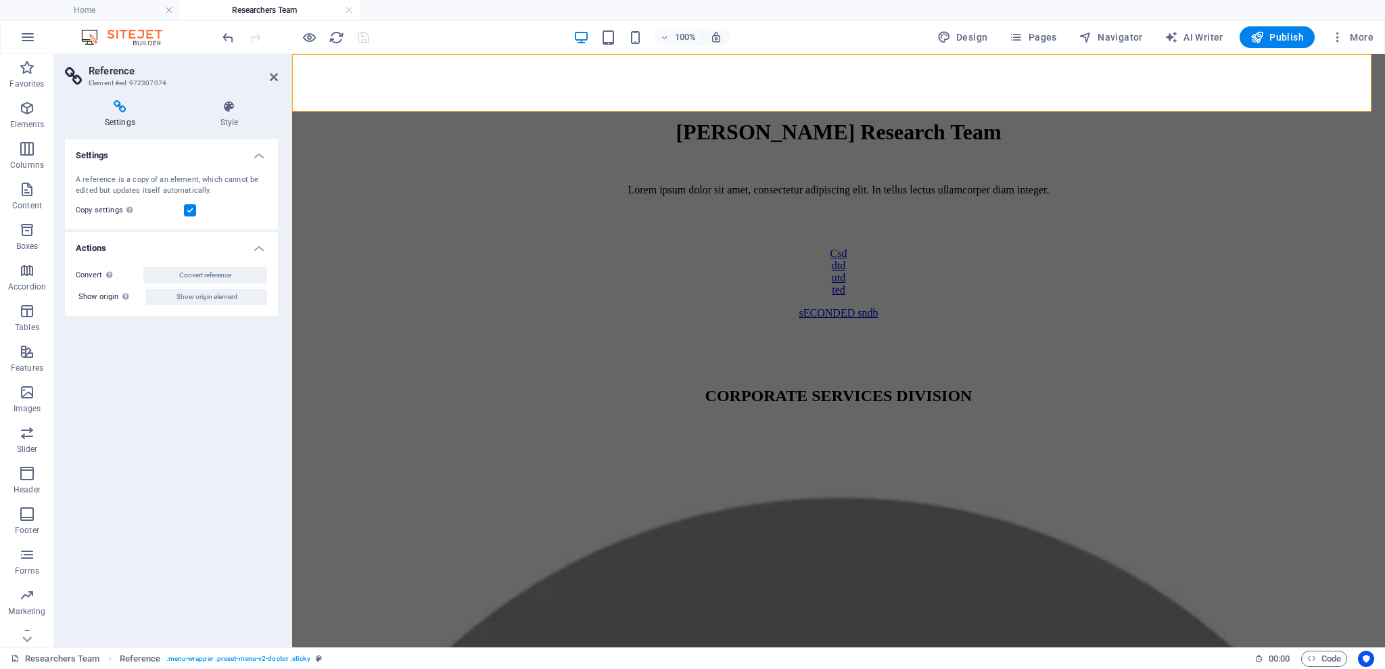
click at [106, 10] on h4 "Home" at bounding box center [90, 10] width 180 height 15
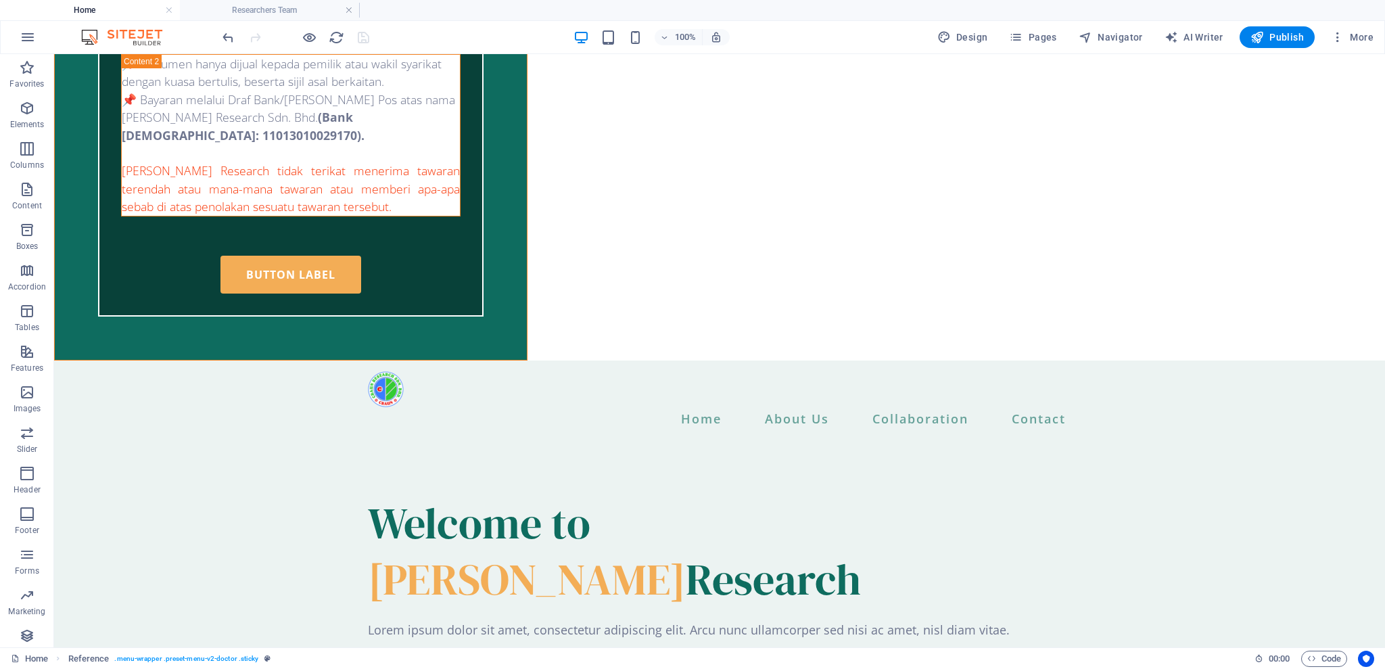
scroll to position [541, 0]
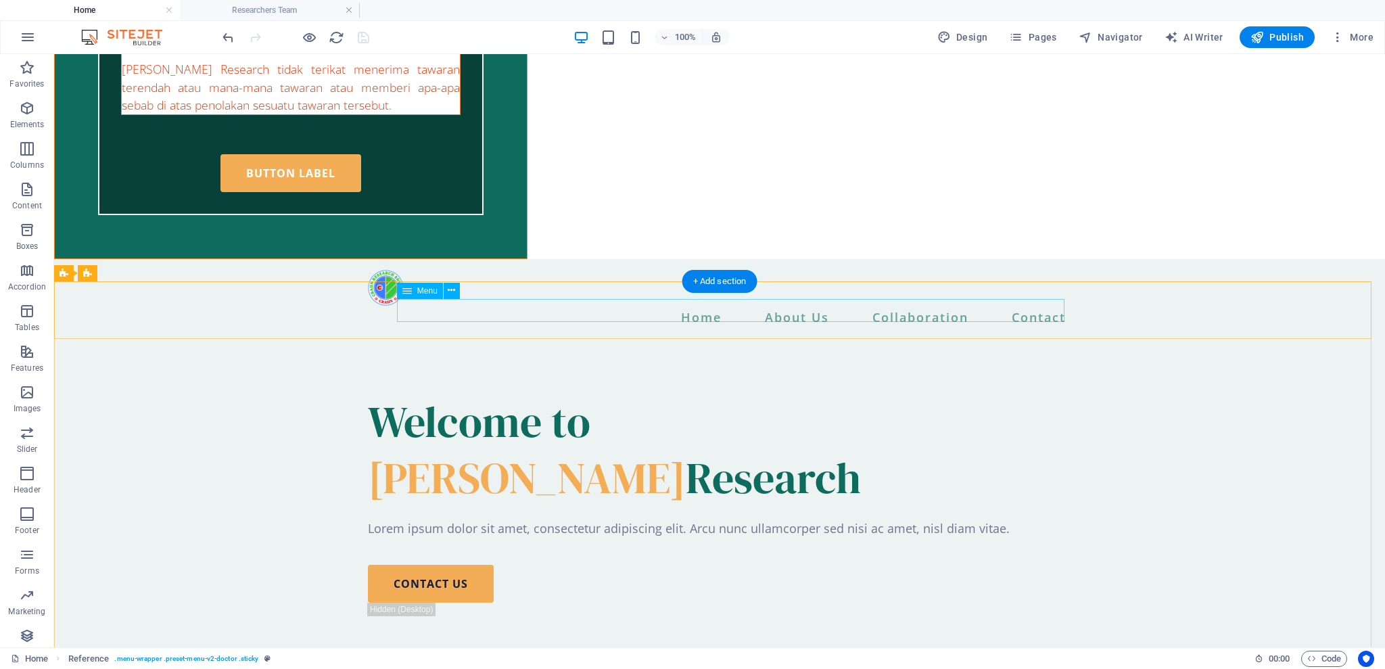
click at [709, 311] on nav "Home About Us Management Team Researchers Team Collaboration Contact Career & […" at bounding box center [719, 317] width 703 height 23
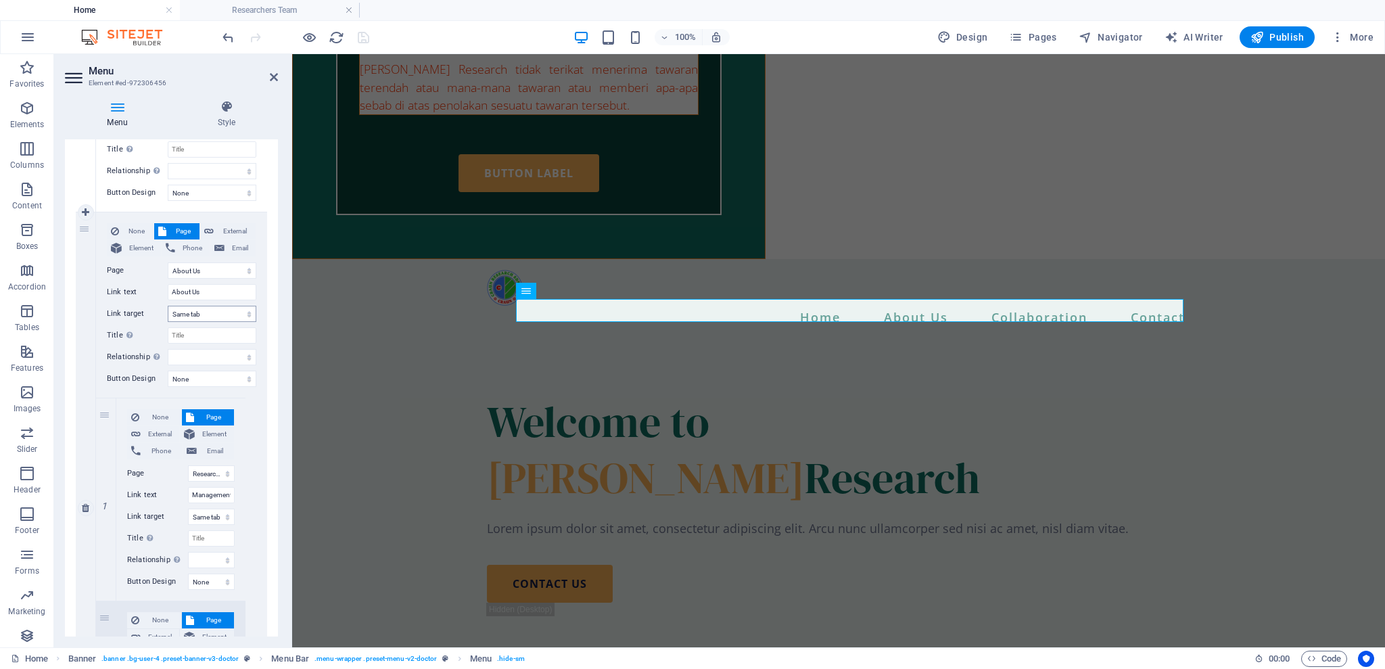
scroll to position [271, 0]
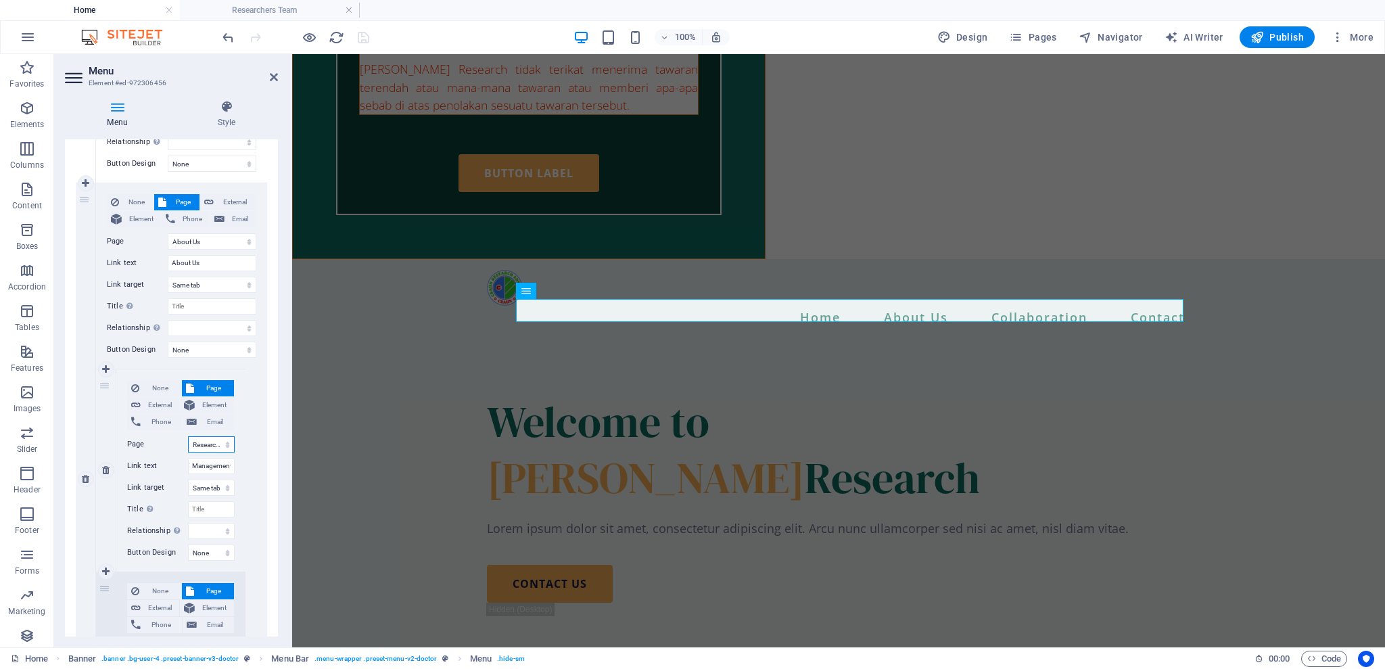
click at [223, 442] on select "Home About Us Colleboration TENDER &amp; QUOTATION Contact Researchers Team Man…" at bounding box center [211, 444] width 47 height 16
click at [188, 436] on select "Home About Us Colleboration TENDER &amp; QUOTATION Contact Researchers Team Man…" at bounding box center [211, 444] width 47 height 16
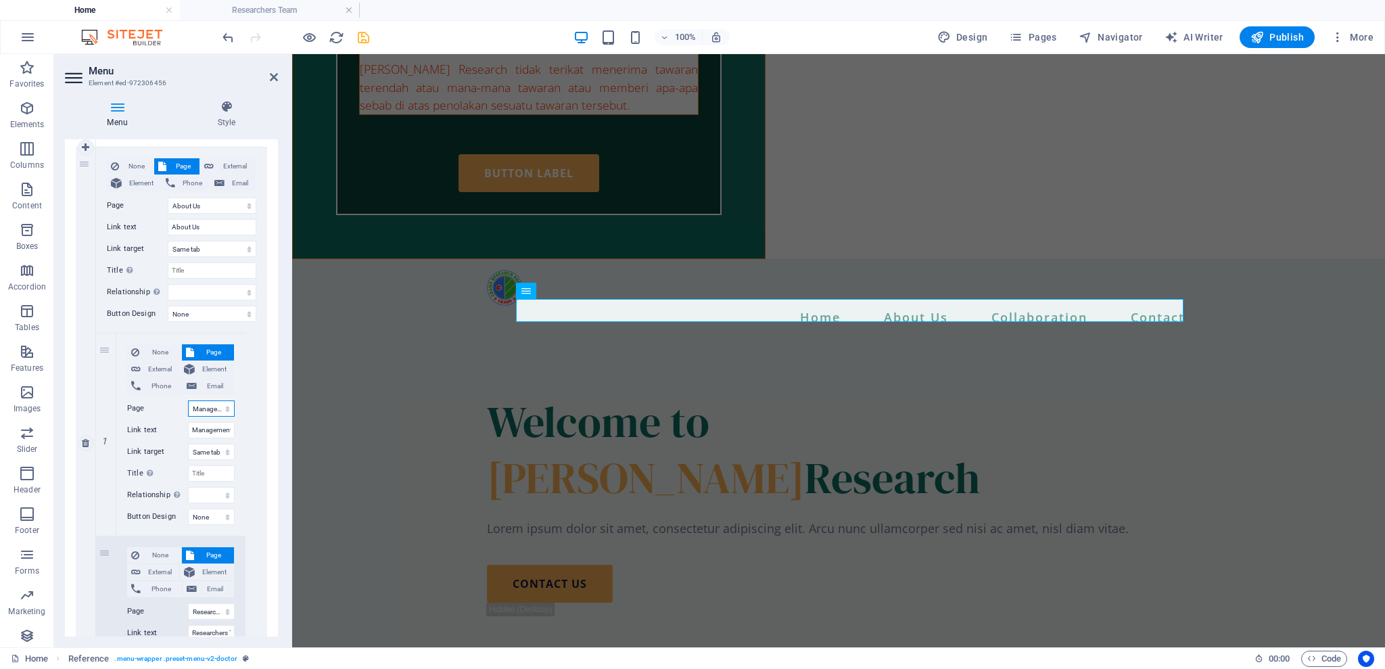
scroll to position [360, 0]
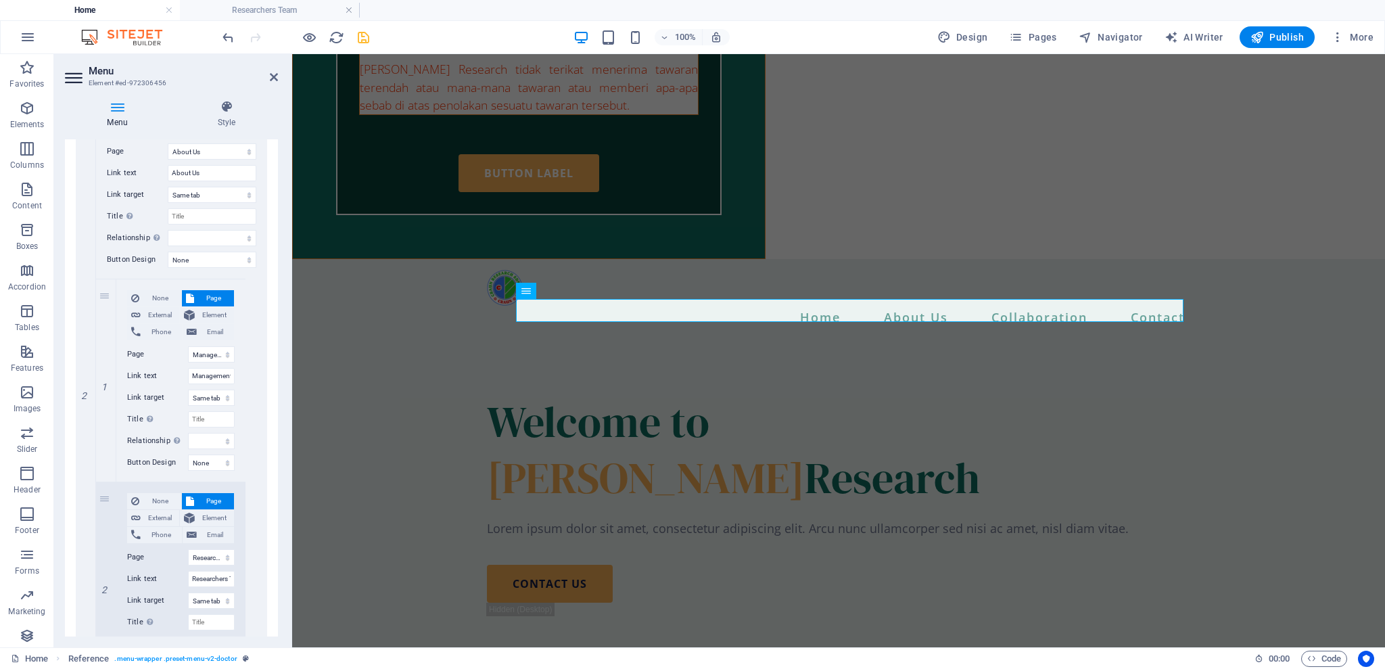
click at [365, 30] on icon "save" at bounding box center [364, 38] width 16 height 16
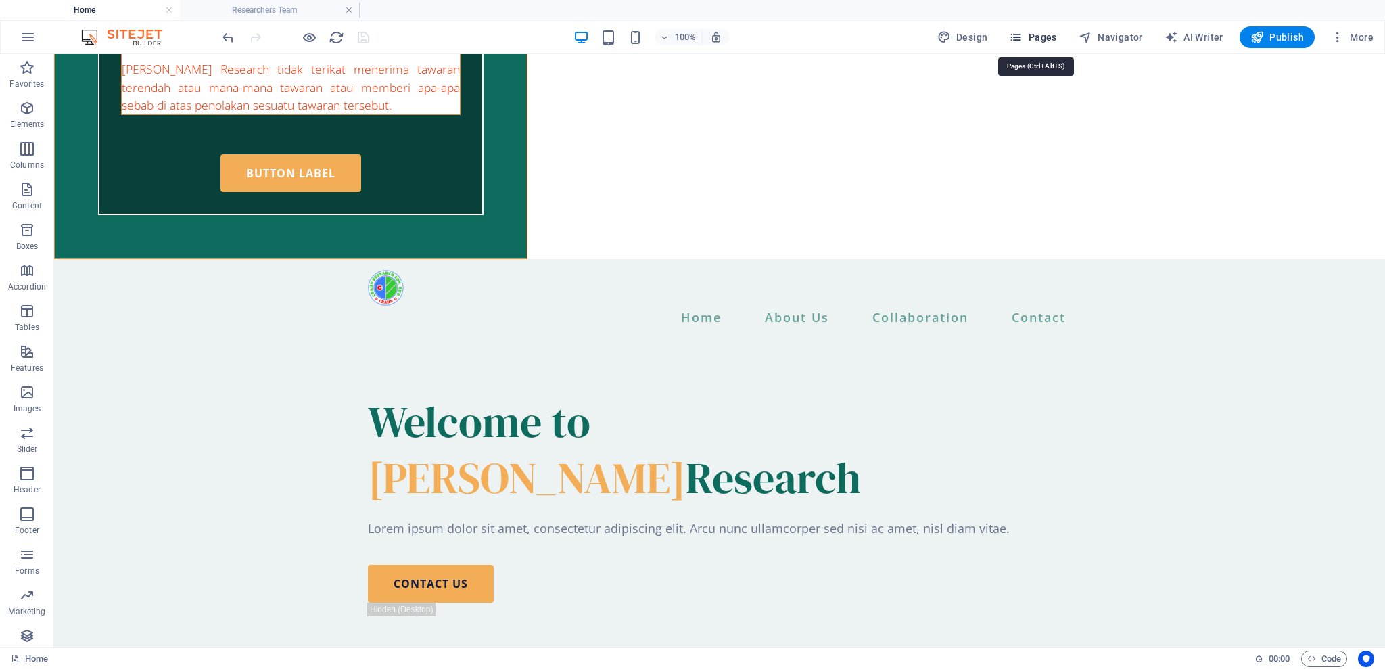
click at [1048, 32] on span "Pages" at bounding box center [1032, 37] width 47 height 14
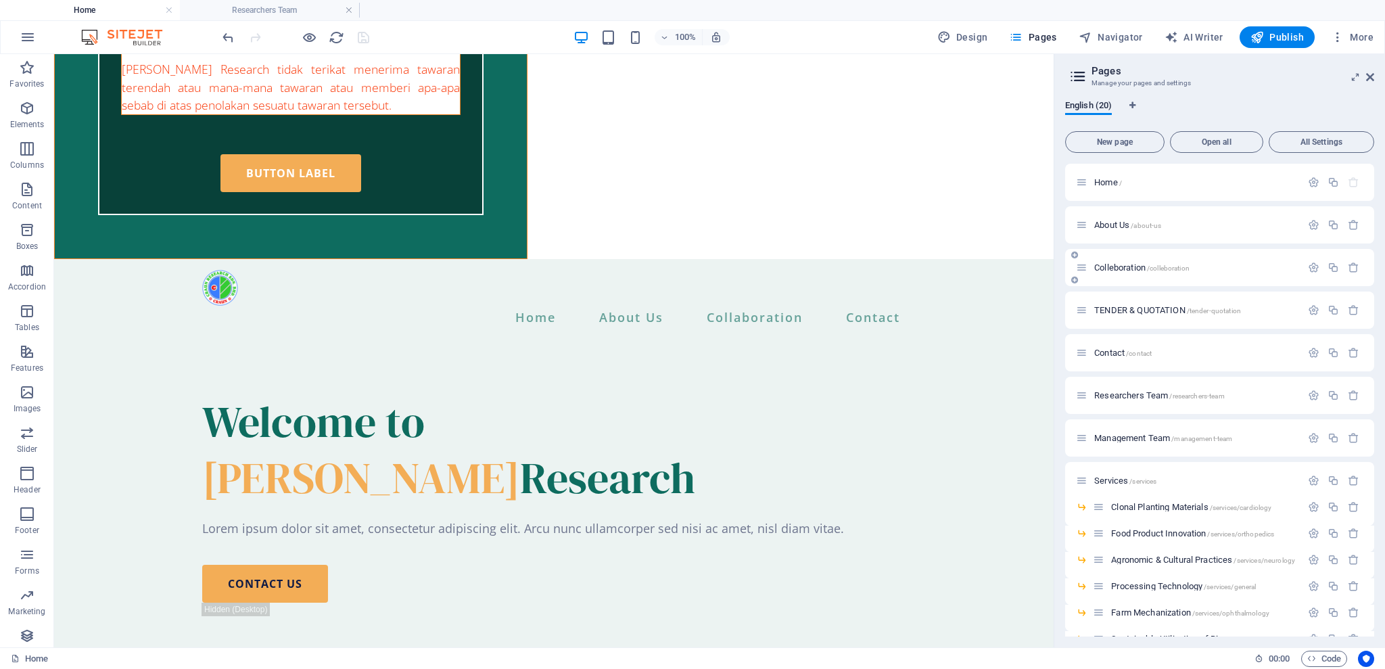
click at [1138, 272] on div "Colleboration /colleboration" at bounding box center [1188, 268] width 225 height 16
click at [1124, 269] on span "Colleboration /colleboration" at bounding box center [1141, 267] width 95 height 10
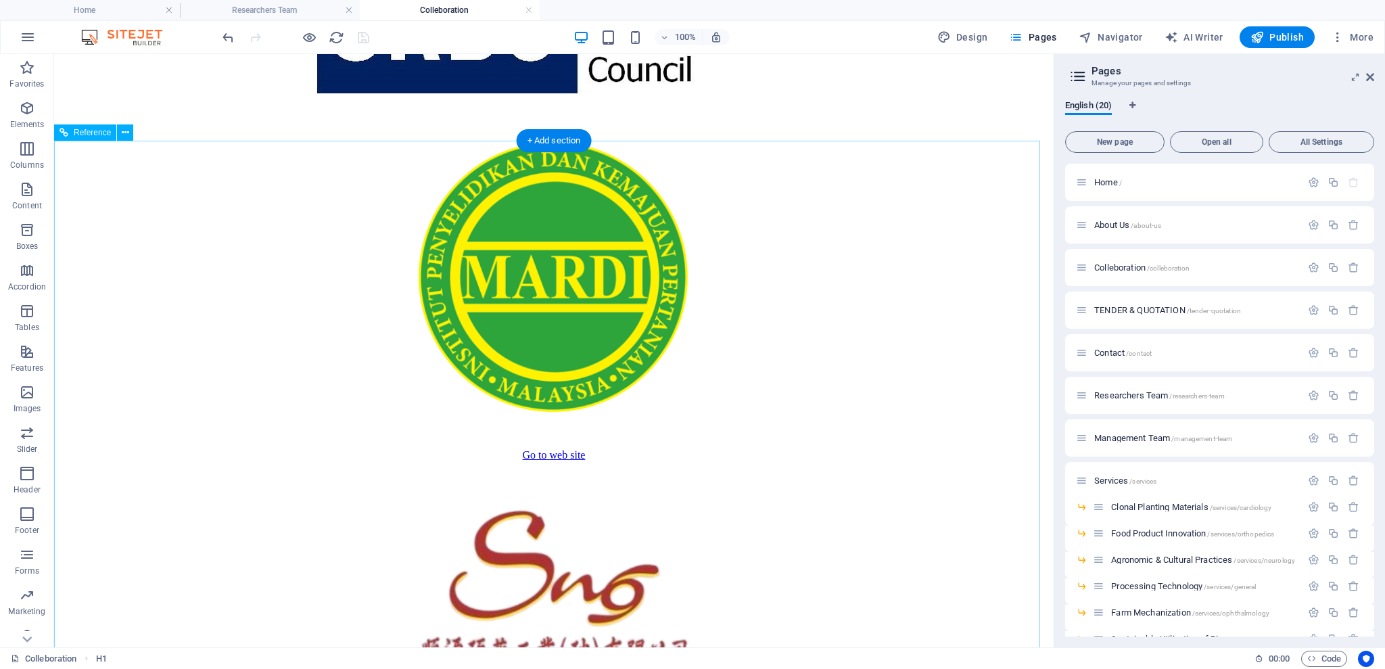
scroll to position [3246, 0]
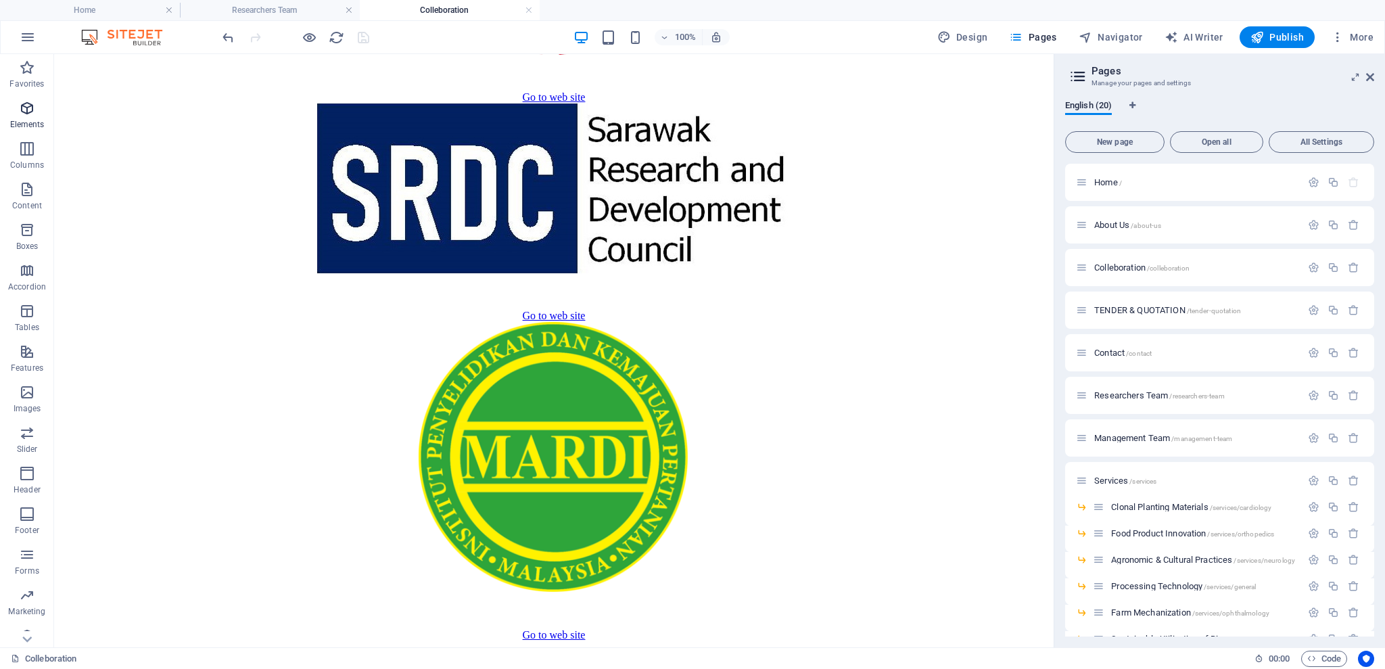
click at [24, 95] on button "Elements" at bounding box center [27, 115] width 54 height 41
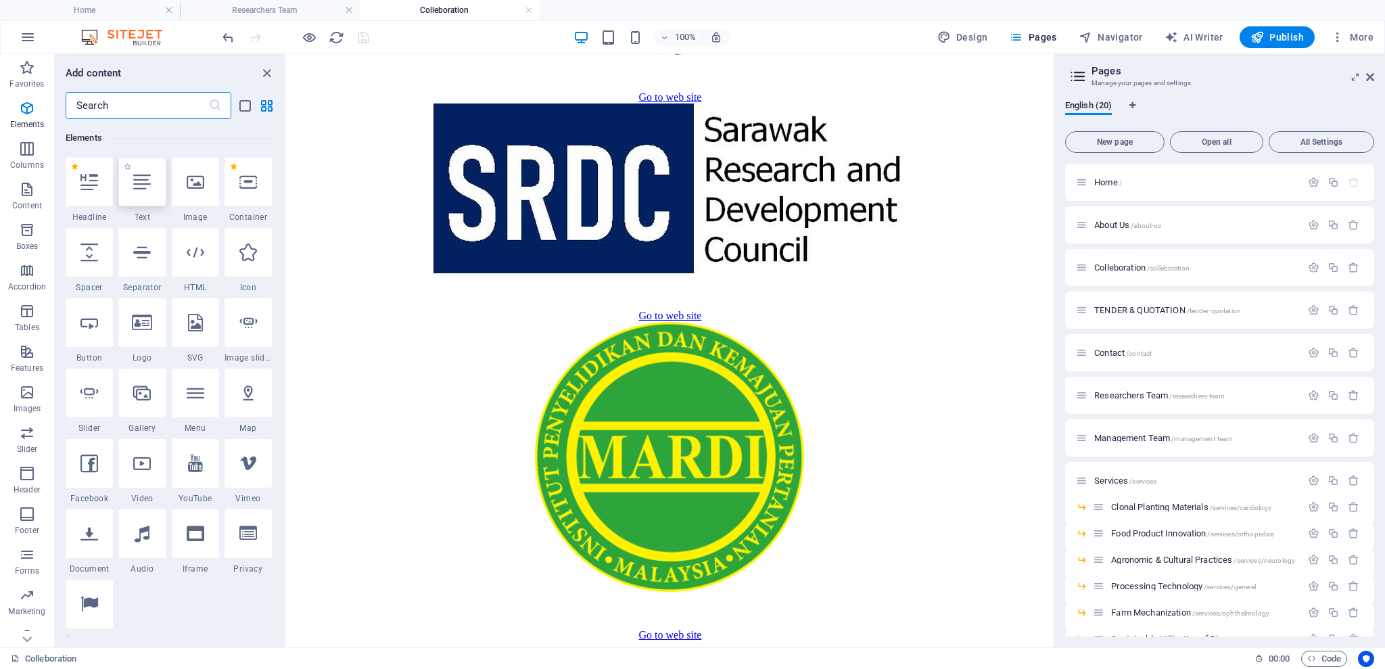
scroll to position [144, 0]
click at [29, 266] on icon "button" at bounding box center [27, 270] width 16 height 16
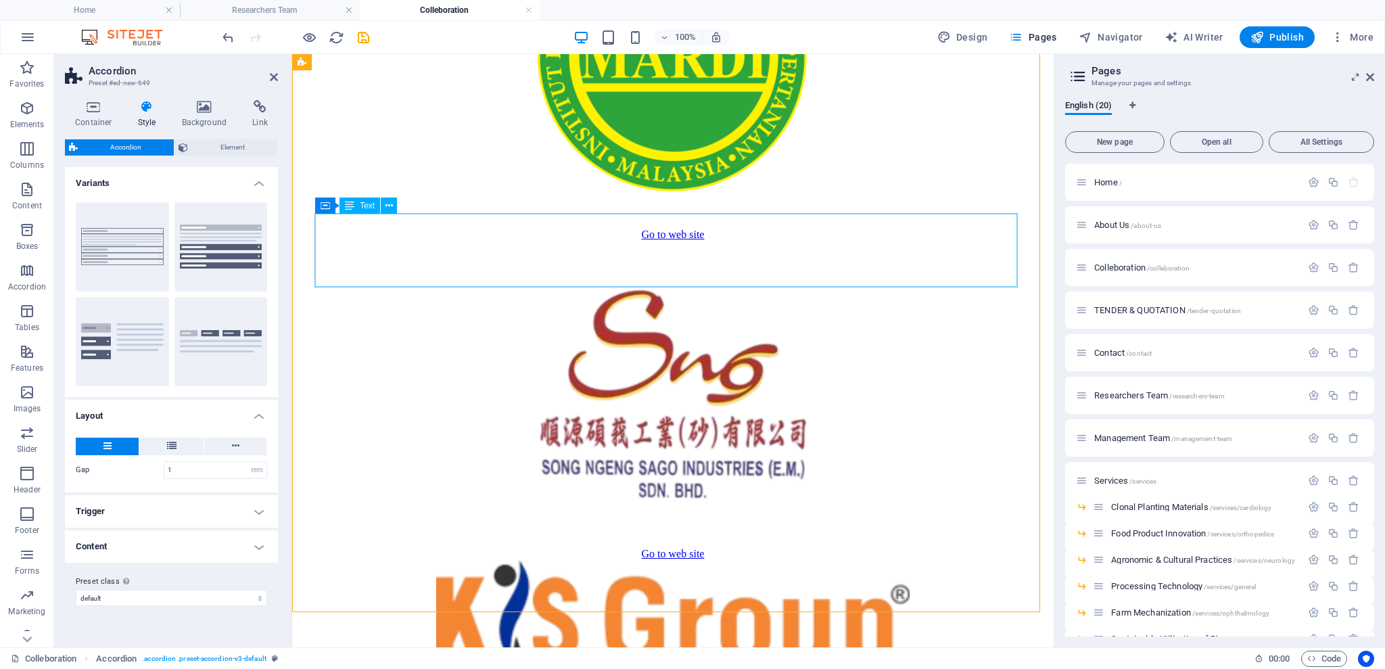
scroll to position [3426, 0]
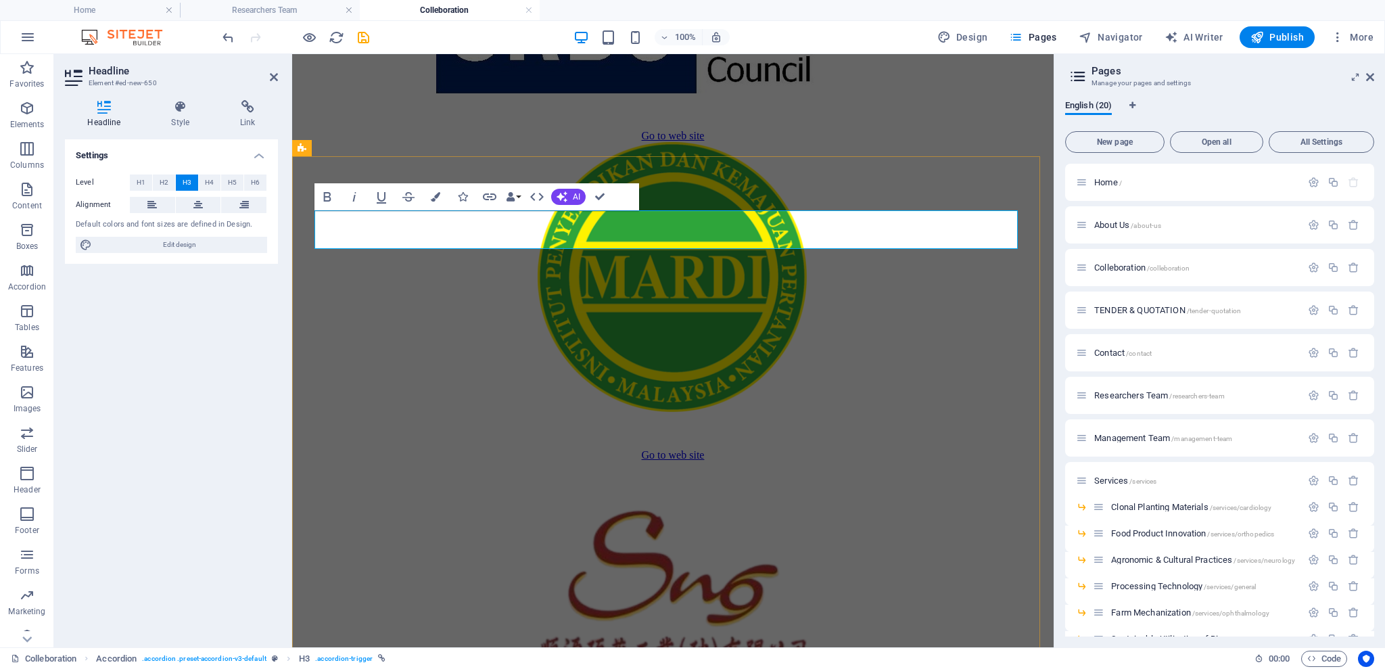
drag, startPoint x: 429, startPoint y: 226, endPoint x: 304, endPoint y: 230, distance: 125.9
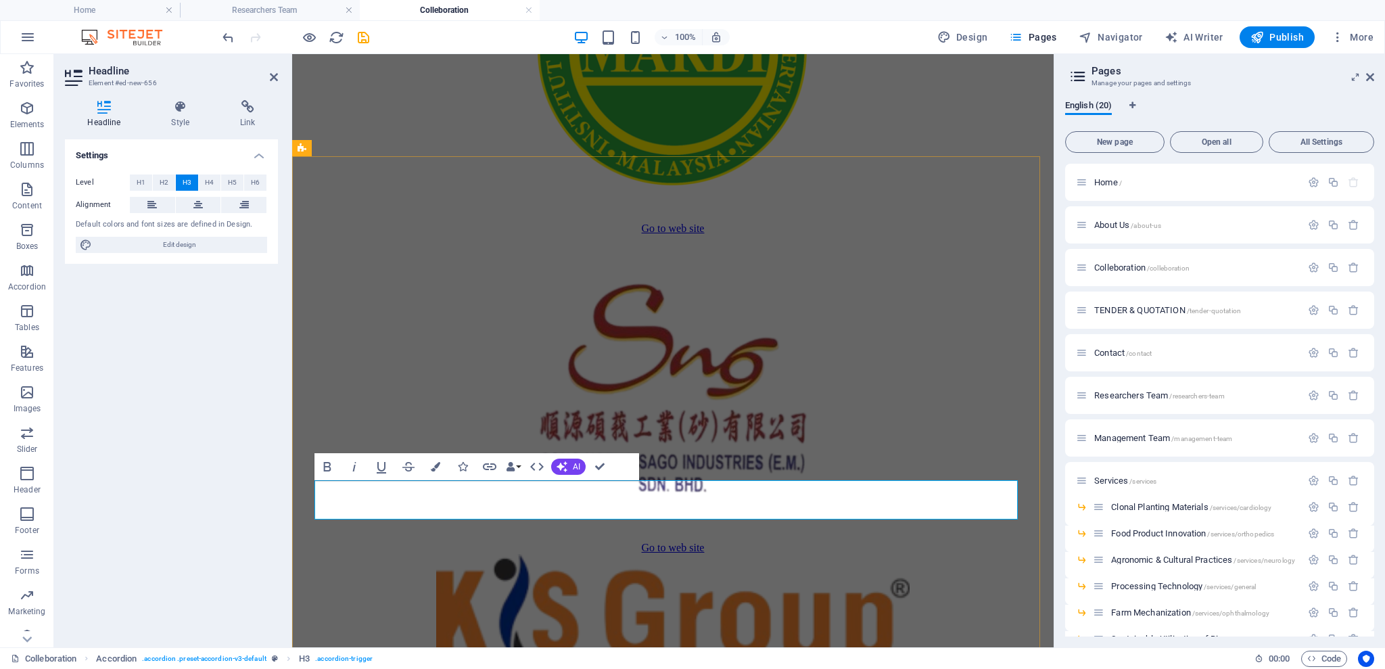
scroll to position [3697, 0]
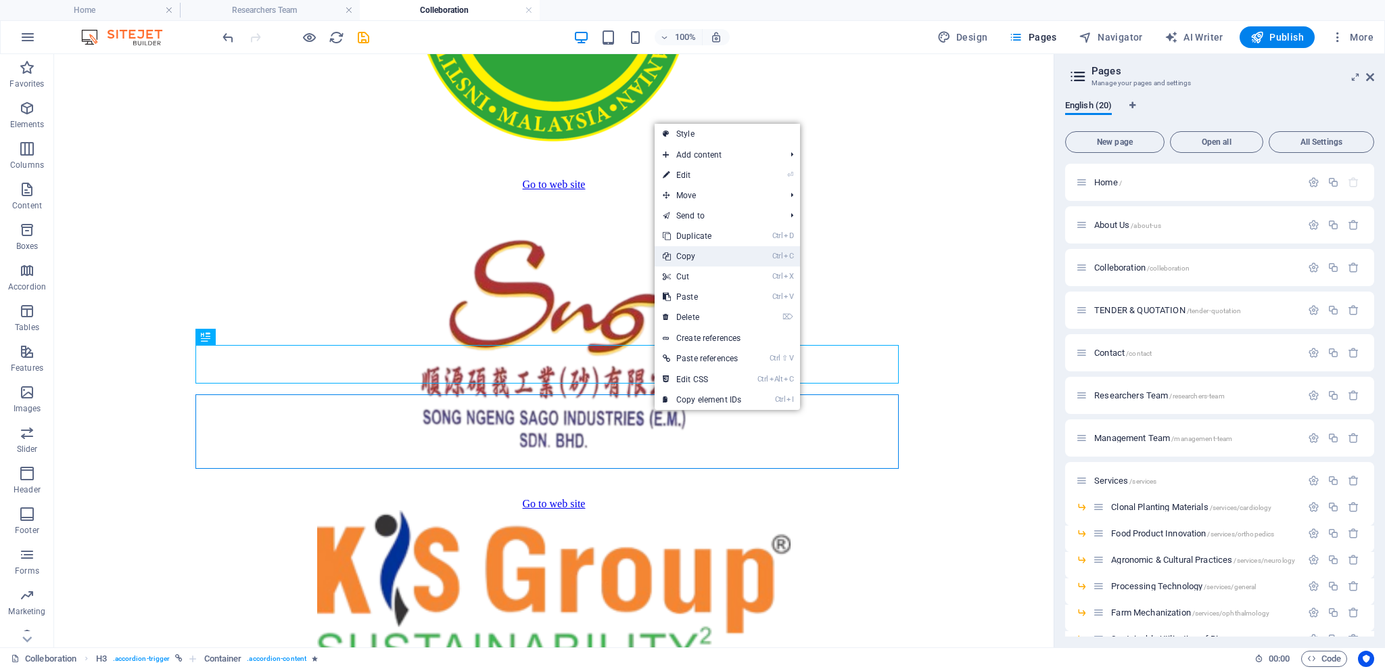
click at [707, 256] on link "Ctrl C Copy" at bounding box center [702, 256] width 95 height 20
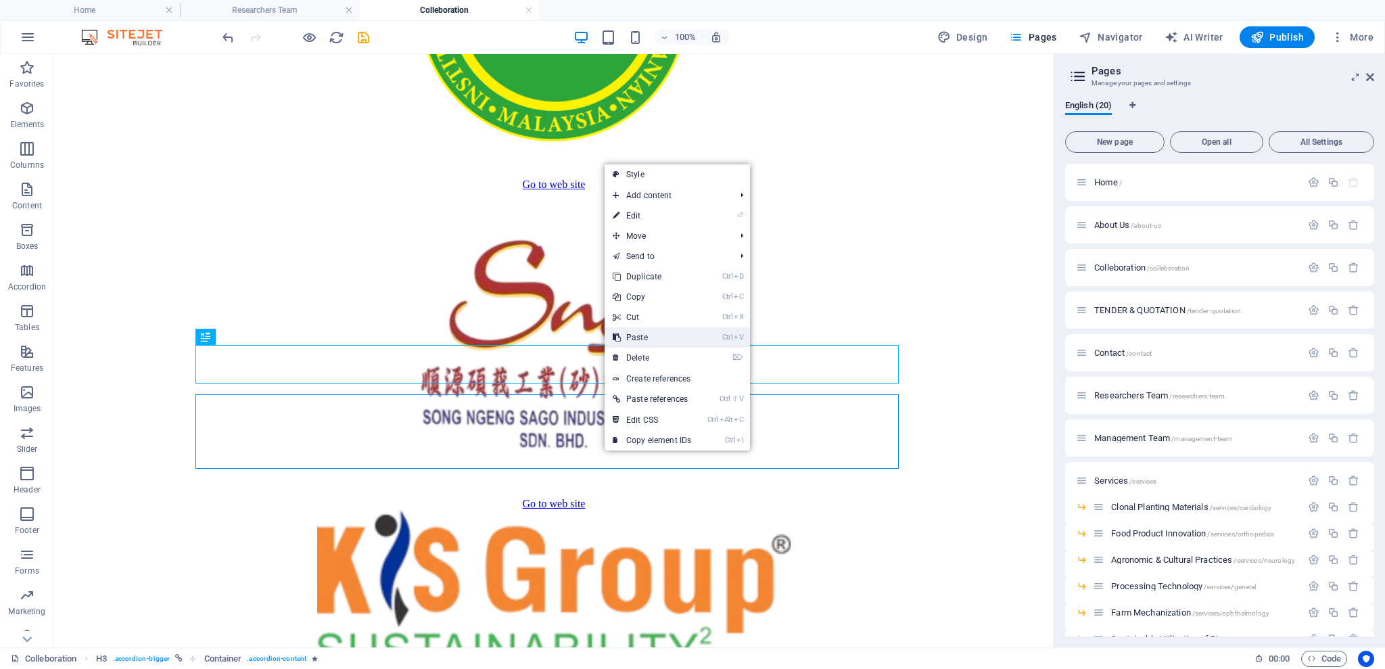
click at [657, 333] on link "Ctrl V Paste" at bounding box center [652, 337] width 95 height 20
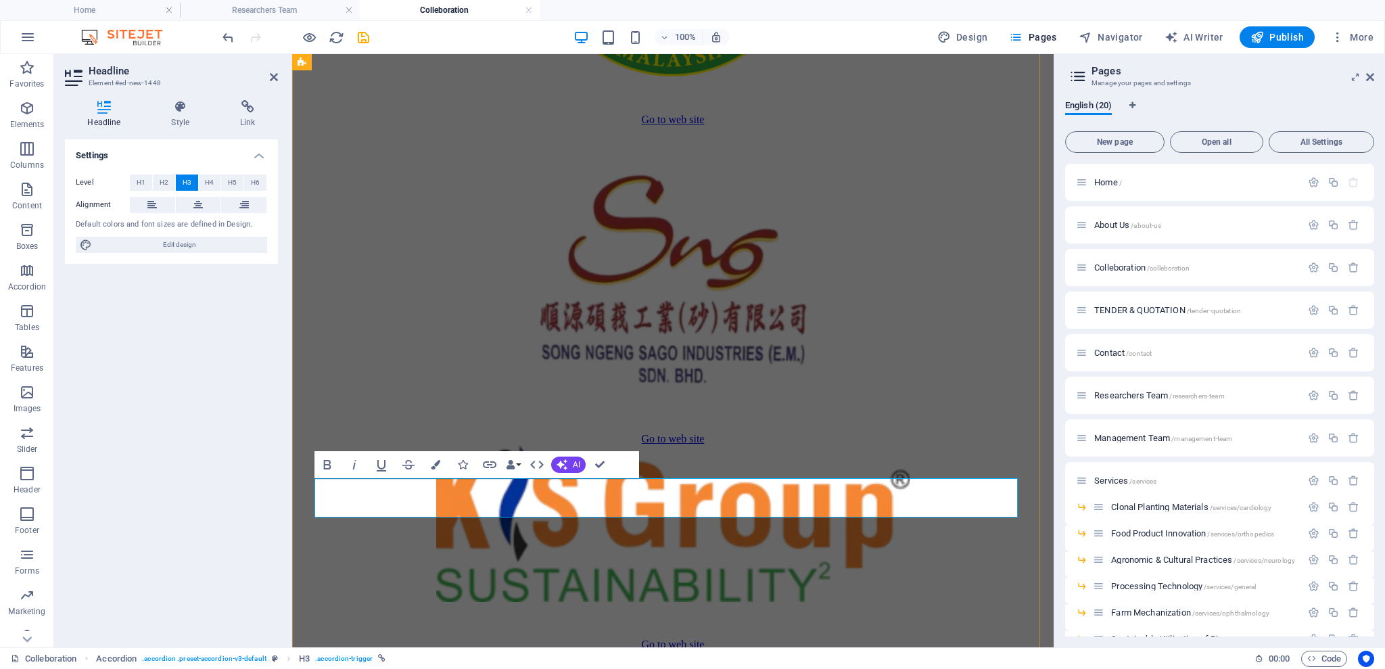
scroll to position [3787, 0]
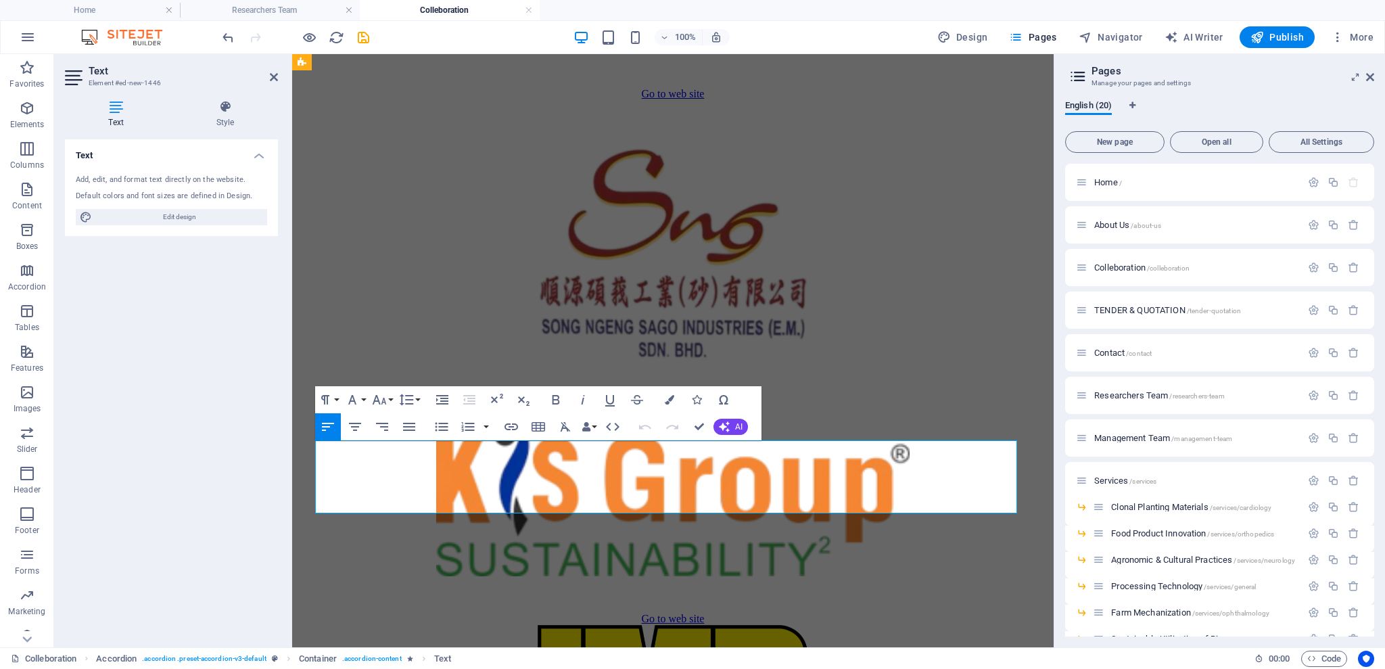
scroll to position [3794, 0]
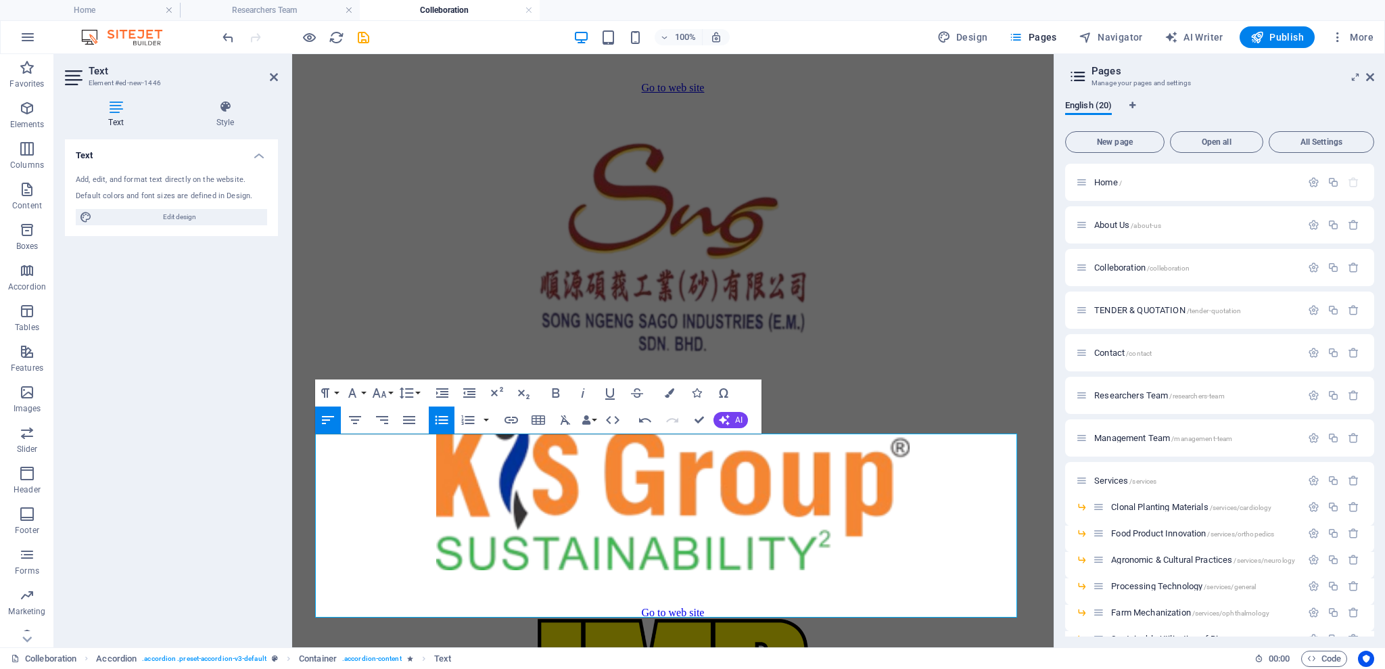
click at [448, 432] on button "Unordered List" at bounding box center [442, 419] width 26 height 27
click at [444, 425] on icon "button" at bounding box center [442, 420] width 16 height 16
click at [444, 420] on icon "button" at bounding box center [442, 420] width 16 height 16
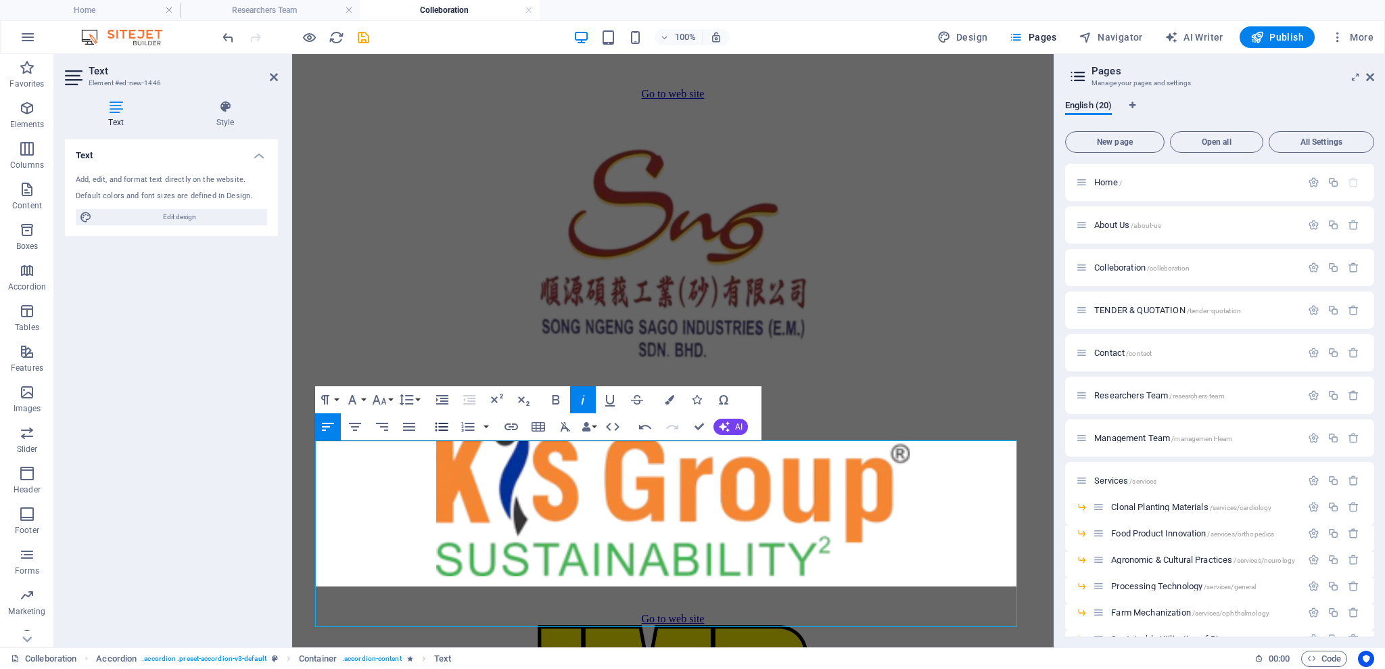
click at [444, 421] on icon "button" at bounding box center [442, 427] width 16 height 16
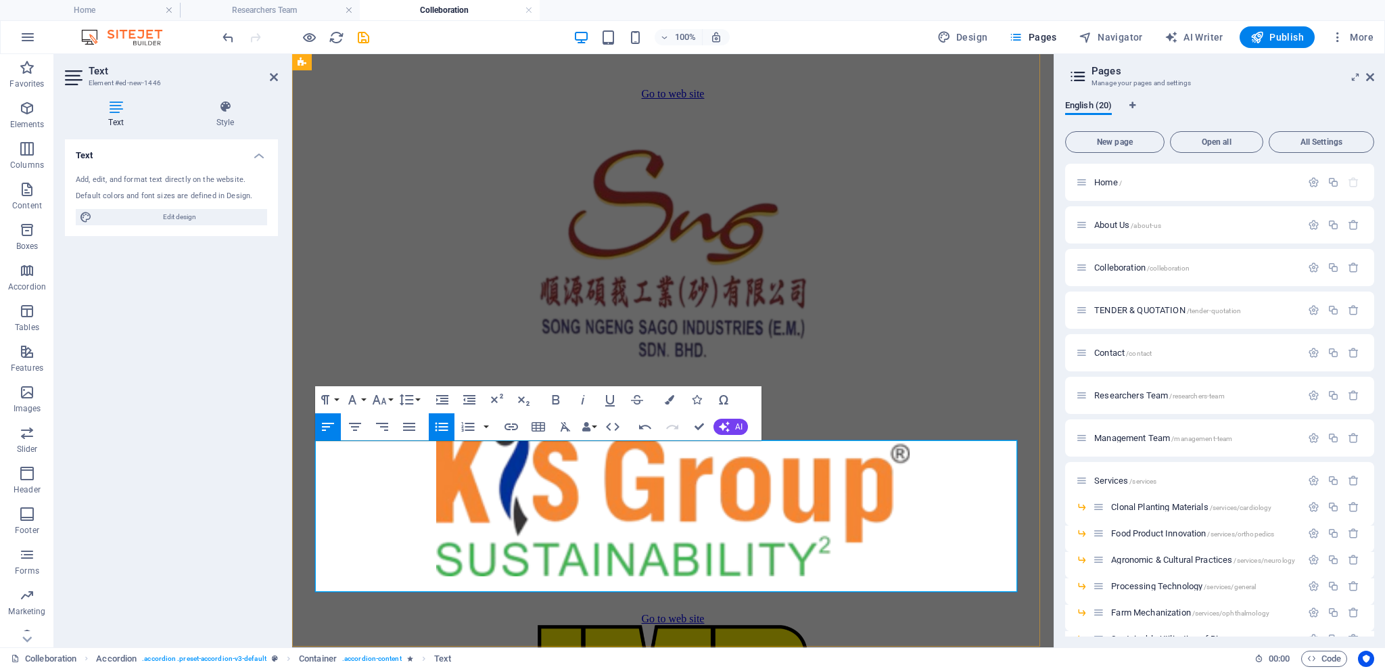
drag, startPoint x: 373, startPoint y: 443, endPoint x: 327, endPoint y: 442, distance: 45.3
drag, startPoint x: 388, startPoint y: 468, endPoint x: 328, endPoint y: 461, distance: 59.9
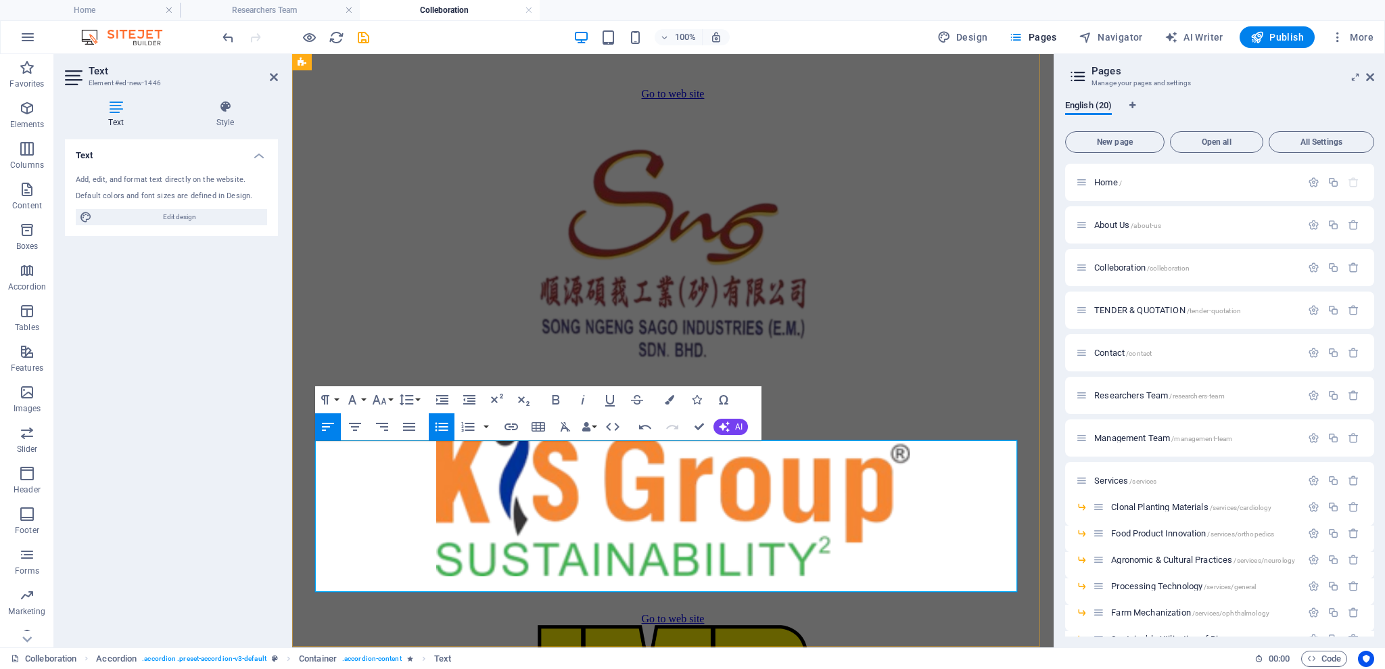
drag, startPoint x: 358, startPoint y: 488, endPoint x: 323, endPoint y: 480, distance: 35.3
drag, startPoint x: 409, startPoint y: 508, endPoint x: 328, endPoint y: 501, distance: 80.8
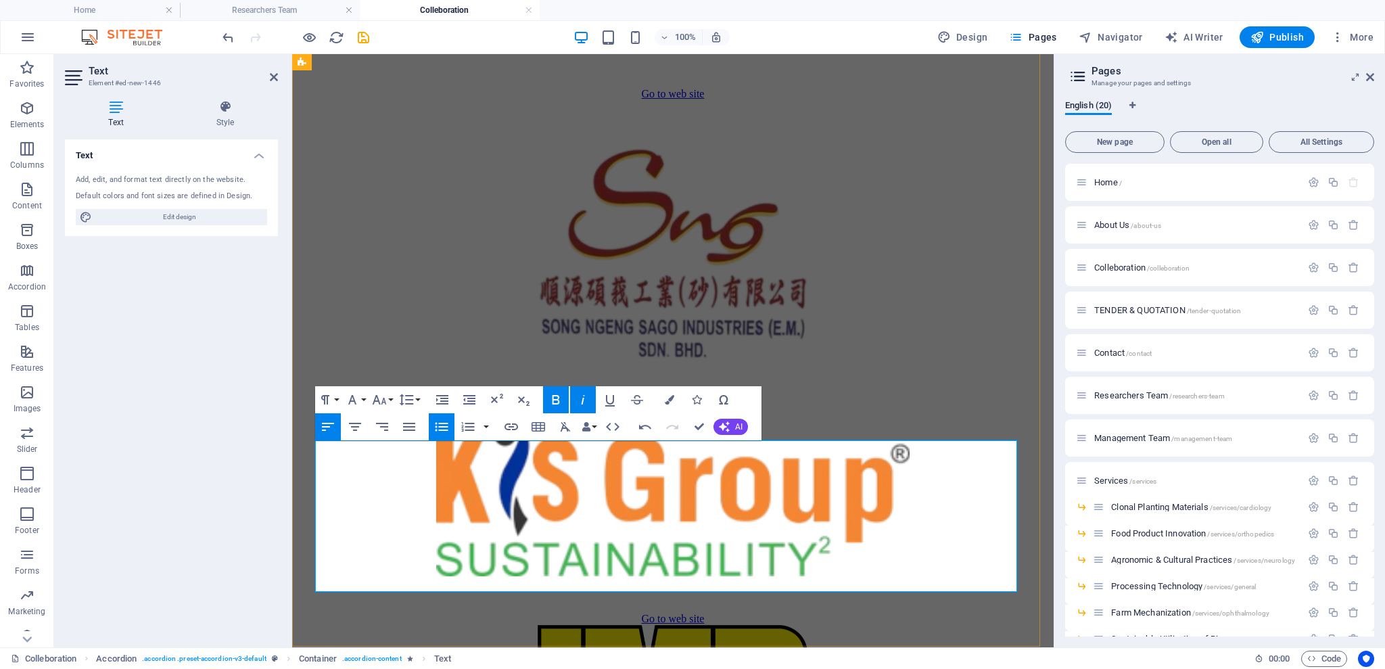
drag, startPoint x: 403, startPoint y: 527, endPoint x: 311, endPoint y: 513, distance: 93.0
drag, startPoint x: 406, startPoint y: 528, endPoint x: 326, endPoint y: 521, distance: 80.8
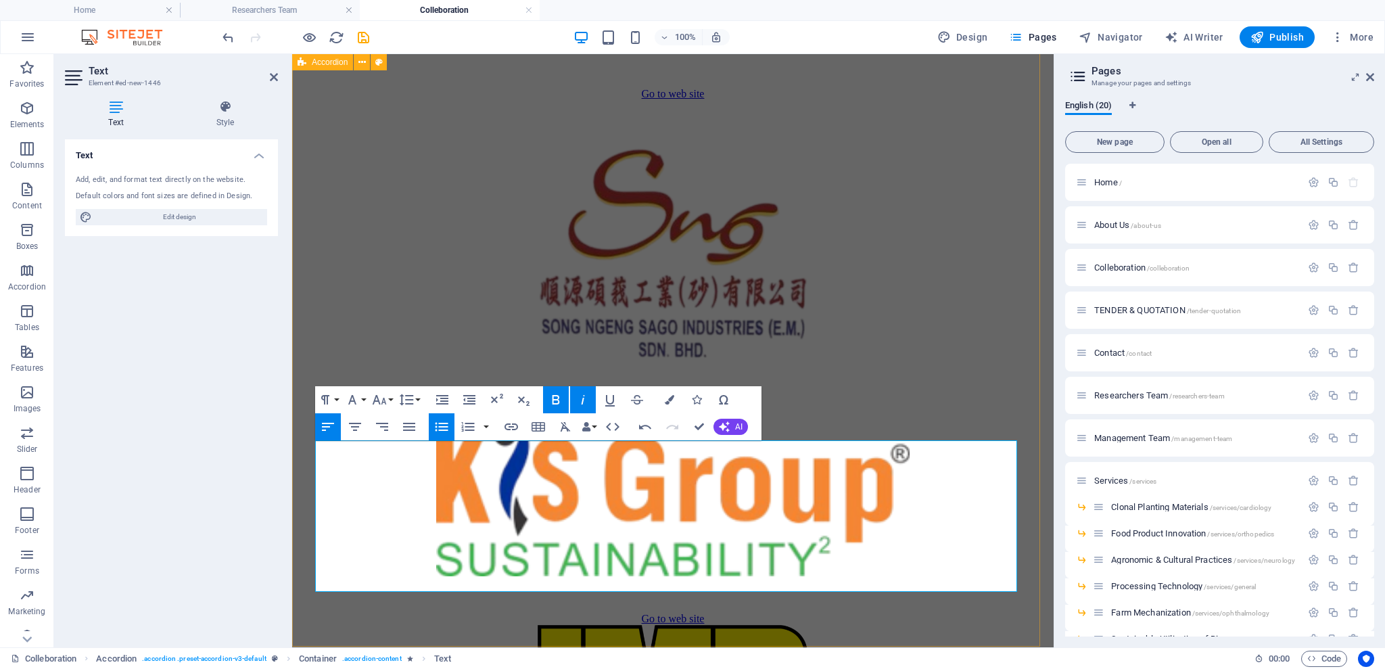
drag, startPoint x: 396, startPoint y: 547, endPoint x: 300, endPoint y: 539, distance: 97.1
drag, startPoint x: 393, startPoint y: 565, endPoint x: 326, endPoint y: 556, distance: 67.6
drag, startPoint x: 358, startPoint y: 582, endPoint x: 323, endPoint y: 573, distance: 37.1
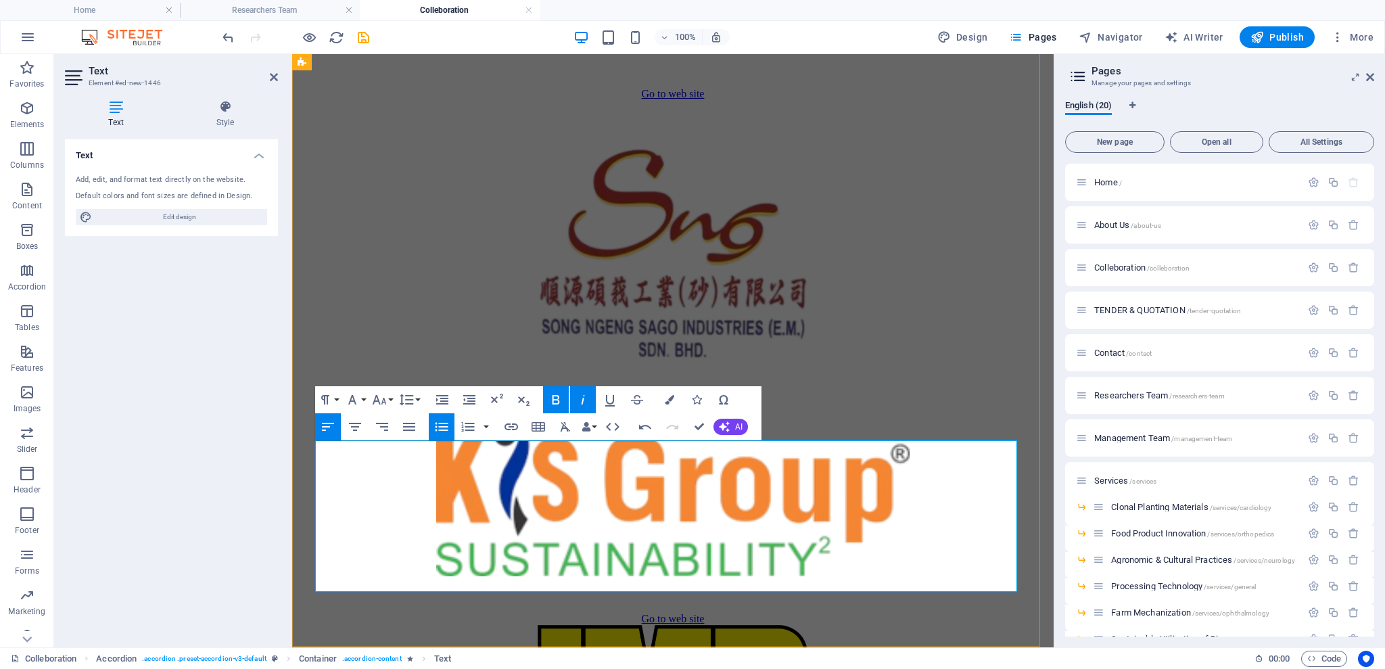
drag, startPoint x: 329, startPoint y: 562, endPoint x: 379, endPoint y: 569, distance: 49.9
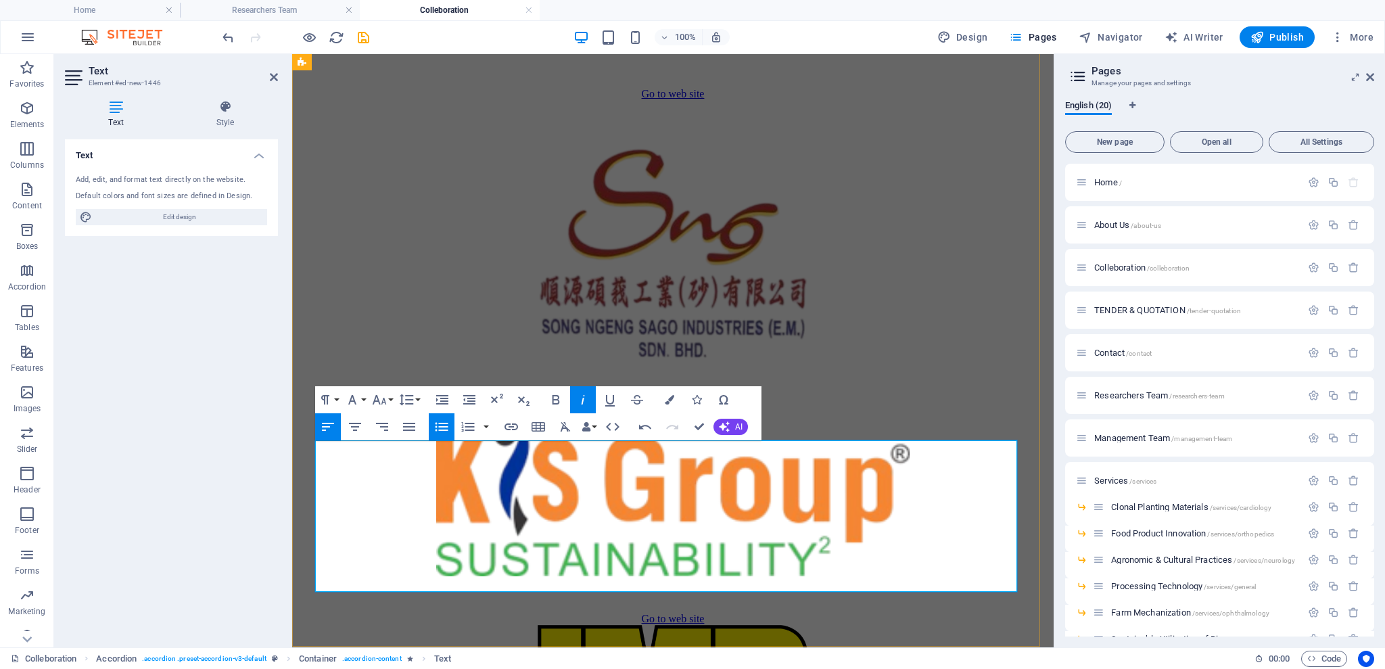
drag, startPoint x: 396, startPoint y: 567, endPoint x: 321, endPoint y: 555, distance: 75.9
drag, startPoint x: 358, startPoint y: 580, endPoint x: 323, endPoint y: 582, distance: 34.5
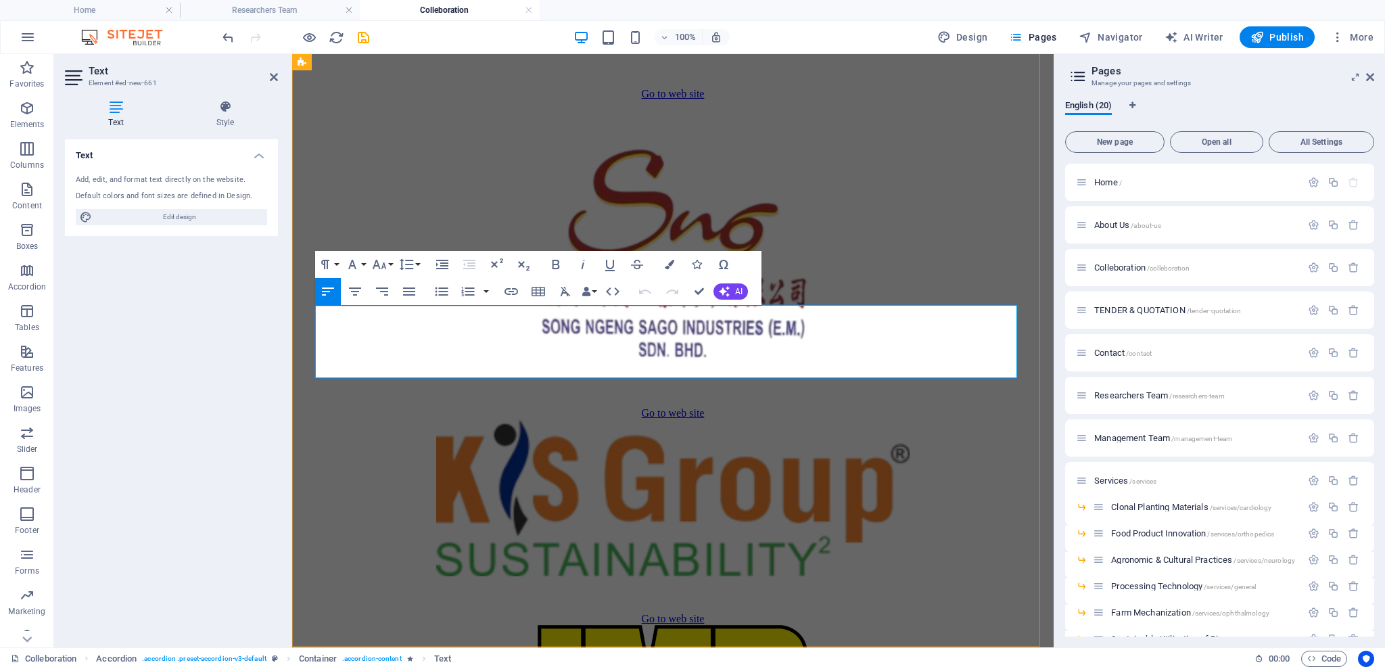
scroll to position [3794, 0]
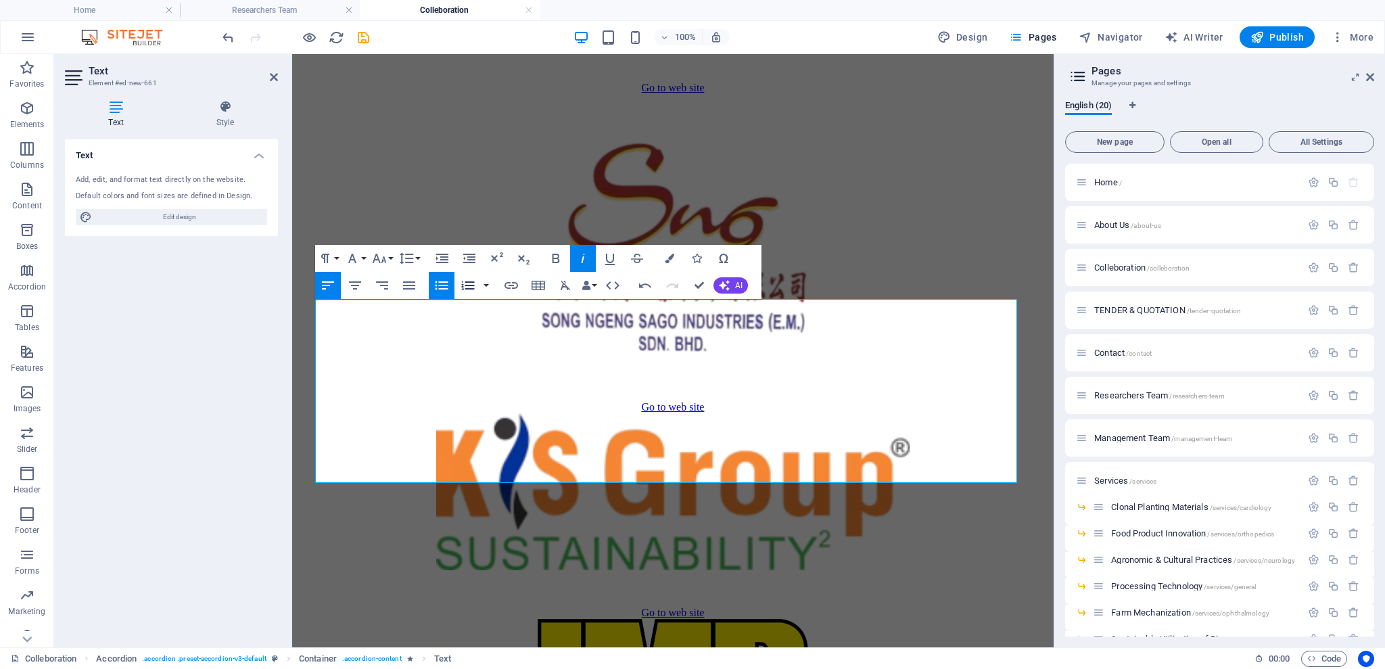
click at [456, 277] on button "Ordered List" at bounding box center [468, 285] width 26 height 27
click at [450, 279] on button "Unordered List" at bounding box center [442, 285] width 26 height 27
click at [439, 281] on icon "button" at bounding box center [442, 285] width 13 height 9
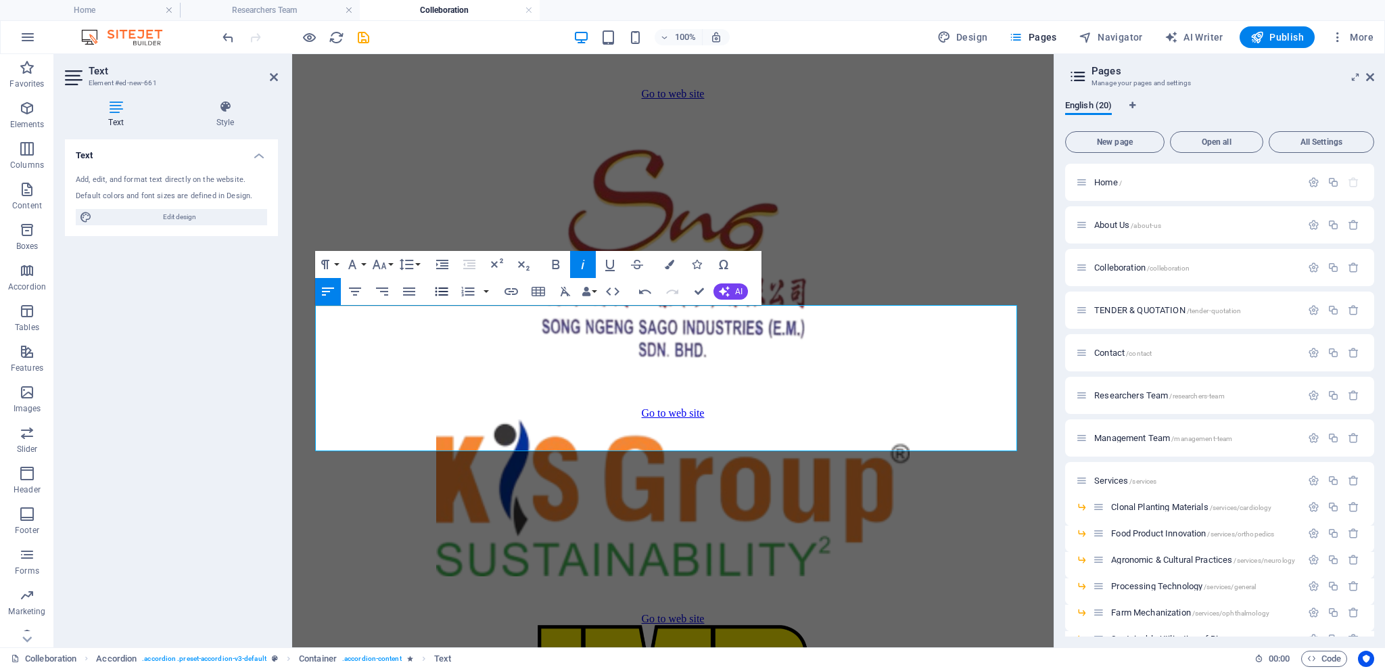
click at [439, 281] on button "Unordered List" at bounding box center [442, 291] width 26 height 27
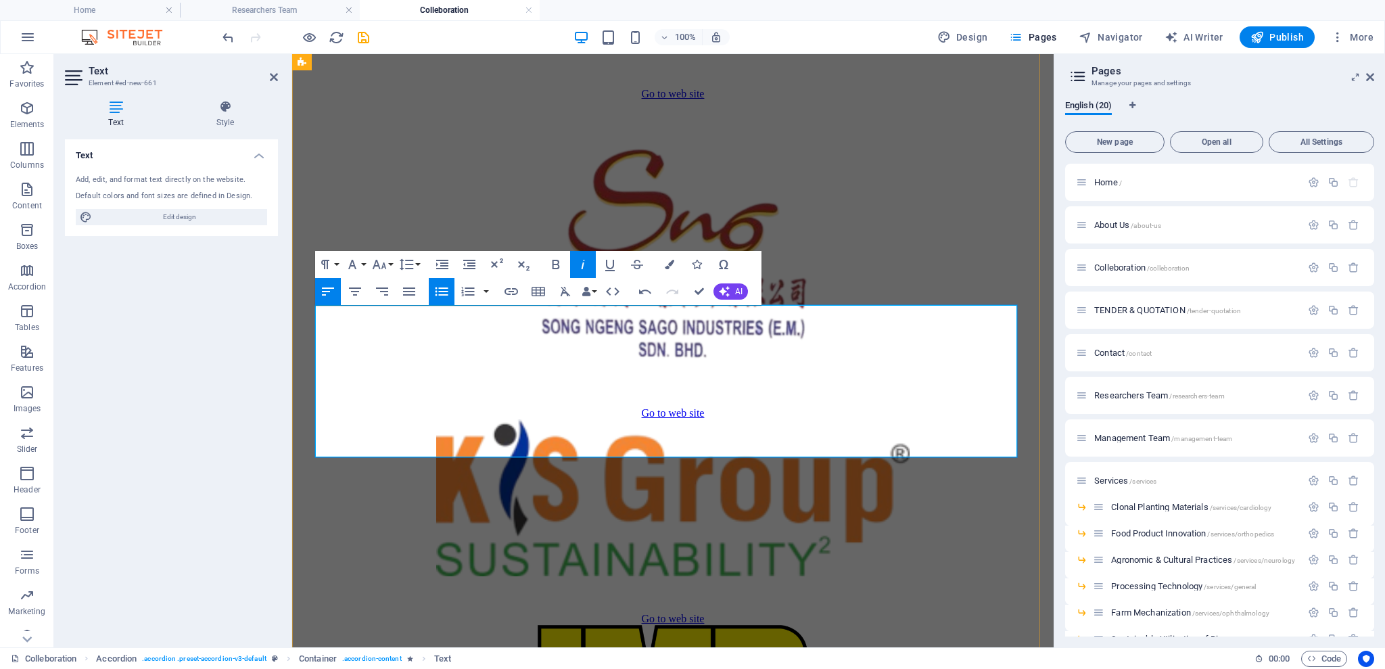
drag, startPoint x: 351, startPoint y: 440, endPoint x: 331, endPoint y: 442, distance: 20.4
drag, startPoint x: 353, startPoint y: 448, endPoint x: 319, endPoint y: 441, distance: 35.2
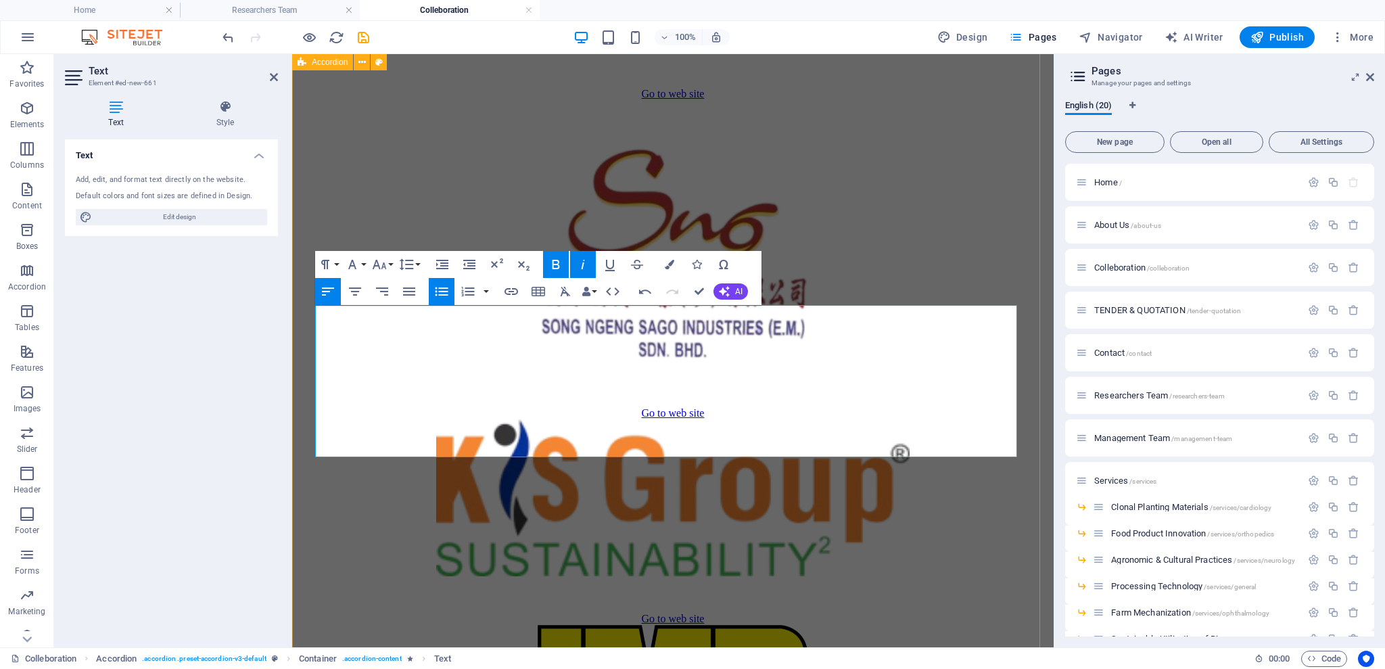
drag, startPoint x: 394, startPoint y: 431, endPoint x: 298, endPoint y: 421, distance: 96.6
drag, startPoint x: 403, startPoint y: 416, endPoint x: 394, endPoint y: 416, distance: 9.5
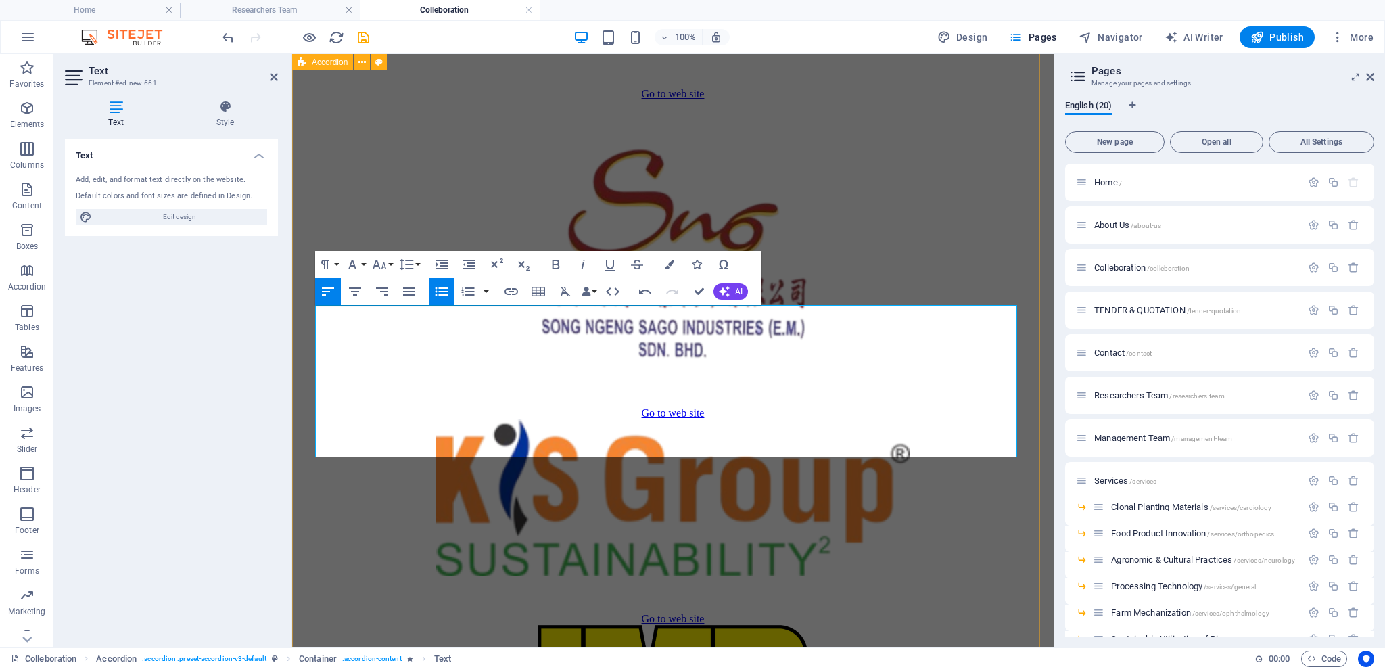
drag, startPoint x: 396, startPoint y: 417, endPoint x: 296, endPoint y: 406, distance: 100.6
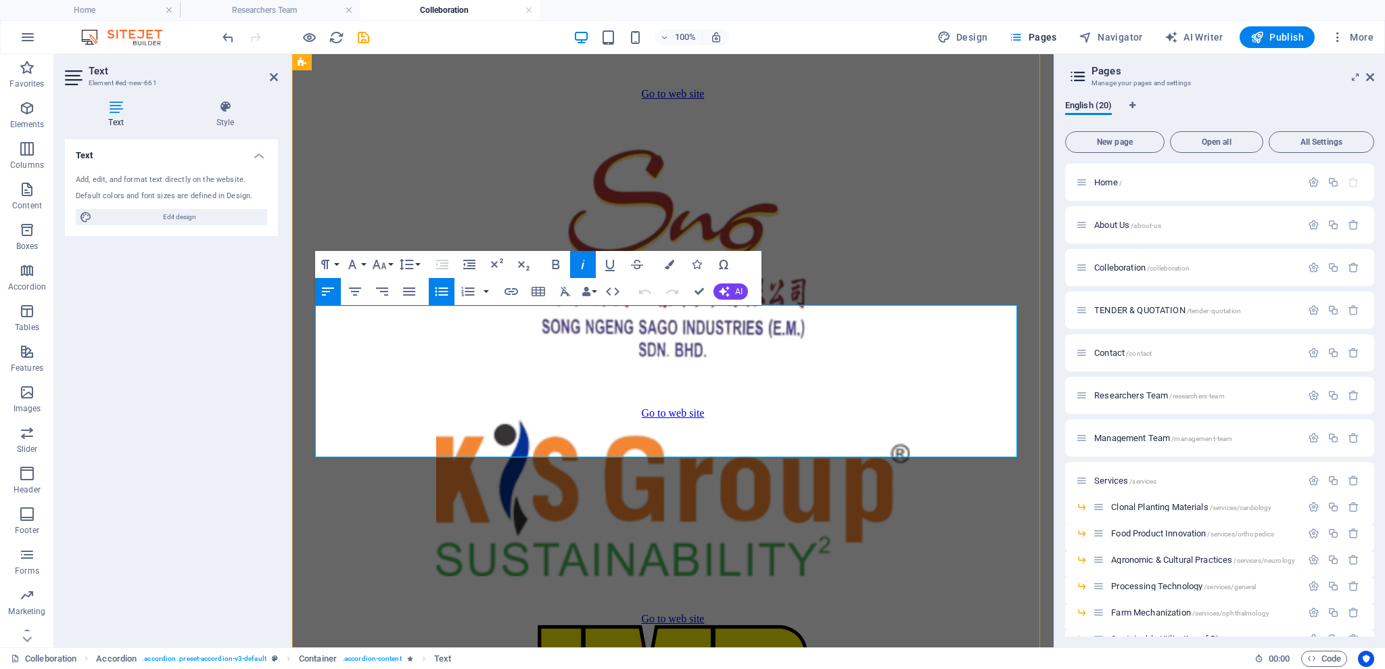
drag, startPoint x: 398, startPoint y: 410, endPoint x: 310, endPoint y: 408, distance: 88.6
drag, startPoint x: 412, startPoint y: 384, endPoint x: 300, endPoint y: 384, distance: 112.3
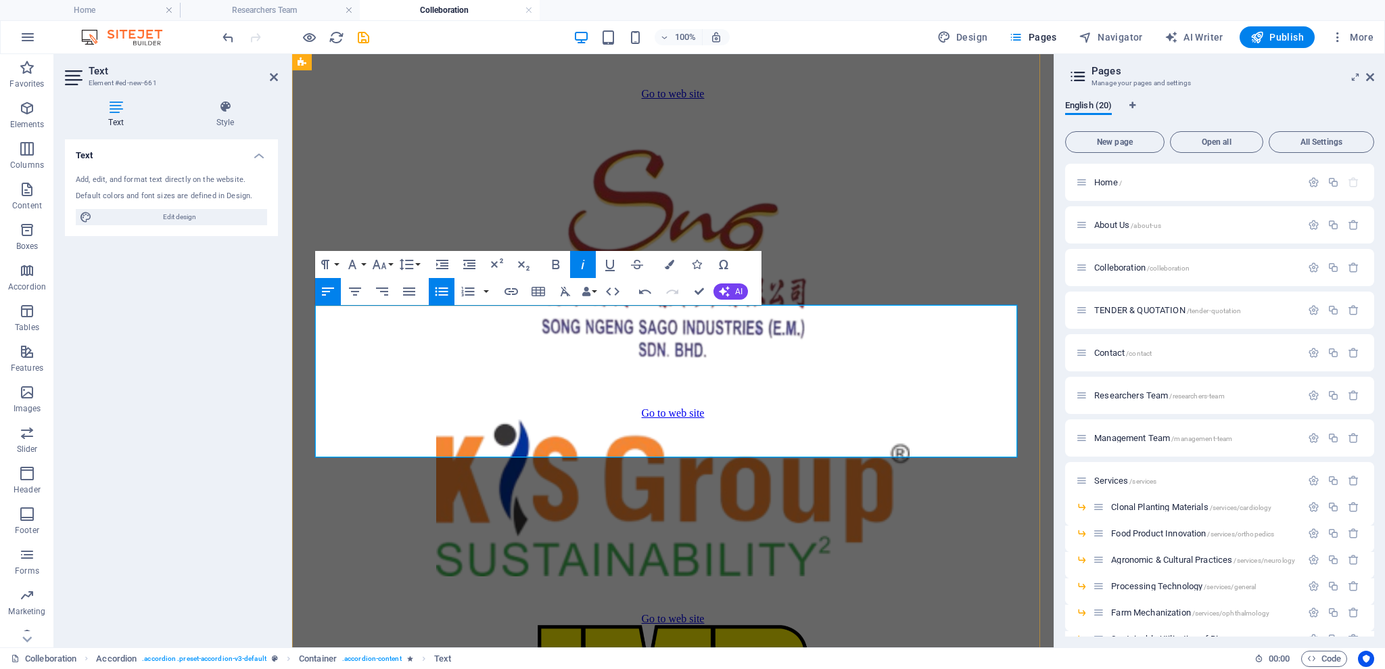
drag, startPoint x: 325, startPoint y: 392, endPoint x: 404, endPoint y: 395, distance: 78.5
drag, startPoint x: 411, startPoint y: 371, endPoint x: 325, endPoint y: 364, distance: 86.2
drag, startPoint x: 365, startPoint y: 353, endPoint x: 326, endPoint y: 345, distance: 40.1
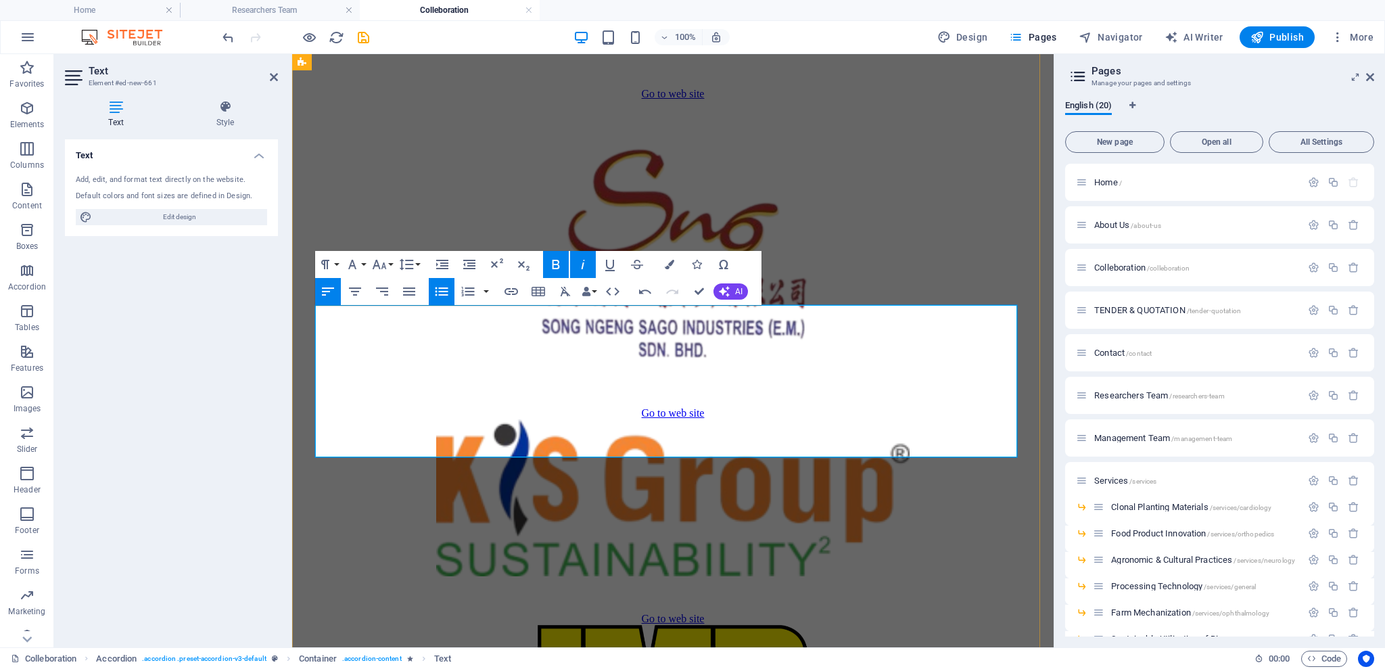
drag, startPoint x: 388, startPoint y: 336, endPoint x: 329, endPoint y: 329, distance: 60.0
drag, startPoint x: 376, startPoint y: 315, endPoint x: 305, endPoint y: 302, distance: 72.3
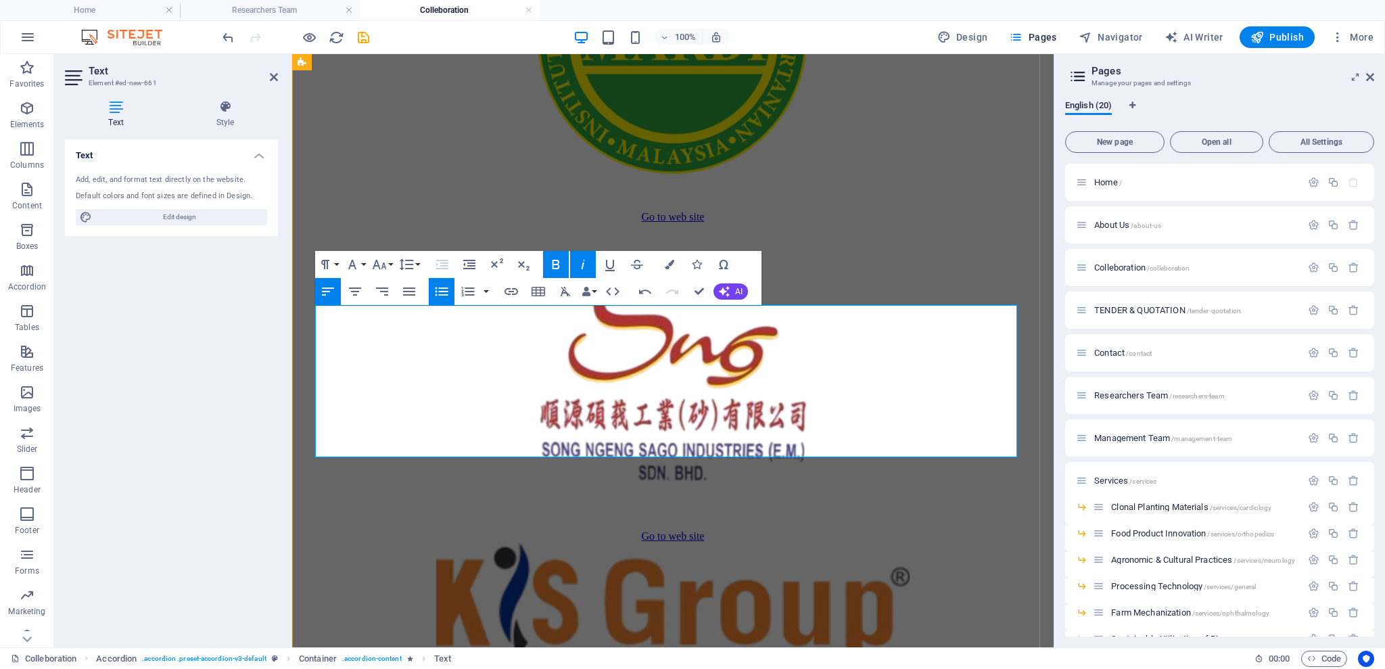
scroll to position [3607, 0]
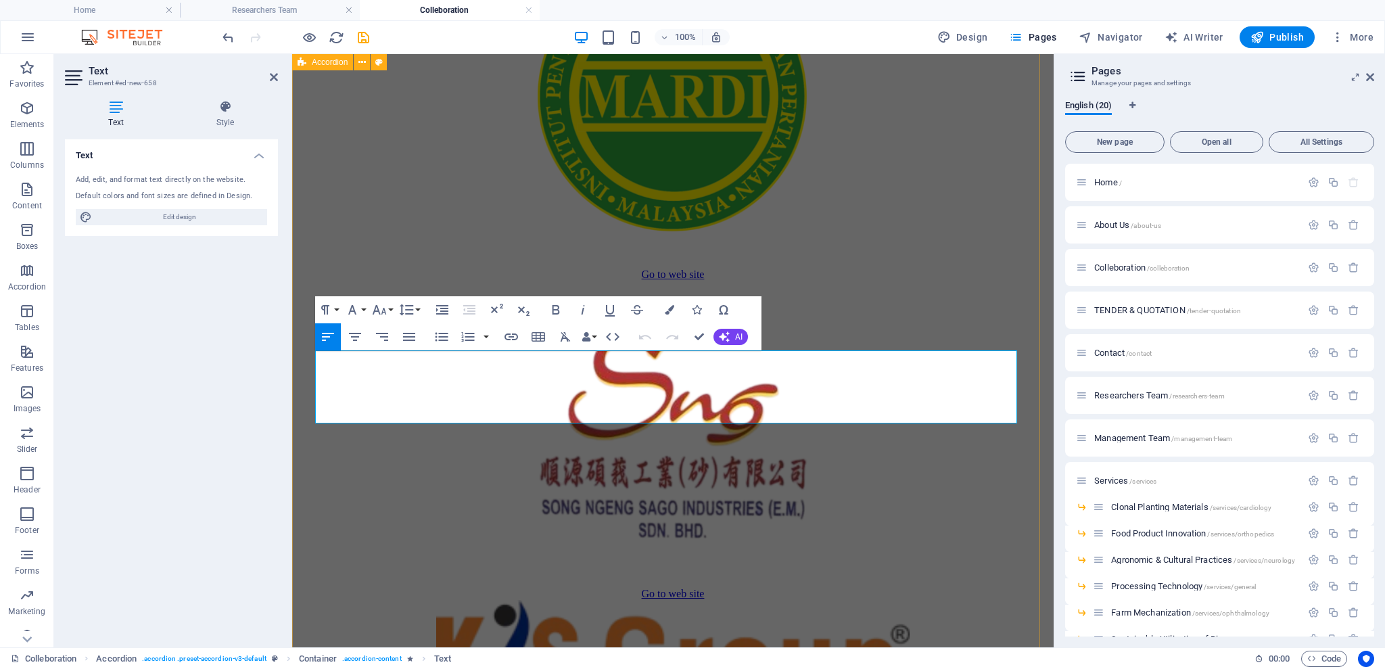
scroll to position [3613, 0]
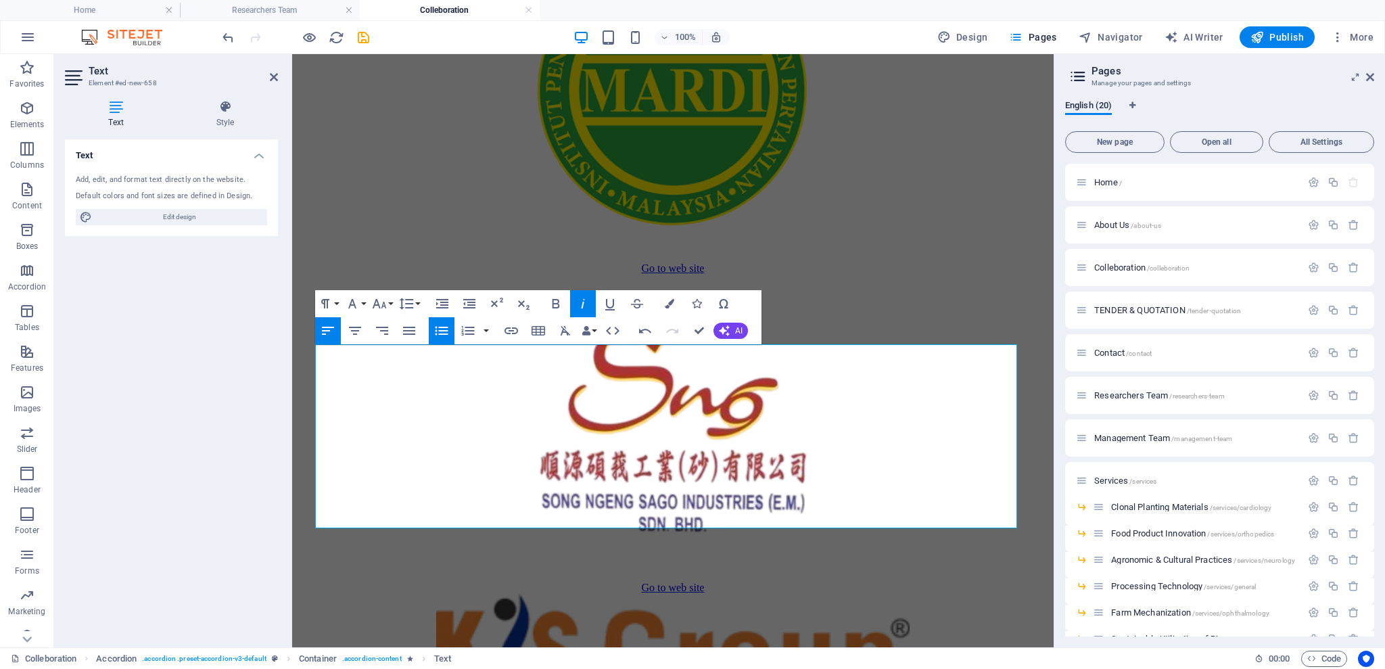
click at [426, 320] on div "Paragraph Format Normal Heading 1 Heading 2 Heading 3 Heading 4 Heading 5 Headi…" at bounding box center [538, 317] width 446 height 54
click at [432, 324] on button "Unordered List" at bounding box center [442, 330] width 26 height 27
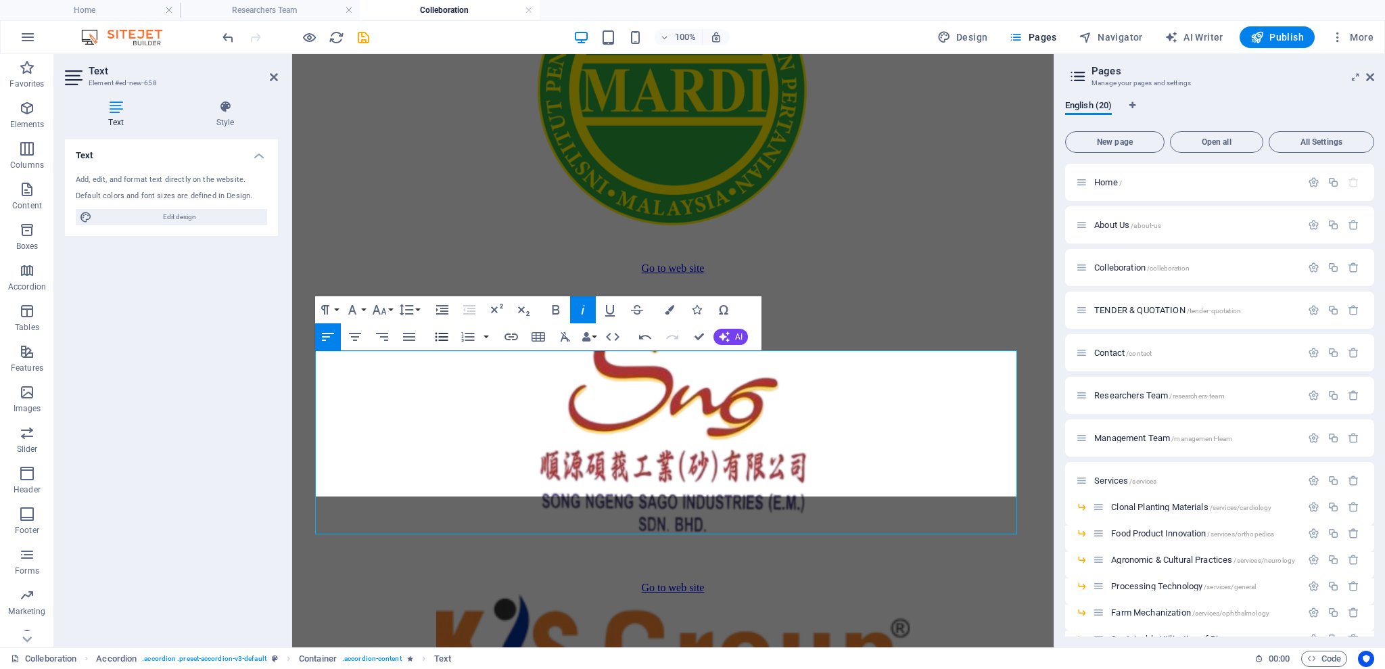
scroll to position [3607, 0]
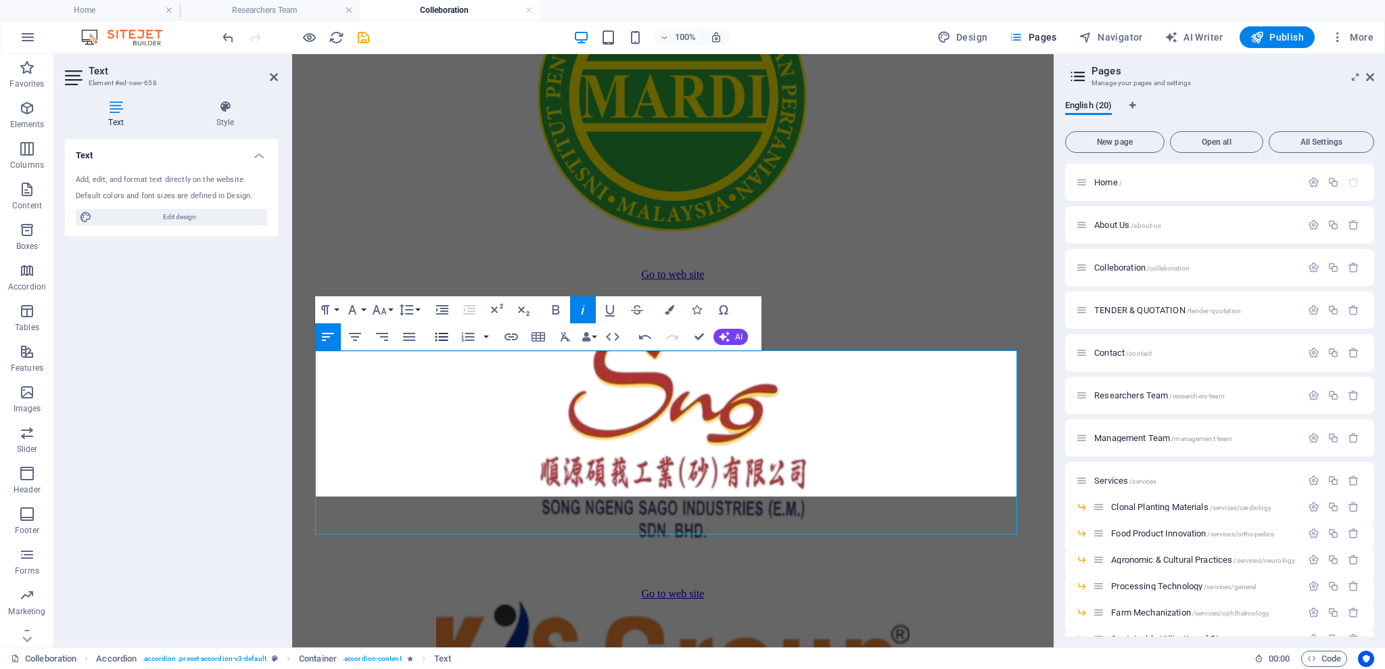
click at [432, 324] on button "Unordered List" at bounding box center [442, 336] width 26 height 27
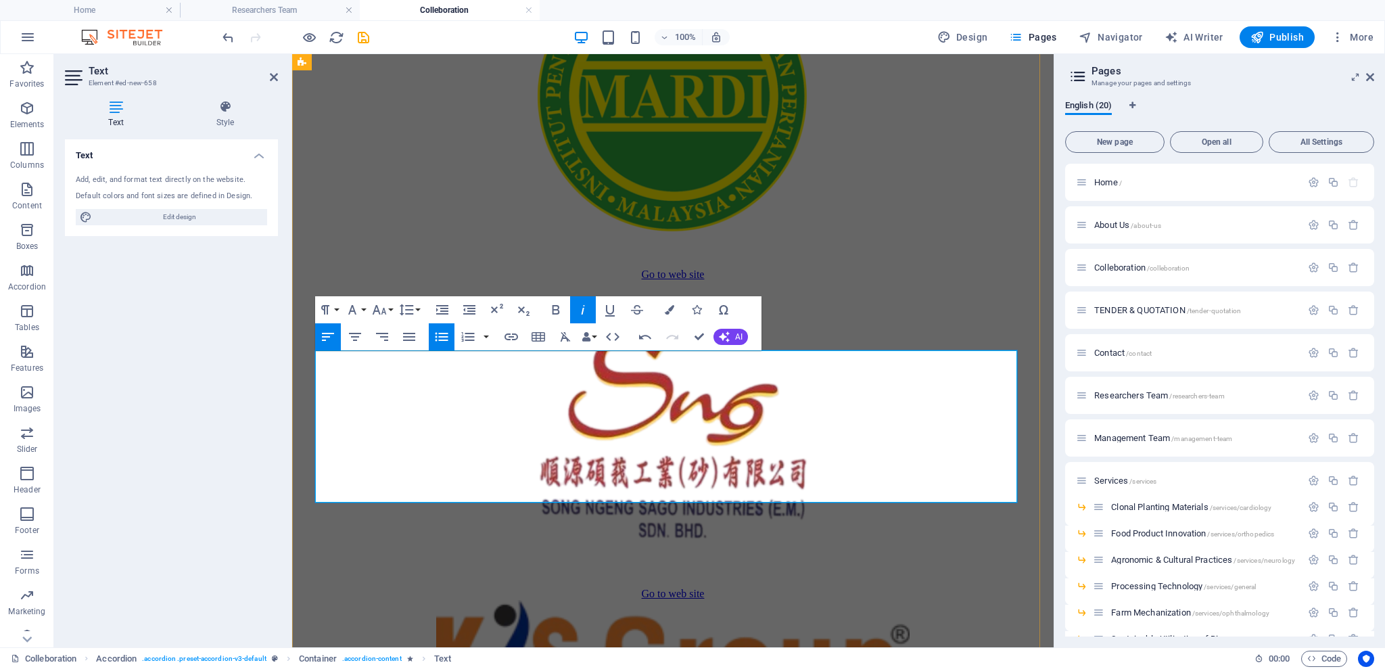
drag, startPoint x: 399, startPoint y: 472, endPoint x: 304, endPoint y: 465, distance: 95.0
drag, startPoint x: 353, startPoint y: 494, endPoint x: 327, endPoint y: 490, distance: 26.7
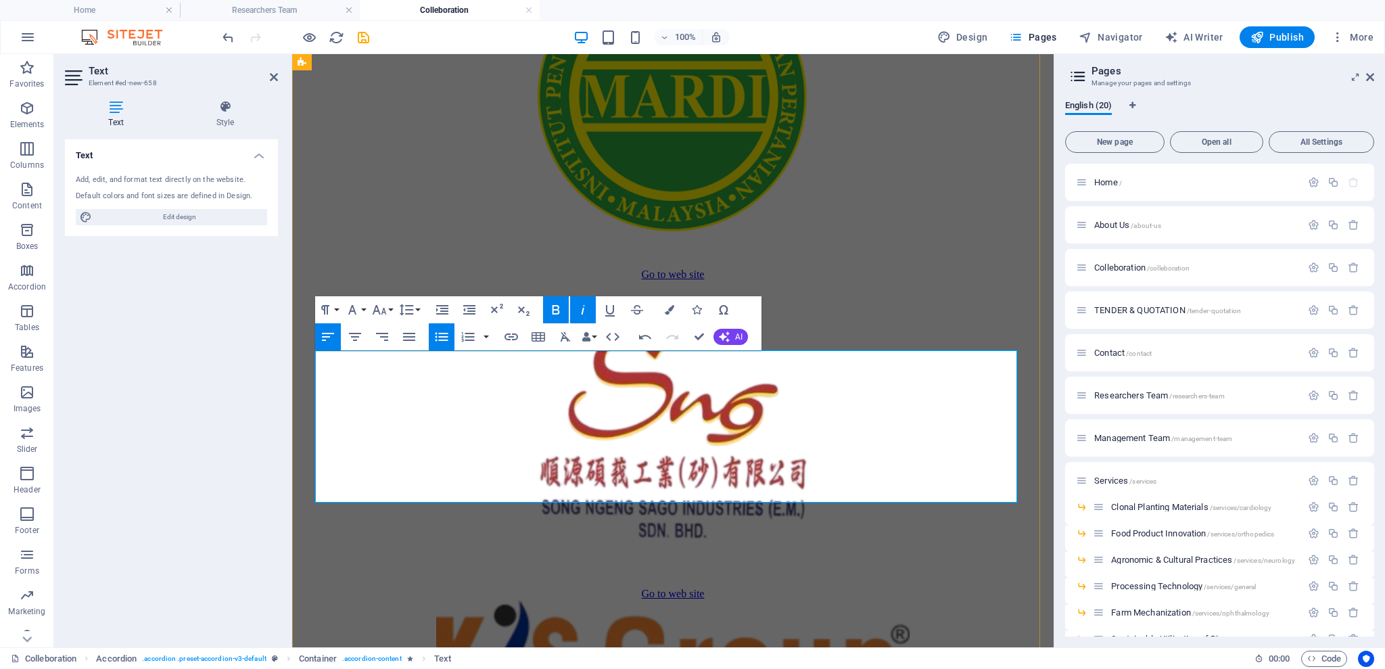
drag, startPoint x: 396, startPoint y: 460, endPoint x: 323, endPoint y: 458, distance: 73.1
drag, startPoint x: 406, startPoint y: 436, endPoint x: 303, endPoint y: 429, distance: 103.0
drag, startPoint x: 413, startPoint y: 415, endPoint x: 312, endPoint y: 415, distance: 100.8
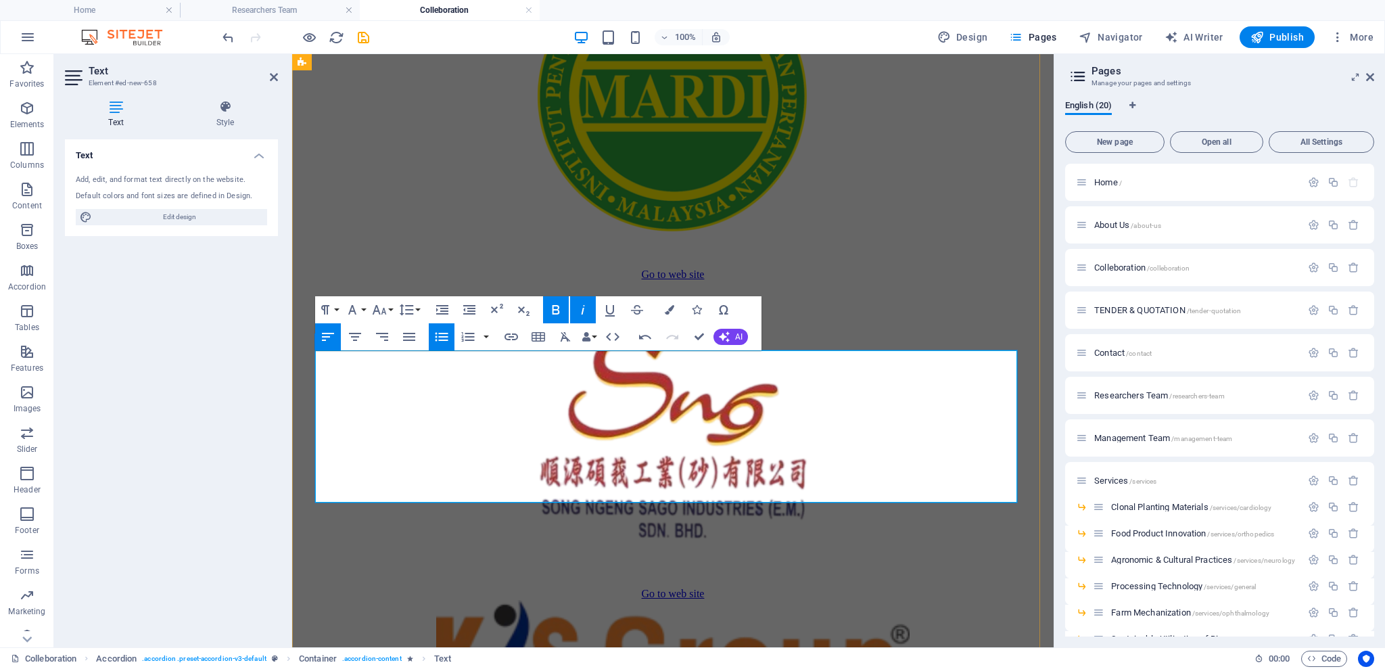
drag, startPoint x: 361, startPoint y: 396, endPoint x: 319, endPoint y: 386, distance: 43.6
drag, startPoint x: 391, startPoint y: 380, endPoint x: 472, endPoint y: 384, distance: 81.3
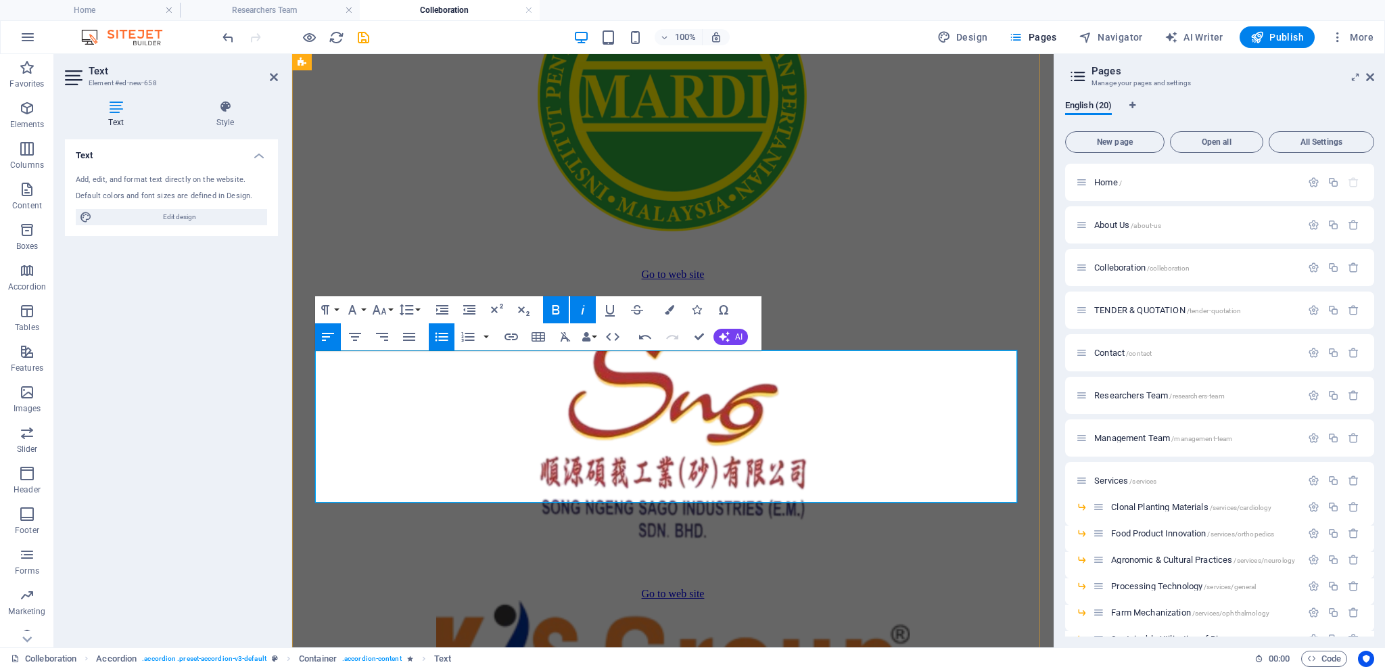
drag, startPoint x: 394, startPoint y: 379, endPoint x: 385, endPoint y: 376, distance: 9.2
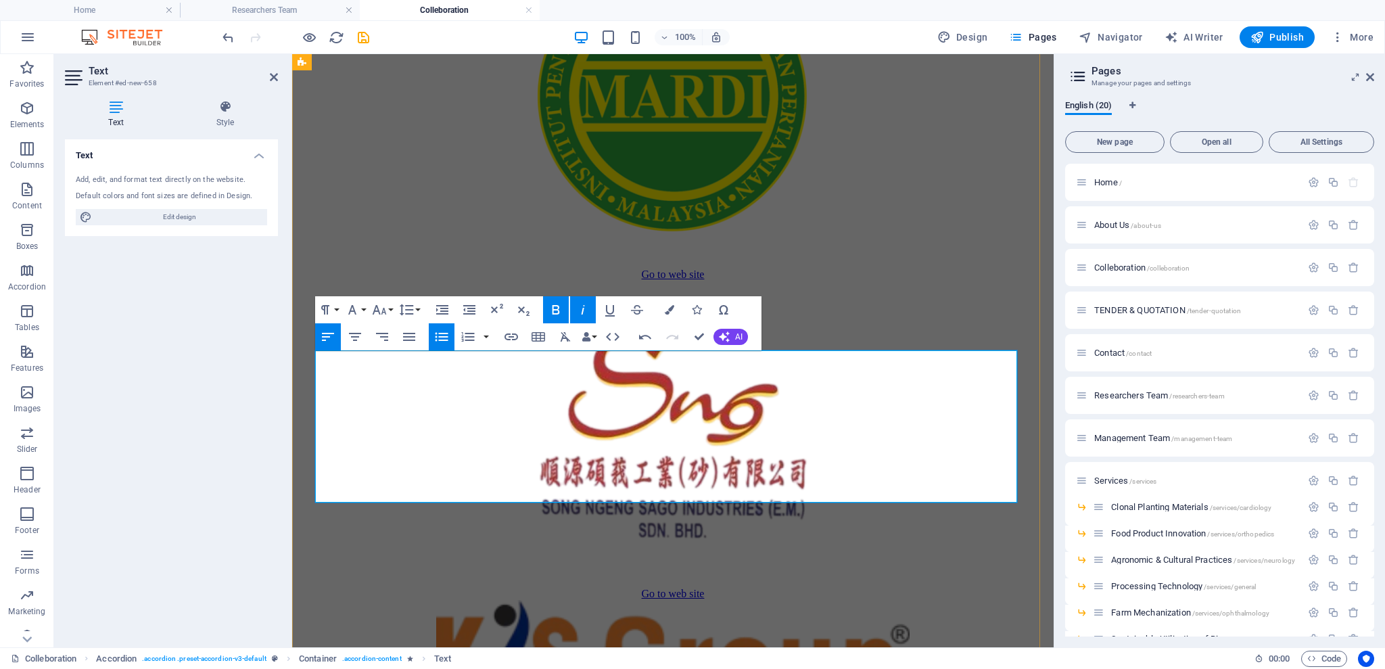
drag, startPoint x: 330, startPoint y: 360, endPoint x: 360, endPoint y: 367, distance: 30.4
drag, startPoint x: 377, startPoint y: 364, endPoint x: 314, endPoint y: 356, distance: 62.8
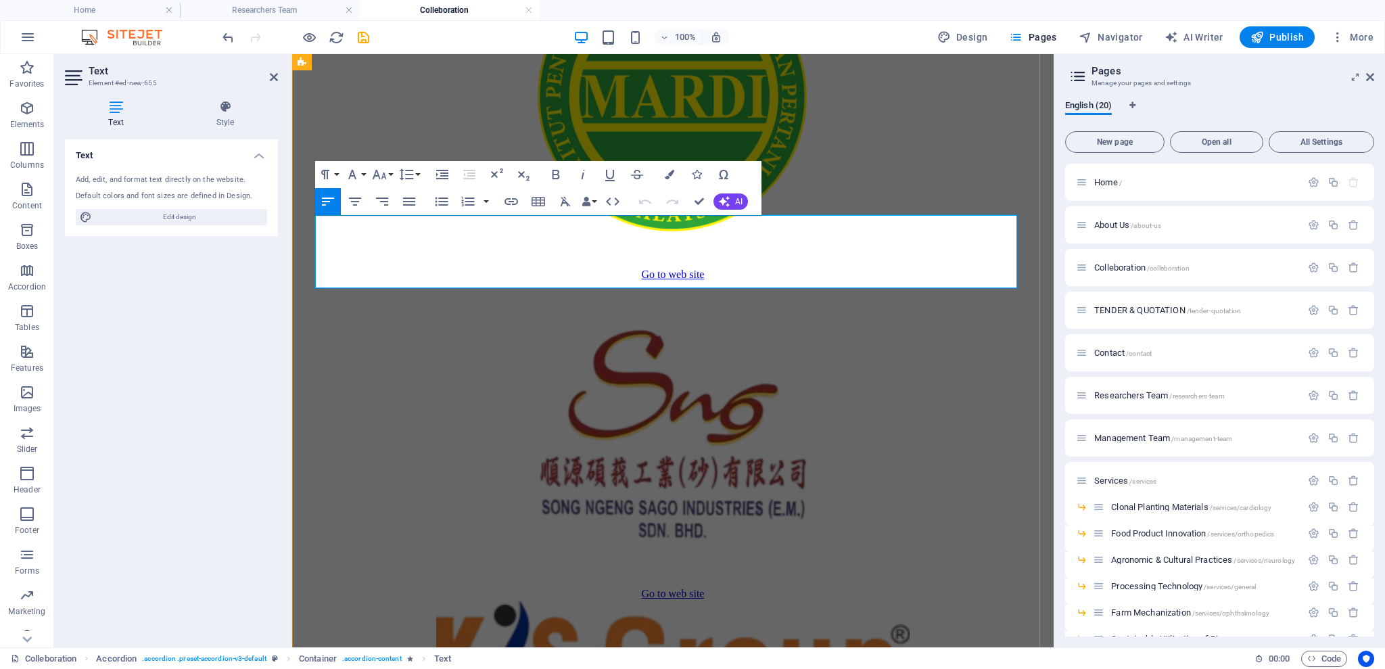
scroll to position [3613, 0]
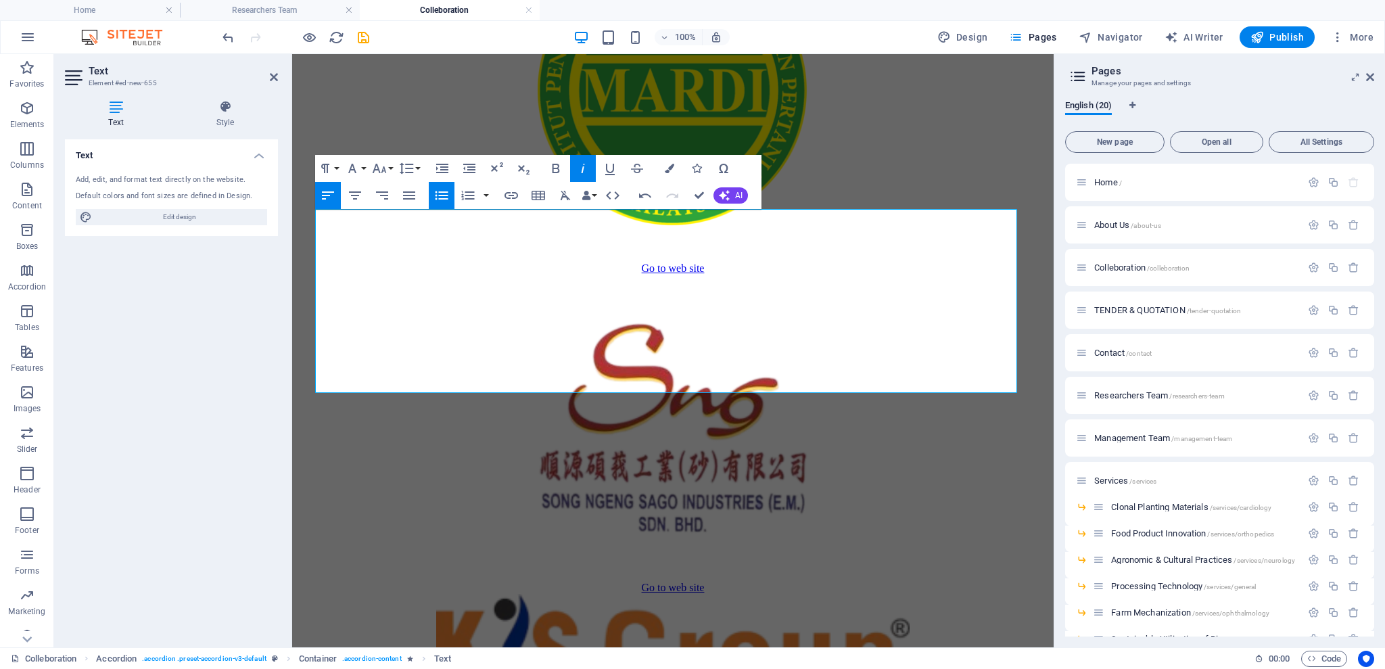
click at [446, 188] on icon "button" at bounding box center [442, 195] width 16 height 16
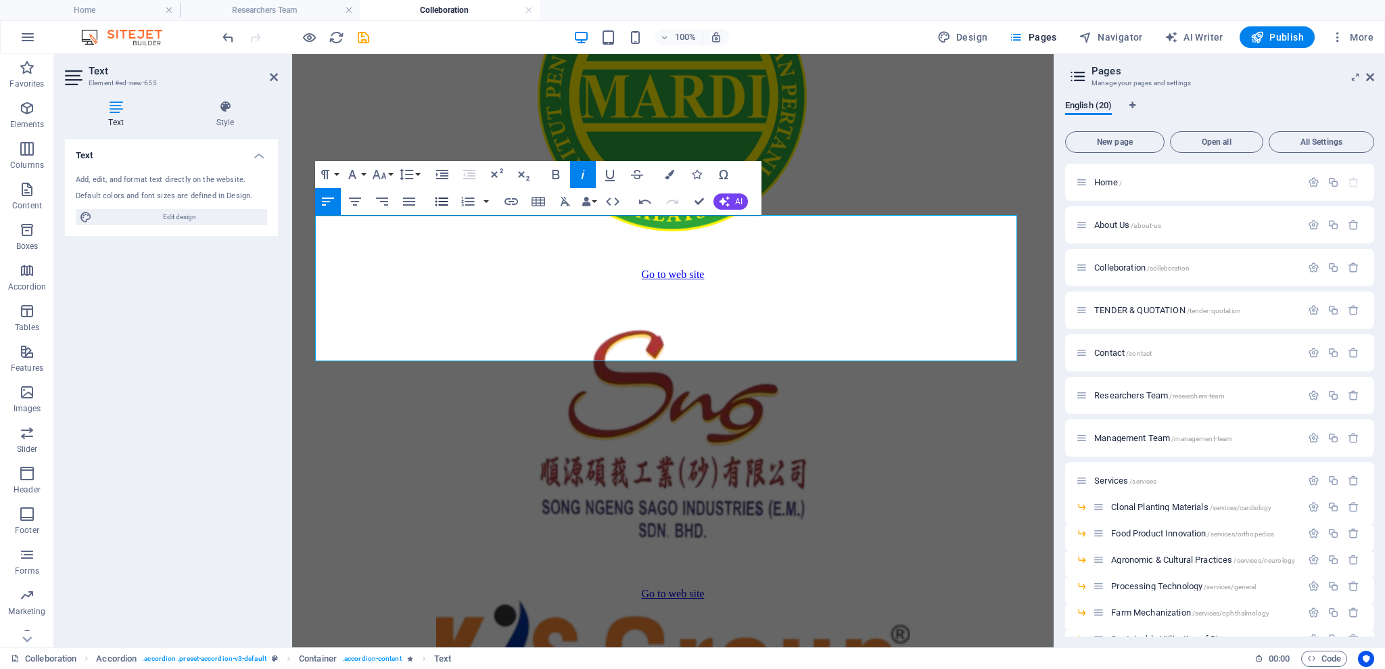
click at [445, 188] on button "Unordered List" at bounding box center [442, 201] width 26 height 27
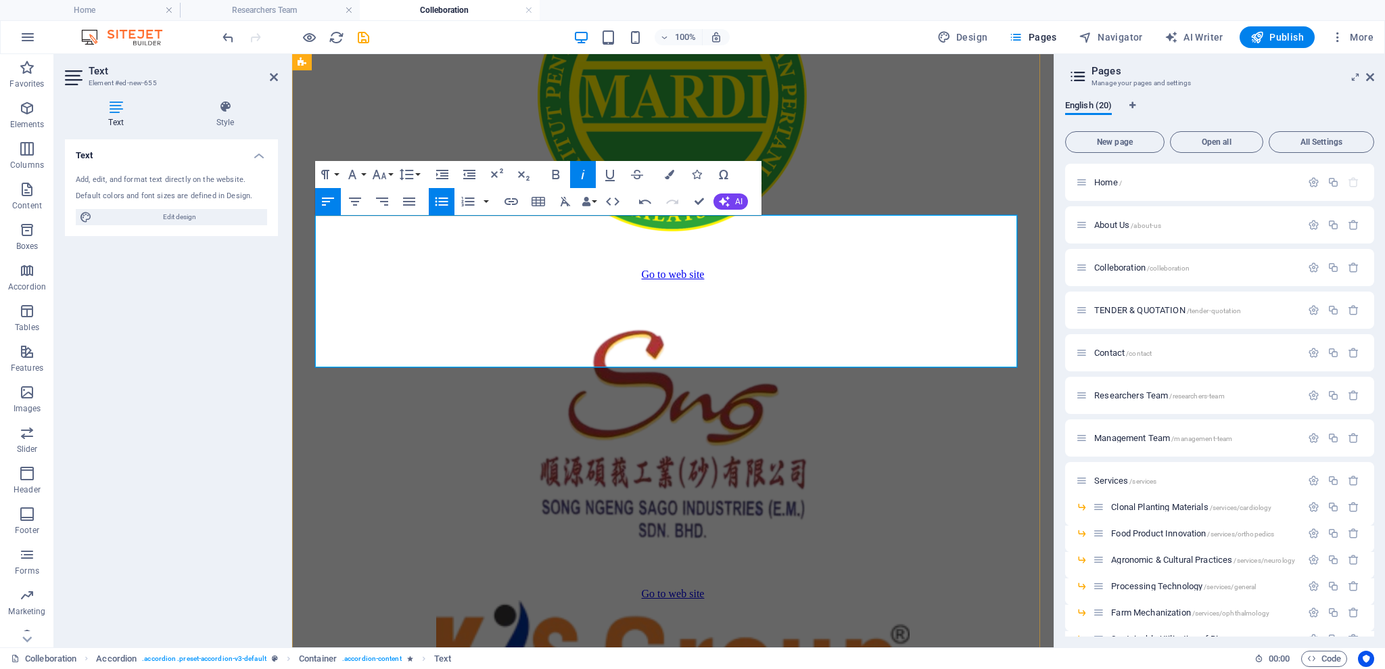
drag, startPoint x: 354, startPoint y: 352, endPoint x: 326, endPoint y: 352, distance: 28.4
drag, startPoint x: 394, startPoint y: 337, endPoint x: 325, endPoint y: 333, distance: 69.8
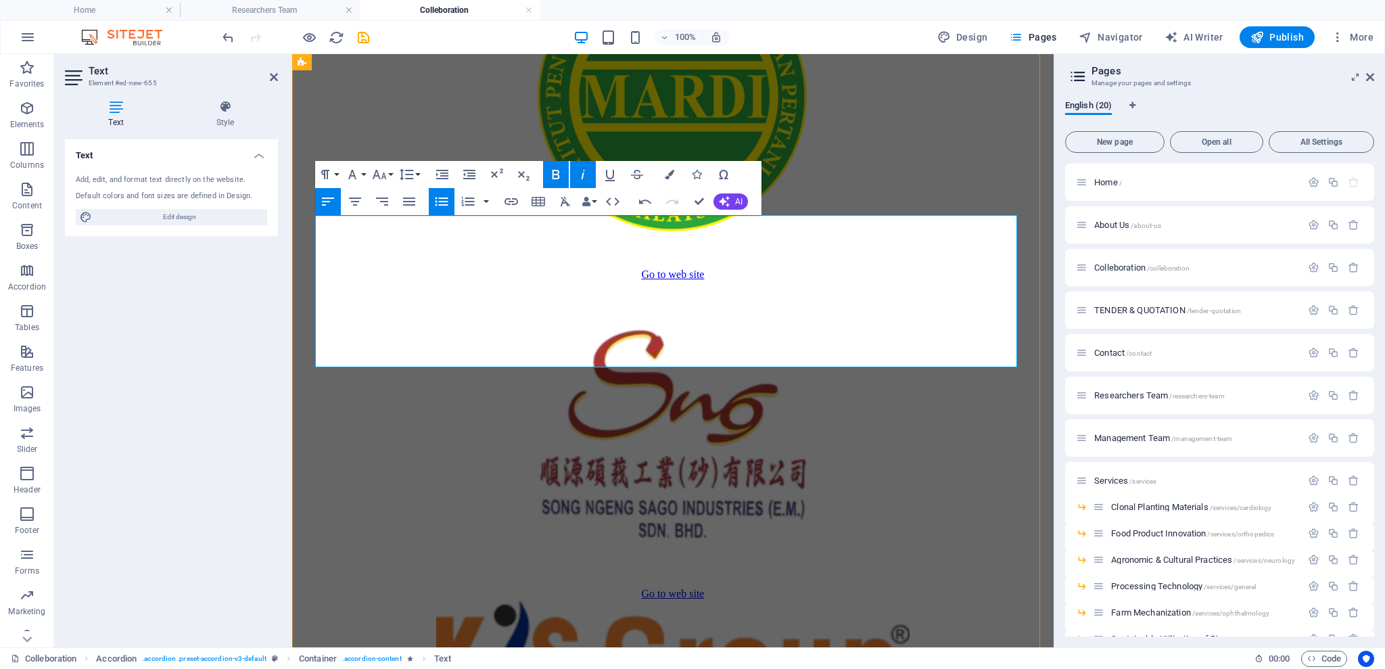
drag, startPoint x: 401, startPoint y: 319, endPoint x: 319, endPoint y: 312, distance: 82.8
drag, startPoint x: 406, startPoint y: 302, endPoint x: 321, endPoint y: 298, distance: 85.3
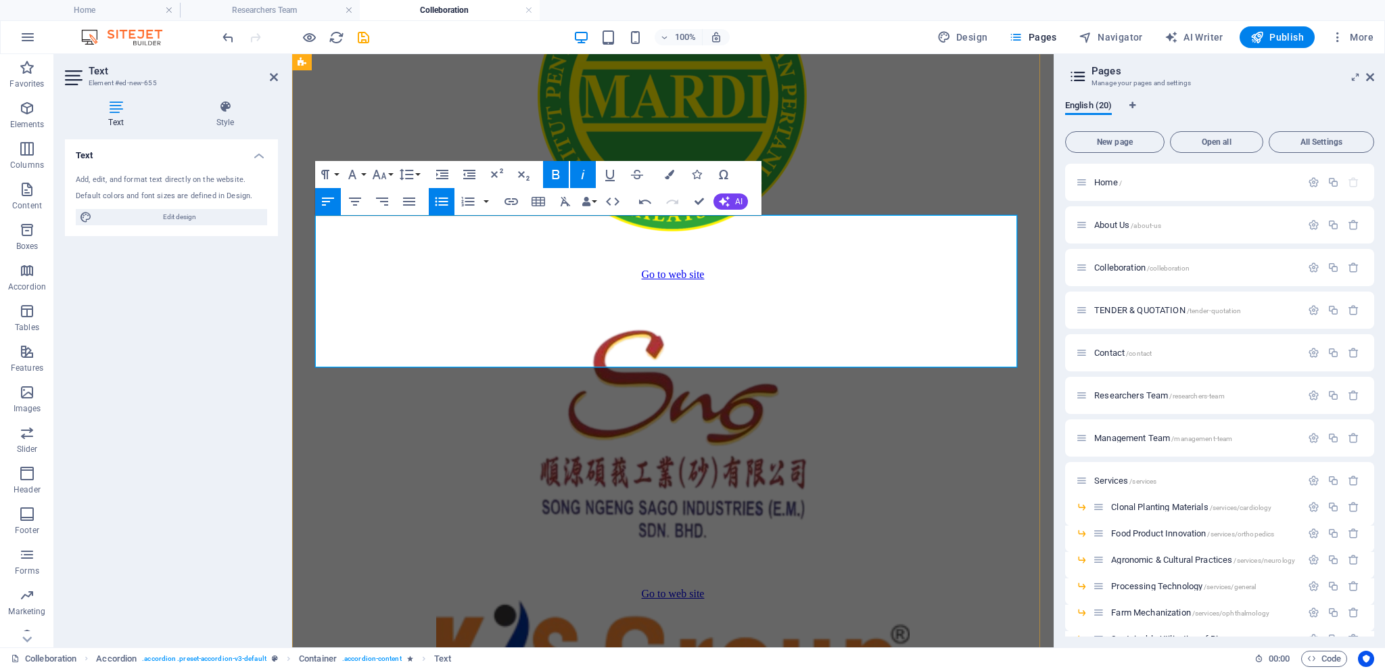
drag, startPoint x: 410, startPoint y: 281, endPoint x: 310, endPoint y: 276, distance: 100.2
drag, startPoint x: 365, startPoint y: 265, endPoint x: 507, endPoint y: 269, distance: 142.7
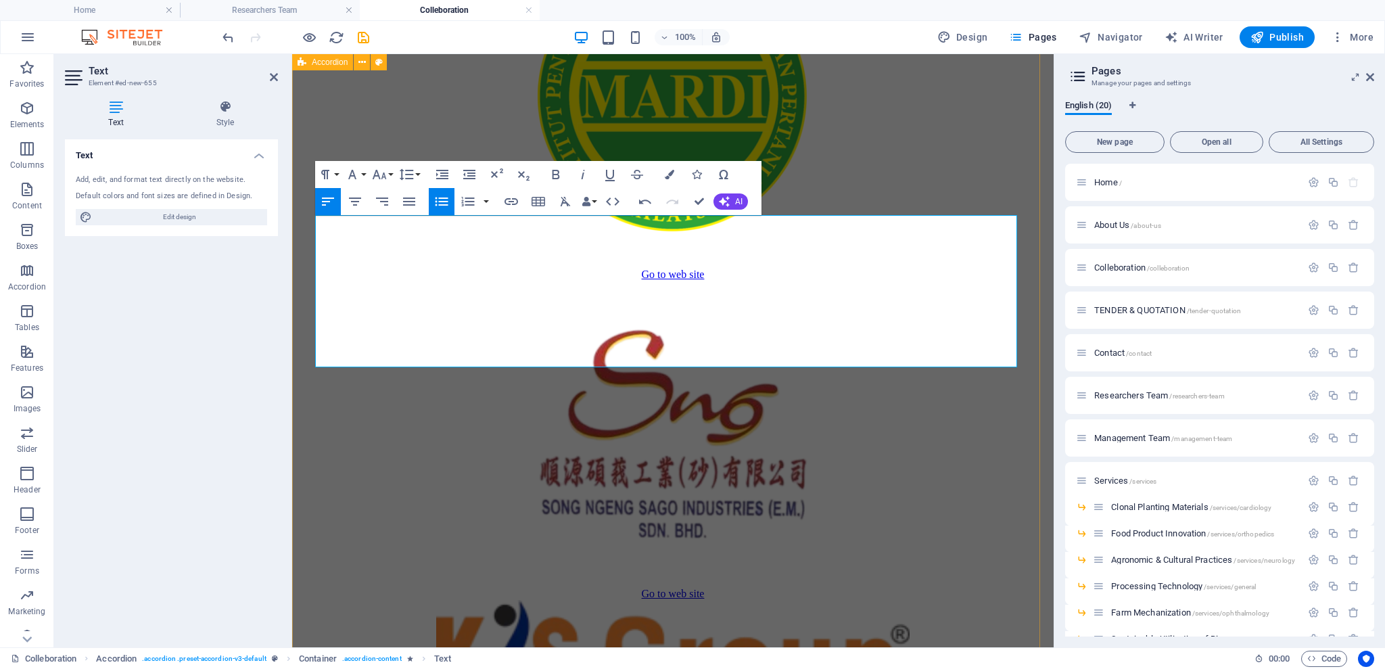
drag, startPoint x: 365, startPoint y: 241, endPoint x: 312, endPoint y: 239, distance: 52.1
drag, startPoint x: 388, startPoint y: 244, endPoint x: 329, endPoint y: 237, distance: 60.0
drag, startPoint x: 373, startPoint y: 231, endPoint x: 321, endPoint y: 226, distance: 51.6
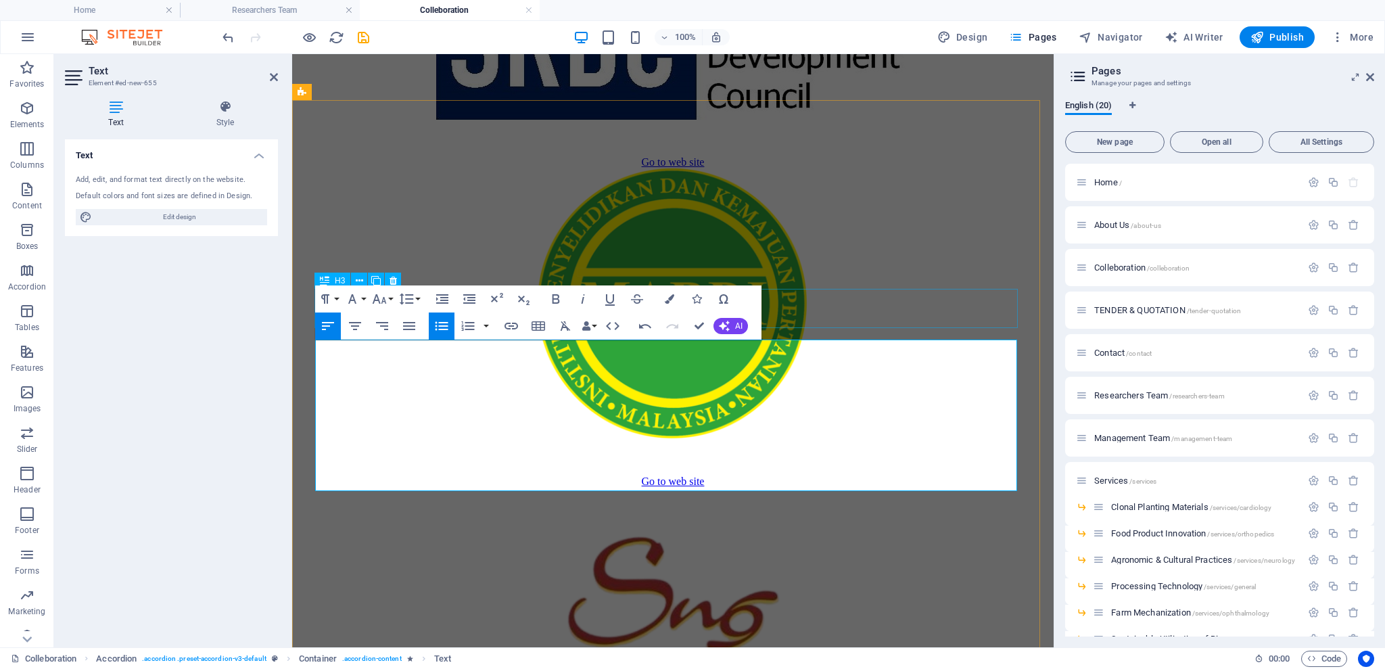
scroll to position [3336, 0]
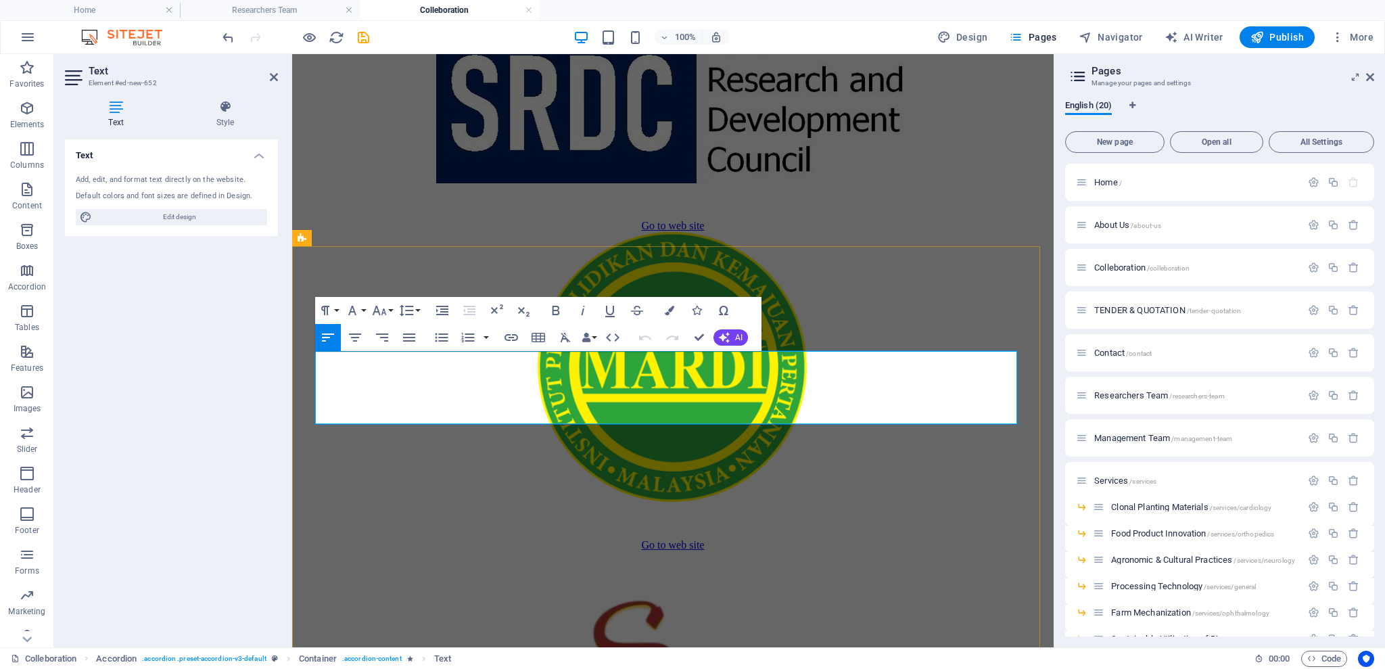
scroll to position [3344, 0]
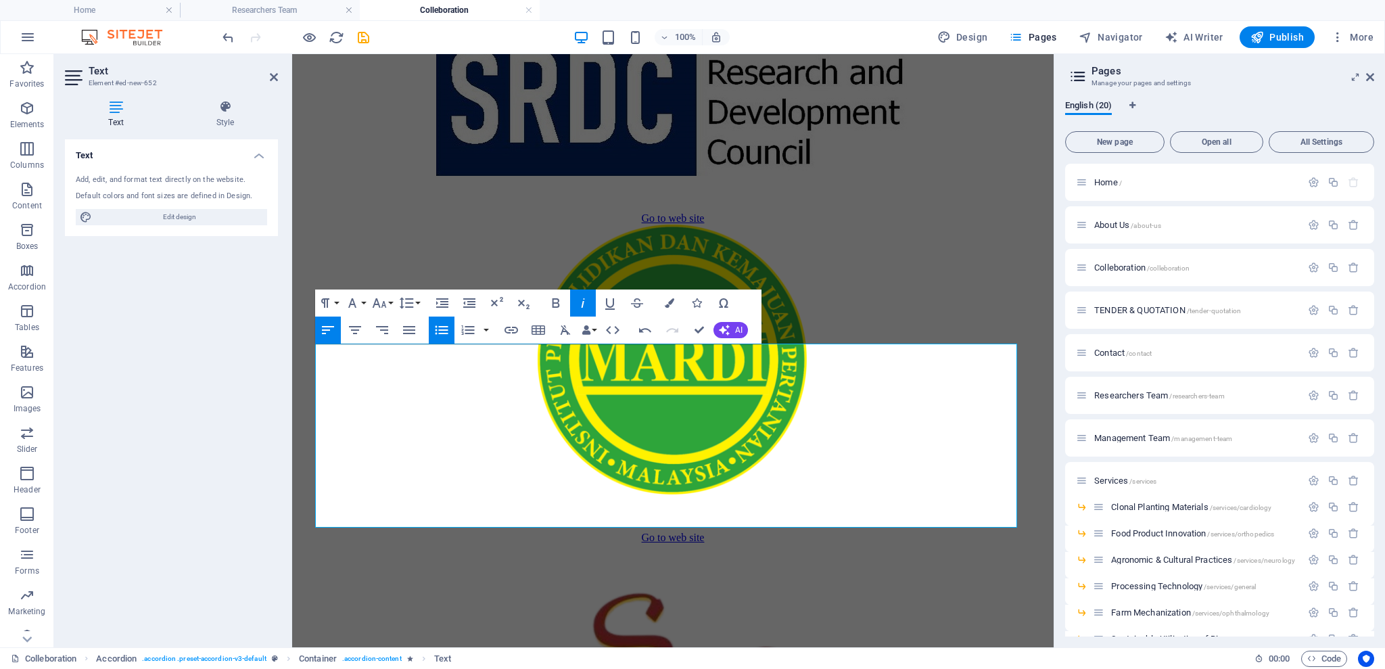
click at [444, 325] on icon "button" at bounding box center [442, 330] width 16 height 16
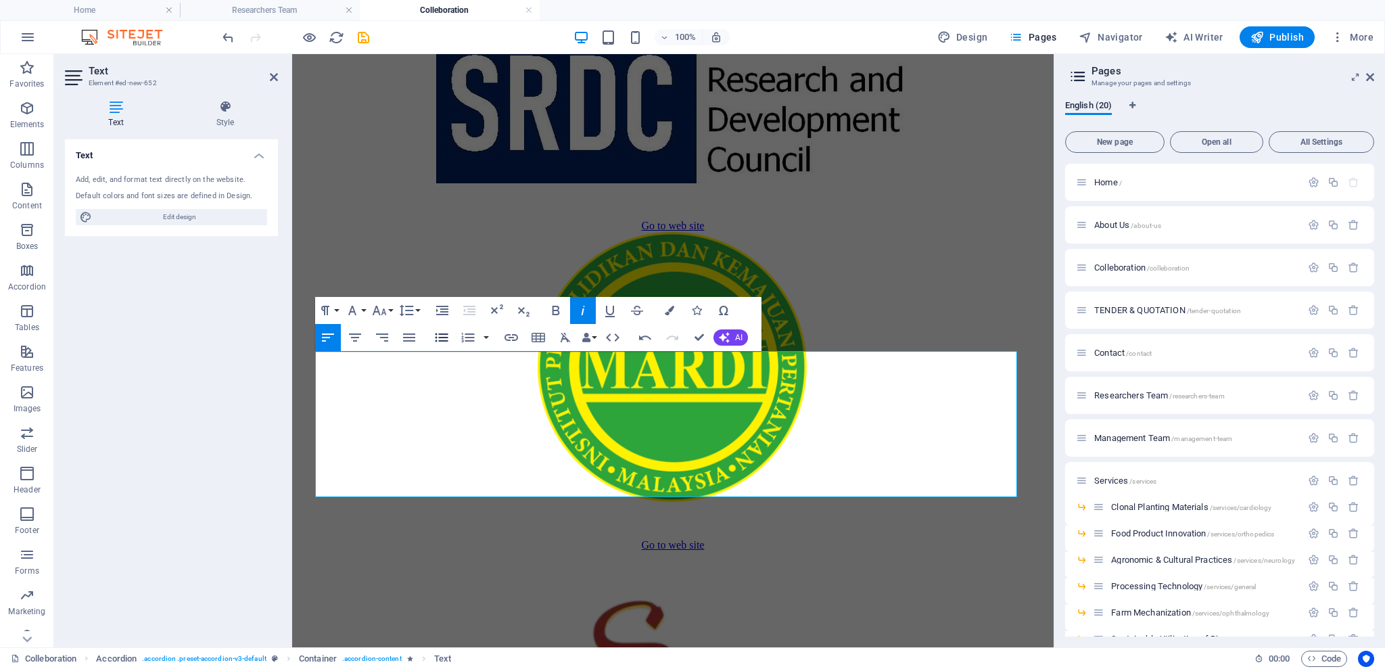
click at [444, 325] on button "Unordered List" at bounding box center [442, 337] width 26 height 27
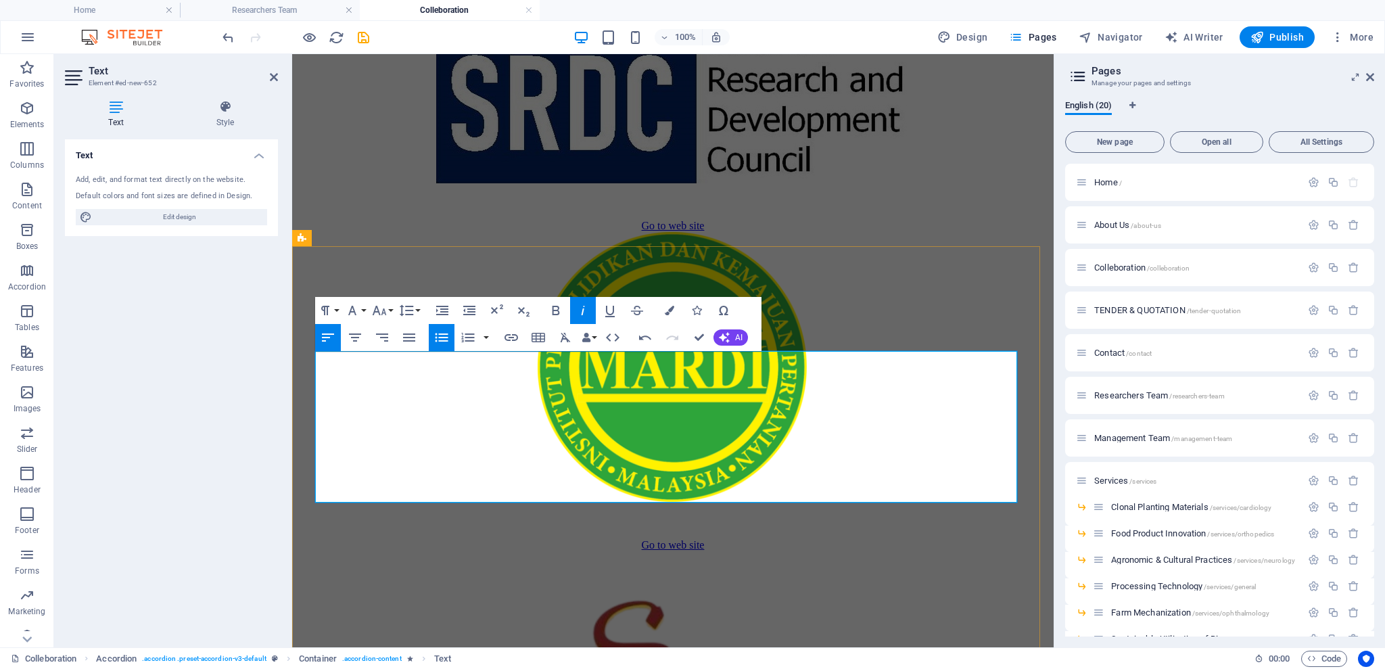
drag, startPoint x: 354, startPoint y: 490, endPoint x: 288, endPoint y: 475, distance: 68.1
drag, startPoint x: 352, startPoint y: 488, endPoint x: 321, endPoint y: 486, distance: 31.9
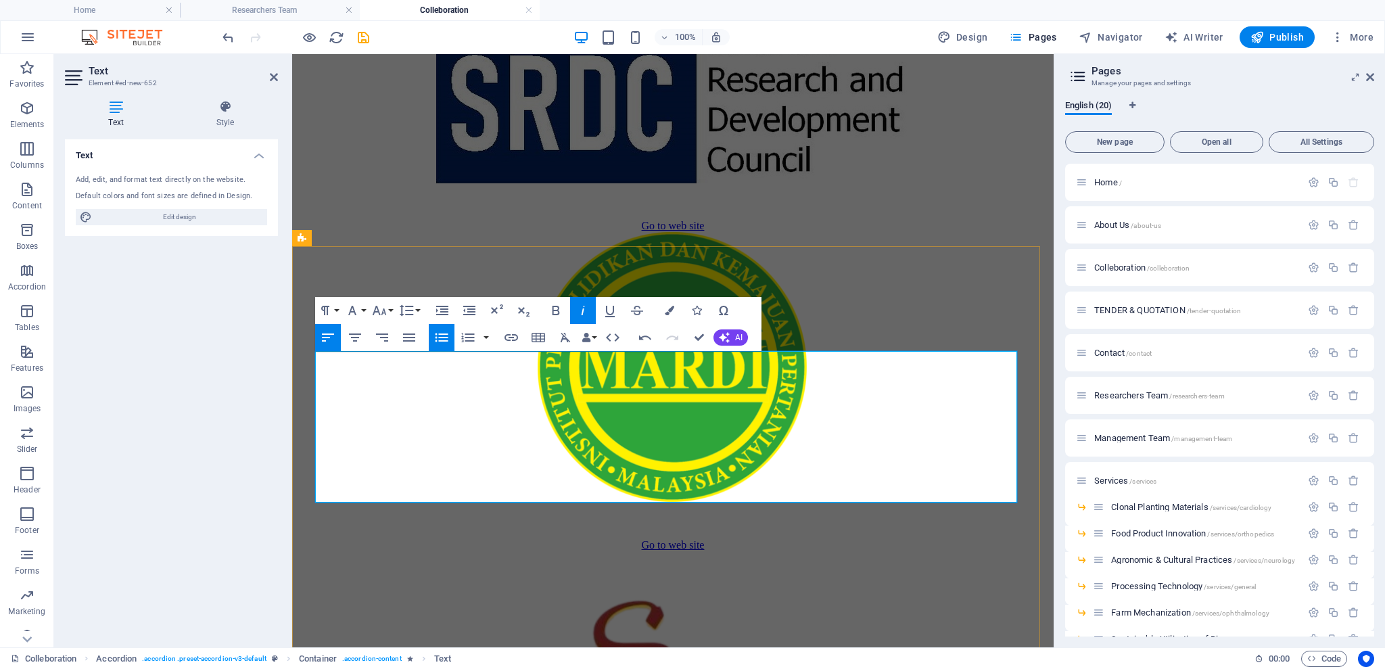
drag, startPoint x: 393, startPoint y: 473, endPoint x: 323, endPoint y: 469, distance: 69.8
drag, startPoint x: 398, startPoint y: 456, endPoint x: 304, endPoint y: 453, distance: 94.7
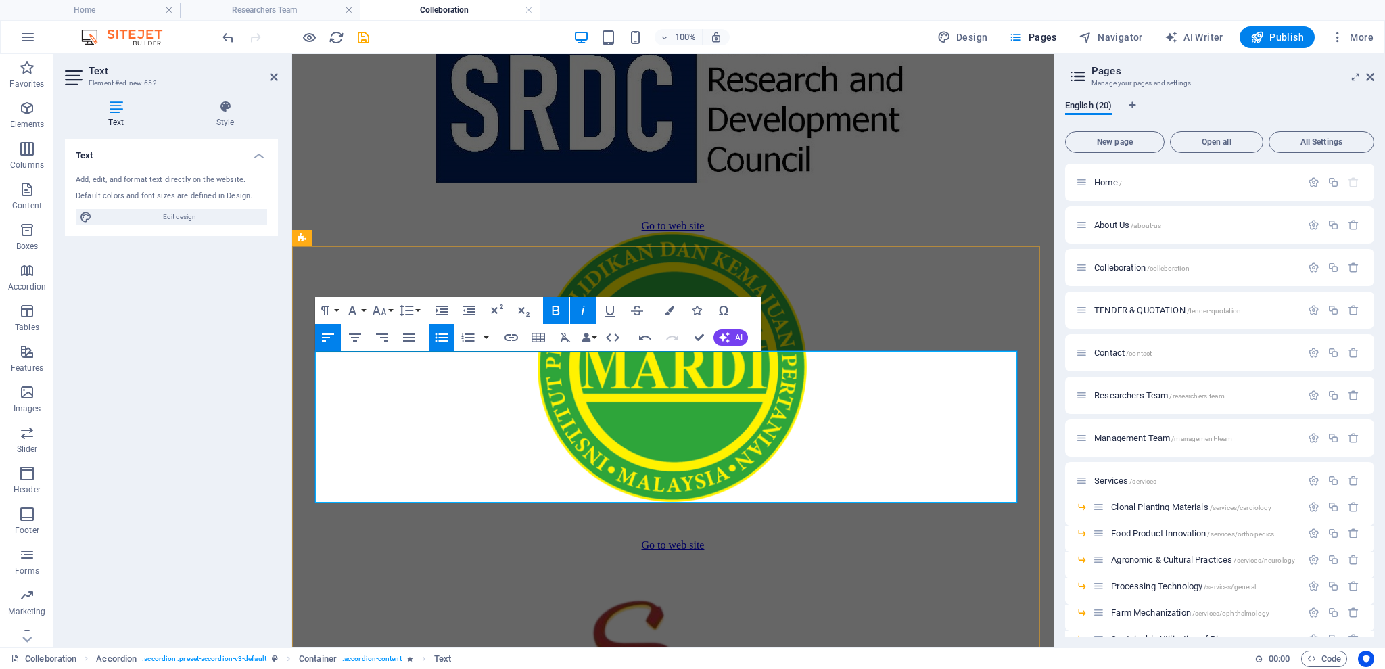
drag, startPoint x: 403, startPoint y: 440, endPoint x: 342, endPoint y: 437, distance: 60.9
drag, startPoint x: 406, startPoint y: 436, endPoint x: 321, endPoint y: 437, distance: 85.2
drag, startPoint x: 410, startPoint y: 419, endPoint x: 323, endPoint y: 419, distance: 86.6
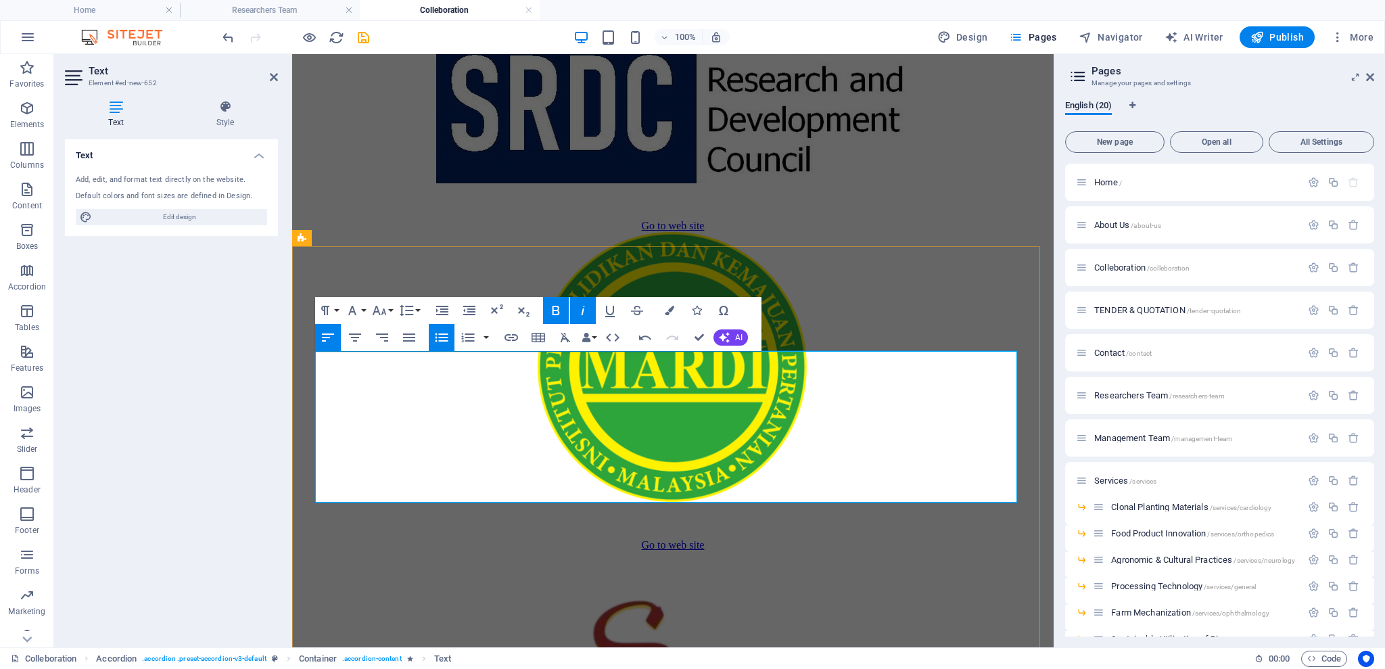
drag, startPoint x: 360, startPoint y: 398, endPoint x: 301, endPoint y: 394, distance: 58.9
drag, startPoint x: 390, startPoint y: 388, endPoint x: 321, endPoint y: 383, distance: 69.1
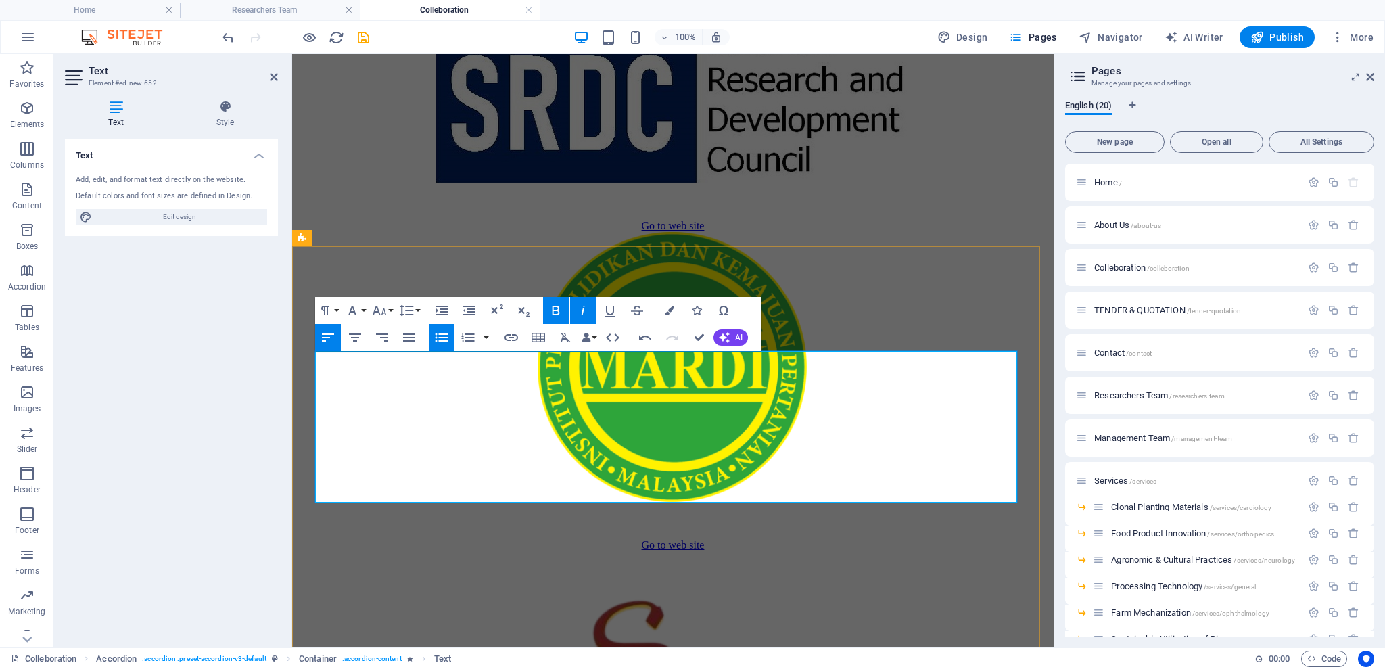
drag, startPoint x: 375, startPoint y: 363, endPoint x: 314, endPoint y: 360, distance: 60.3
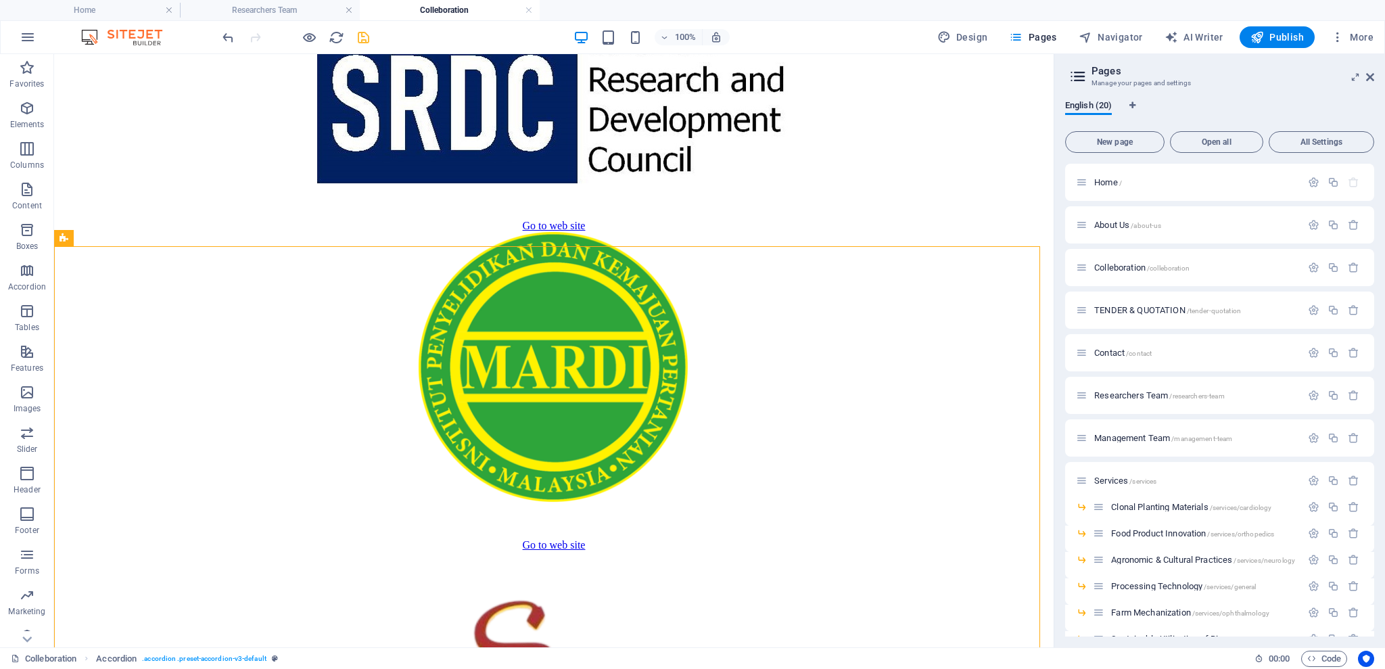
click at [356, 41] on icon "save" at bounding box center [364, 38] width 16 height 16
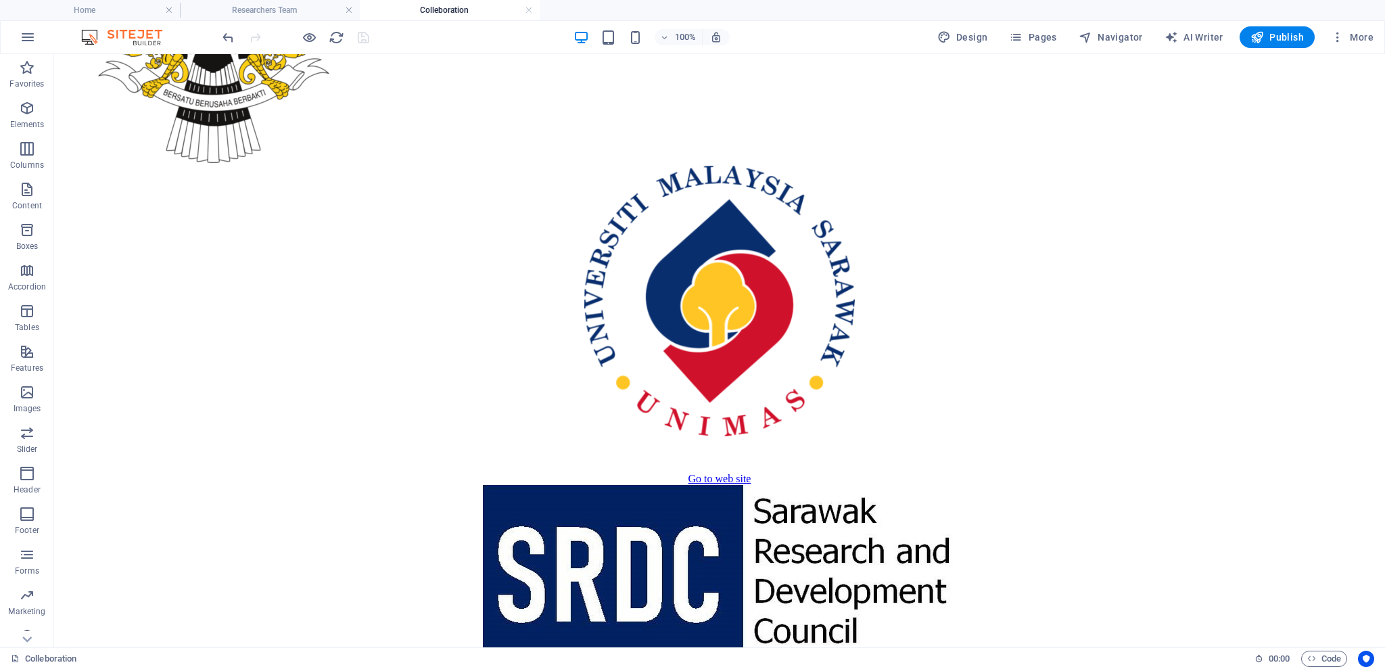
scroll to position [2817, 0]
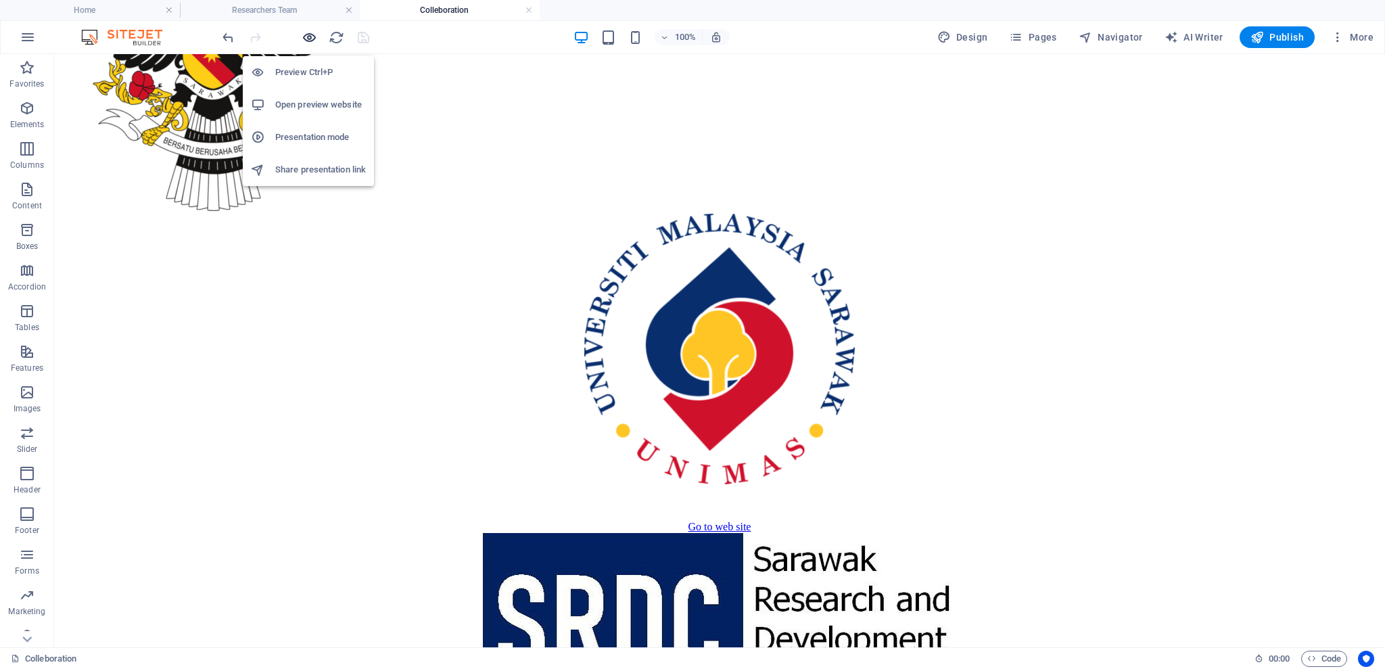
click at [306, 35] on icon "button" at bounding box center [310, 38] width 16 height 16
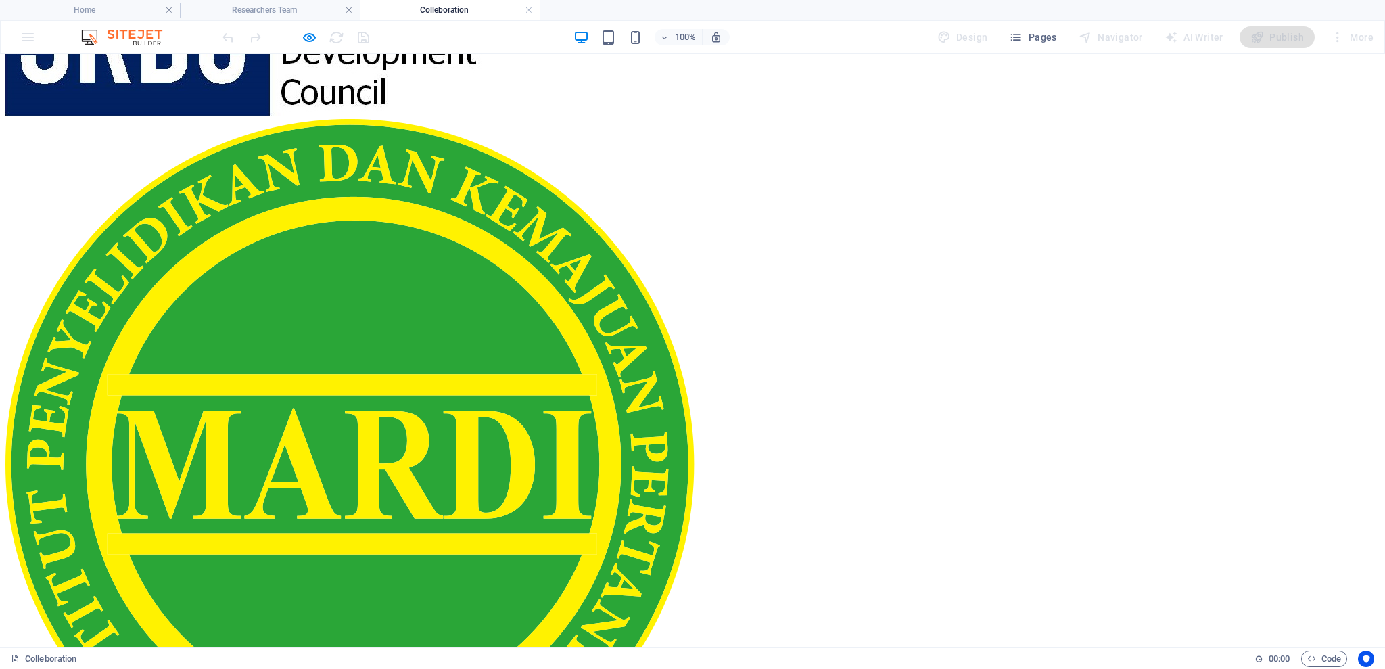
scroll to position [611, 0]
